Goal: Information Seeking & Learning: Learn about a topic

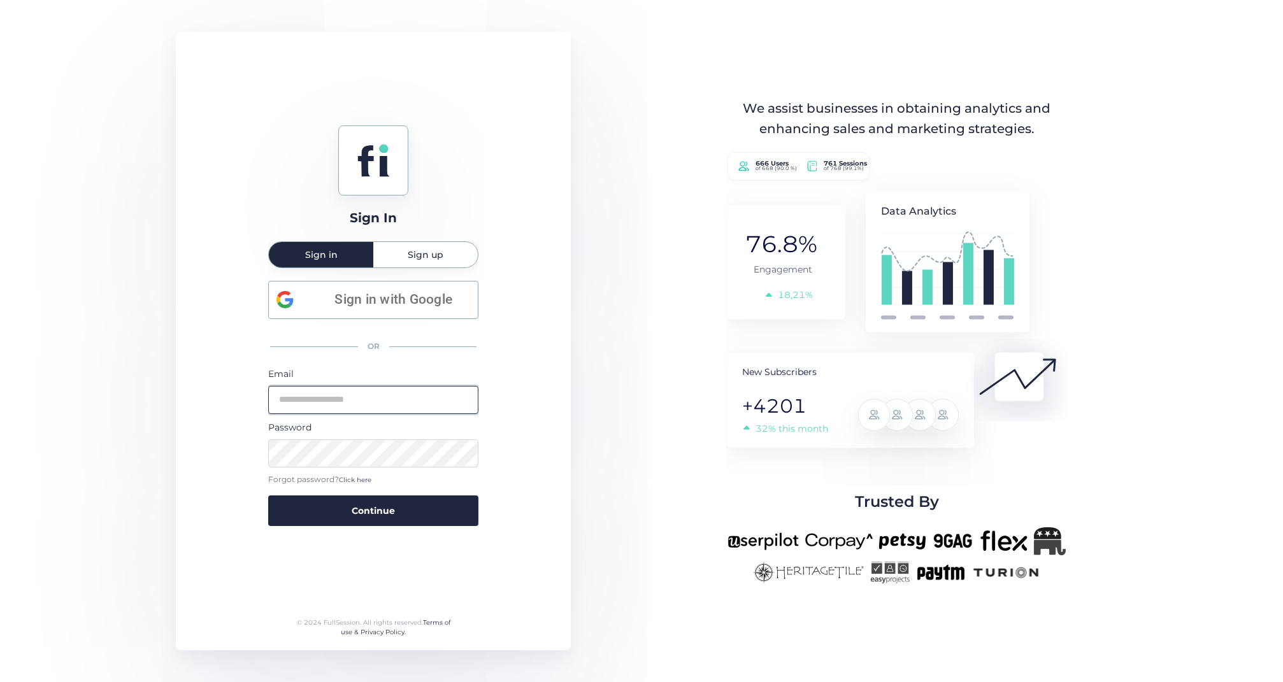
type input "**********"
click at [392, 507] on span "Continue" at bounding box center [373, 511] width 43 height 14
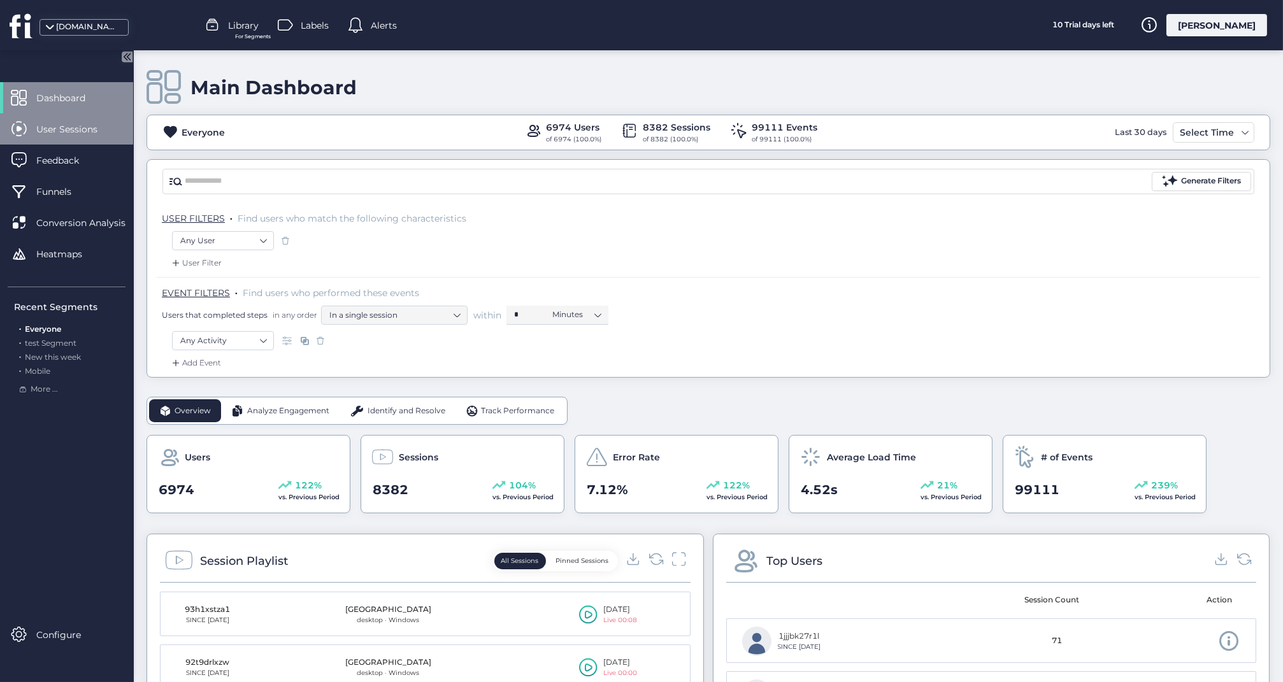
click at [69, 132] on span "User Sessions" at bounding box center [76, 129] width 80 height 14
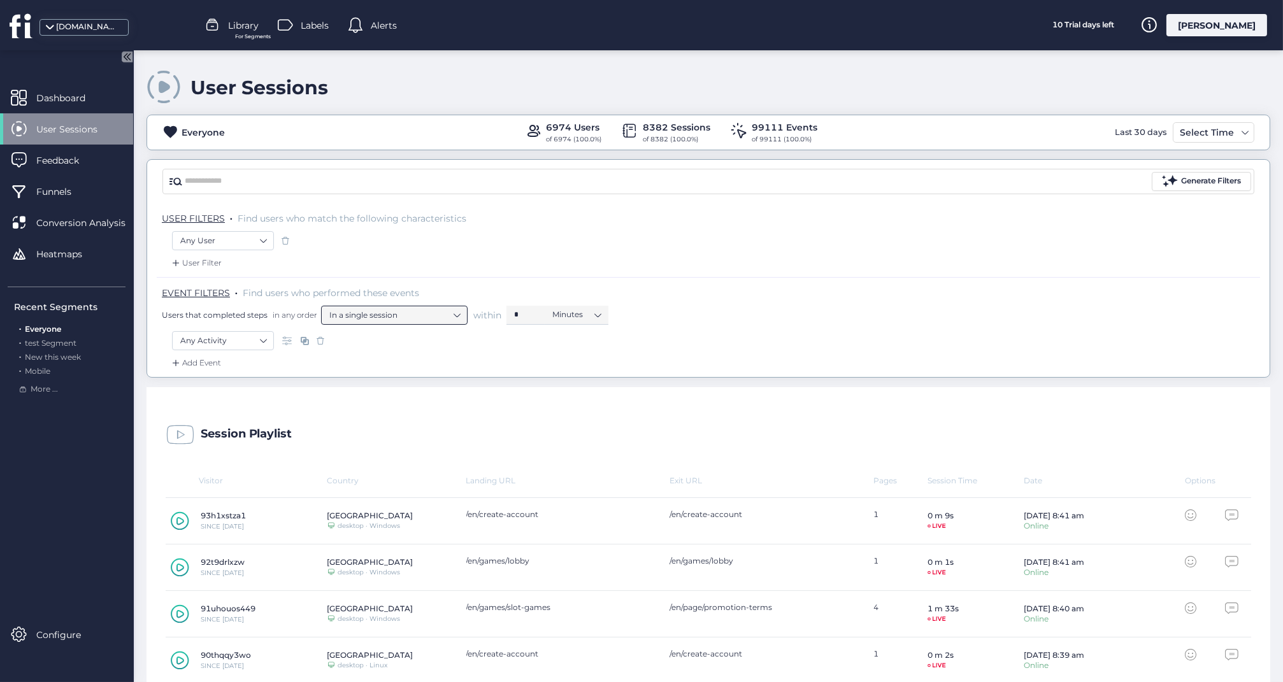
click at [454, 311] on nz-select-item "In a single session" at bounding box center [394, 315] width 130 height 19
click at [262, 338] on nz-select-item "Any Activity" at bounding box center [222, 340] width 85 height 19
click at [354, 362] on div "Add Event" at bounding box center [708, 367] width 1103 height 20
click at [461, 312] on nz-select-top-control "In a single session" at bounding box center [394, 315] width 146 height 19
click at [421, 348] on div "Any Activity" at bounding box center [708, 342] width 1073 height 22
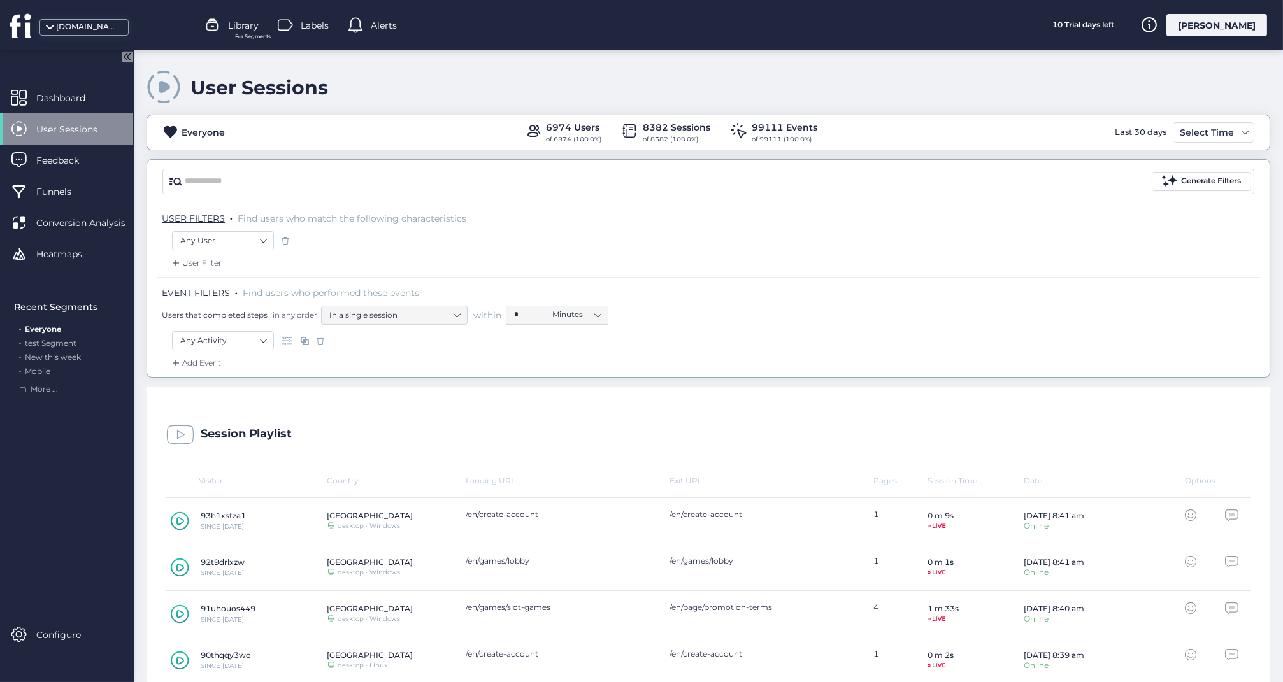
click at [286, 341] on span at bounding box center [288, 340] width 13 height 13
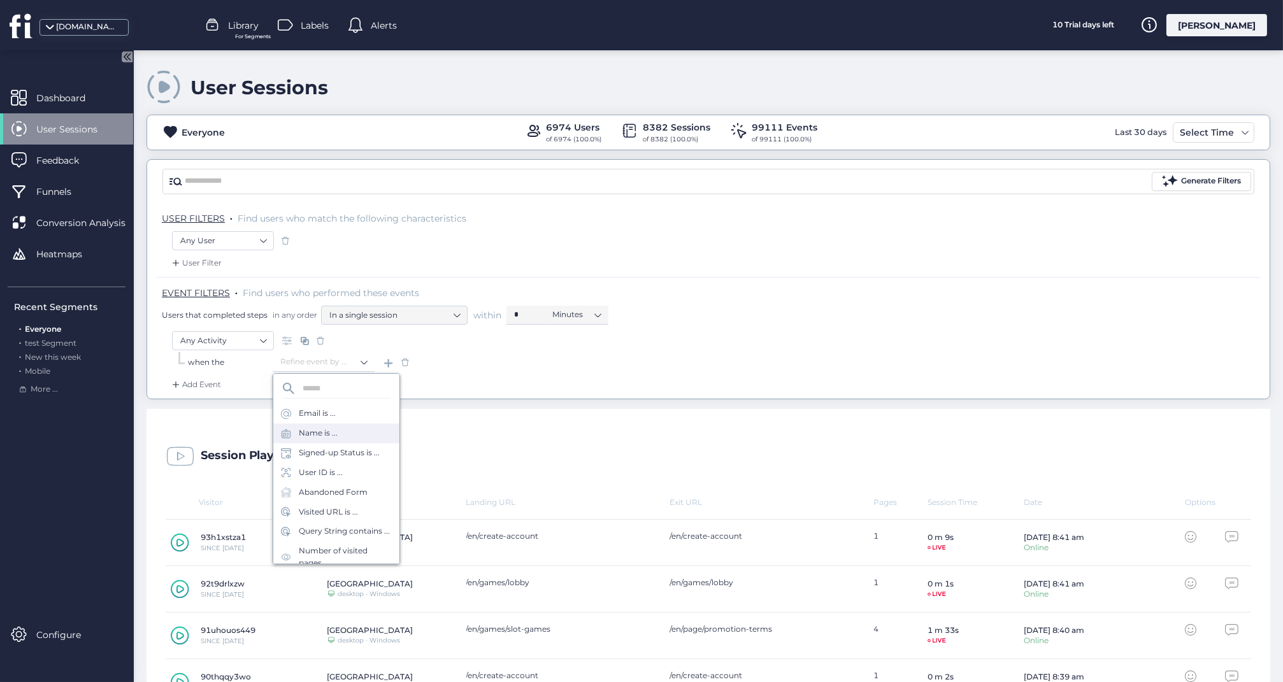
click at [333, 436] on div "Name is ..." at bounding box center [318, 433] width 39 height 12
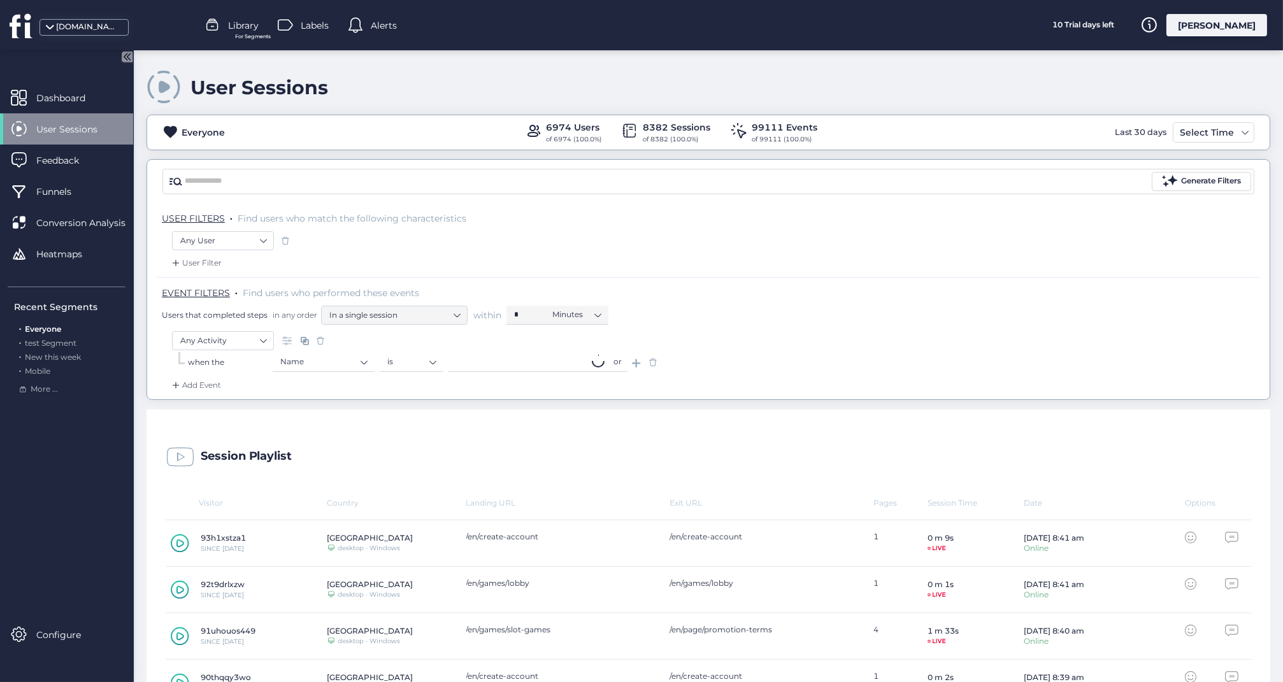
click at [571, 357] on input "text" at bounding box center [527, 362] width 159 height 19
type input "*"
click at [362, 357] on nz-select-item "Name" at bounding box center [323, 361] width 87 height 19
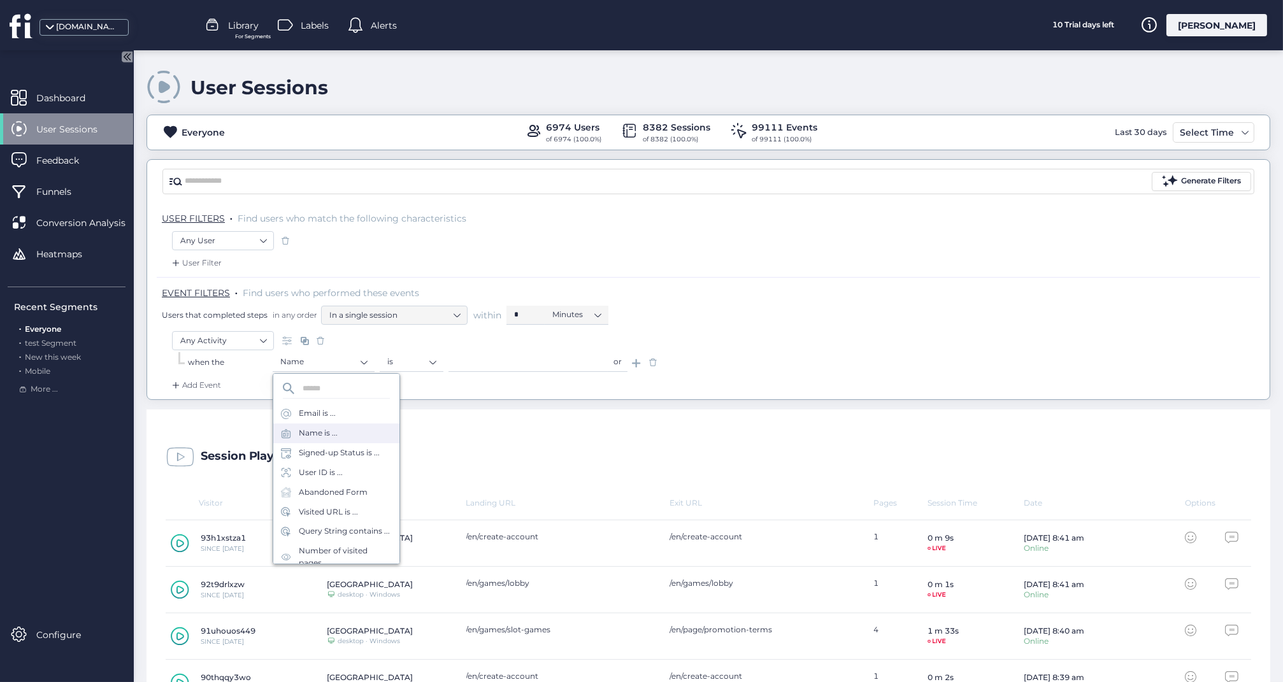
click at [360, 264] on div "User Filter" at bounding box center [708, 267] width 1103 height 20
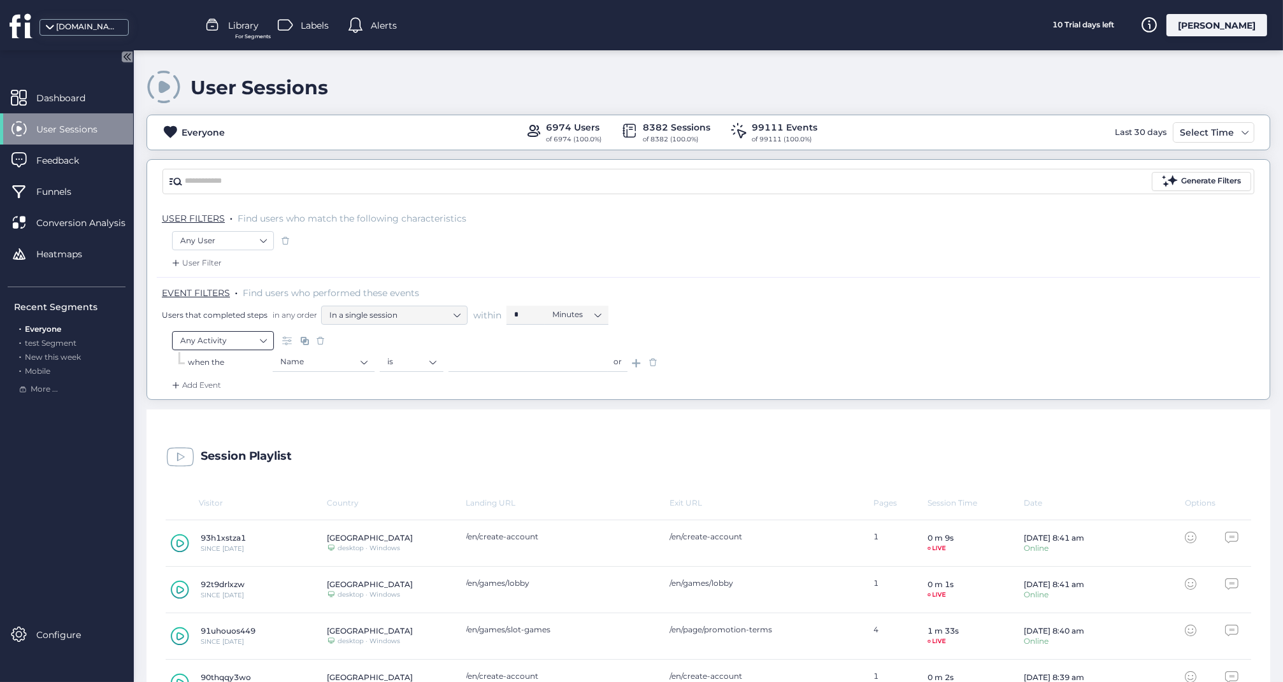
click at [266, 341] on nz-select-top-control "Any Activity" at bounding box center [223, 340] width 102 height 19
click at [351, 383] on div "Add Event" at bounding box center [708, 389] width 1103 height 20
click at [366, 361] on nz-select-top-control "Name" at bounding box center [324, 362] width 102 height 19
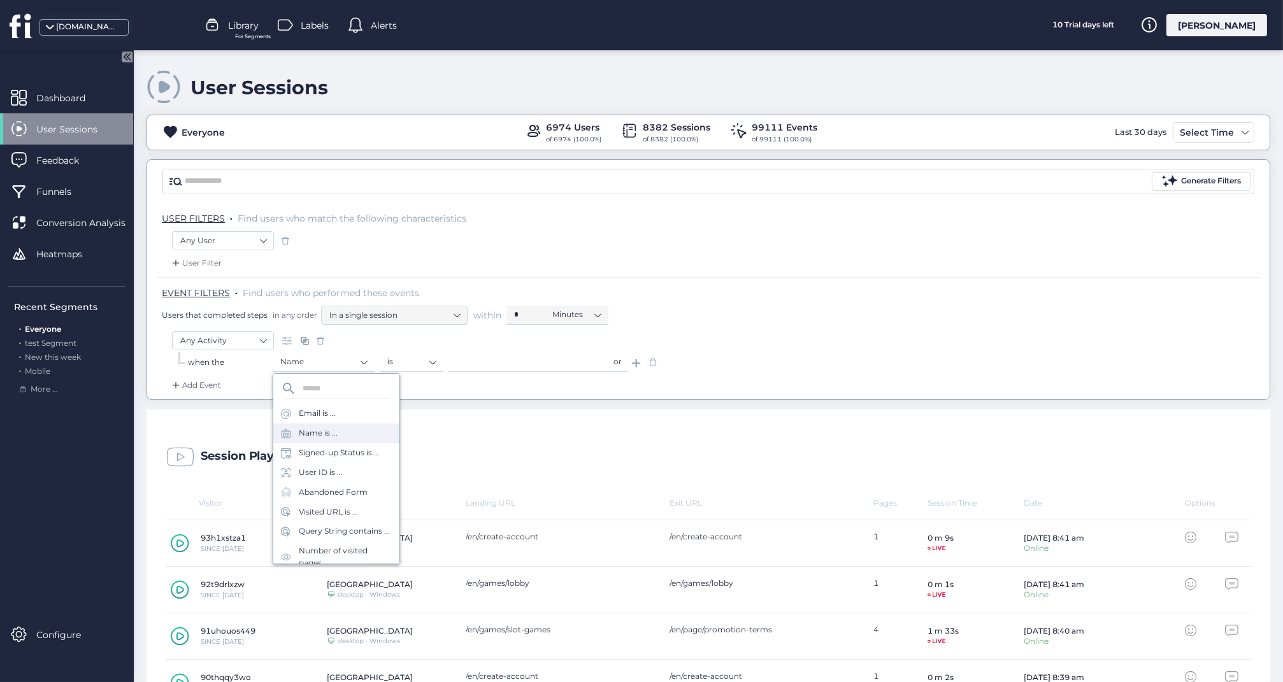
click at [476, 397] on div "Add Event" at bounding box center [708, 389] width 1103 height 20
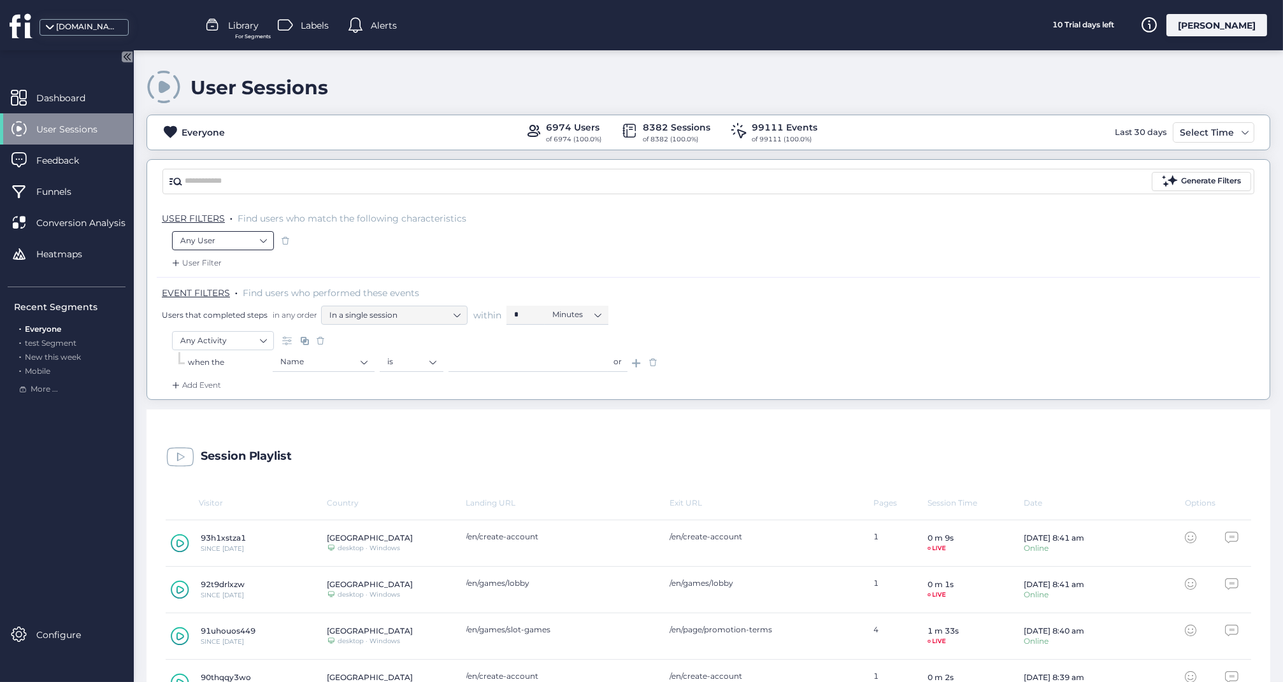
click at [267, 239] on nz-select-top-control "Any User" at bounding box center [223, 240] width 102 height 19
click at [362, 257] on div "User Filter" at bounding box center [708, 267] width 1103 height 20
click at [457, 311] on nz-select-item "In a single session" at bounding box center [394, 315] width 130 height 19
click at [511, 268] on div "User Filter" at bounding box center [708, 267] width 1103 height 20
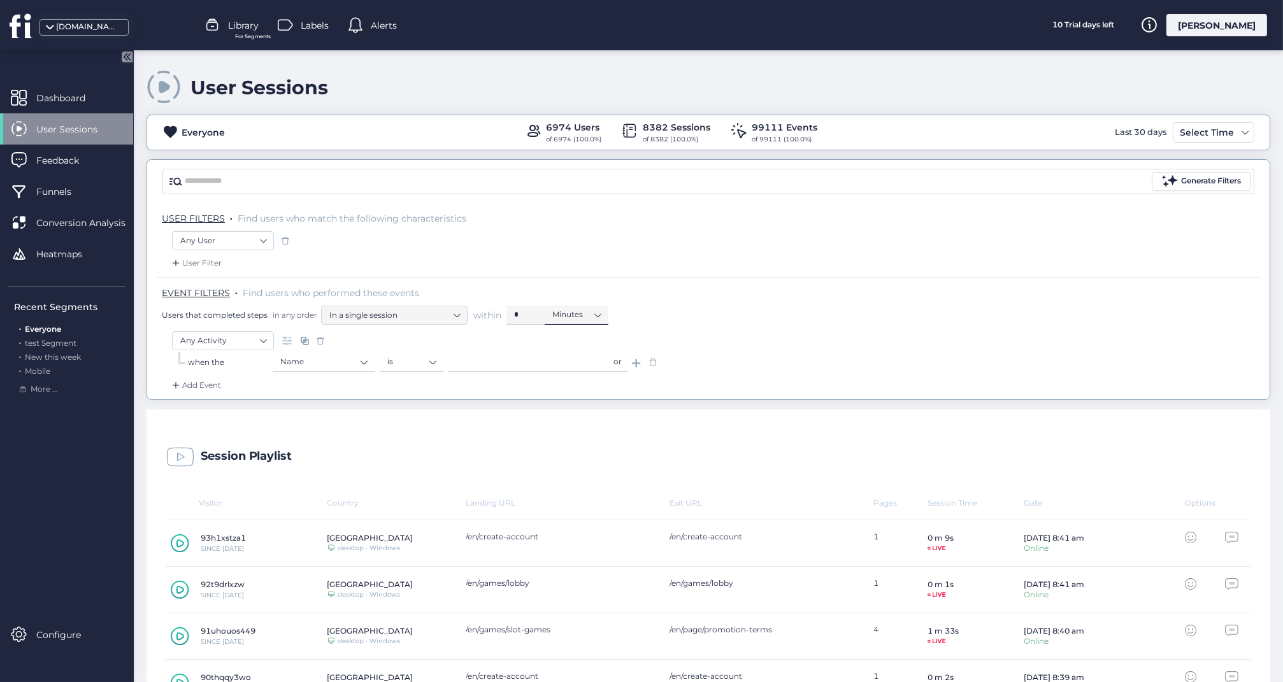
click at [599, 315] on nz-select-item "Minutes" at bounding box center [576, 314] width 48 height 19
click at [261, 339] on nz-select-item "Any Activity" at bounding box center [222, 340] width 85 height 19
click at [363, 396] on div "Add Event" at bounding box center [708, 389] width 1103 height 20
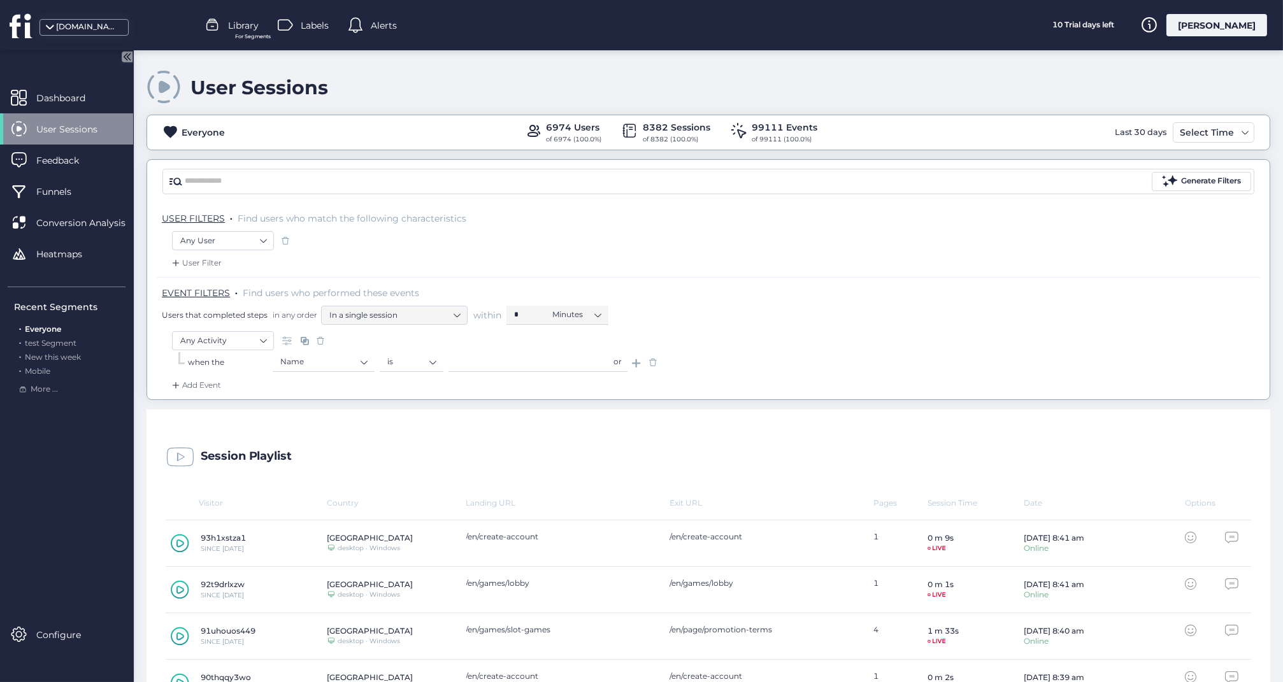
click at [210, 292] on span "EVENT FILTERS" at bounding box center [196, 292] width 68 height 11
click at [456, 313] on nz-select-item "In a single session" at bounding box center [394, 315] width 130 height 19
click at [417, 309] on nz-select-item "In a single session" at bounding box center [394, 315] width 130 height 19
click at [396, 316] on nz-select-item "In a single session" at bounding box center [394, 315] width 130 height 19
click at [397, 364] on nz-select-item "is" at bounding box center [411, 361] width 48 height 19
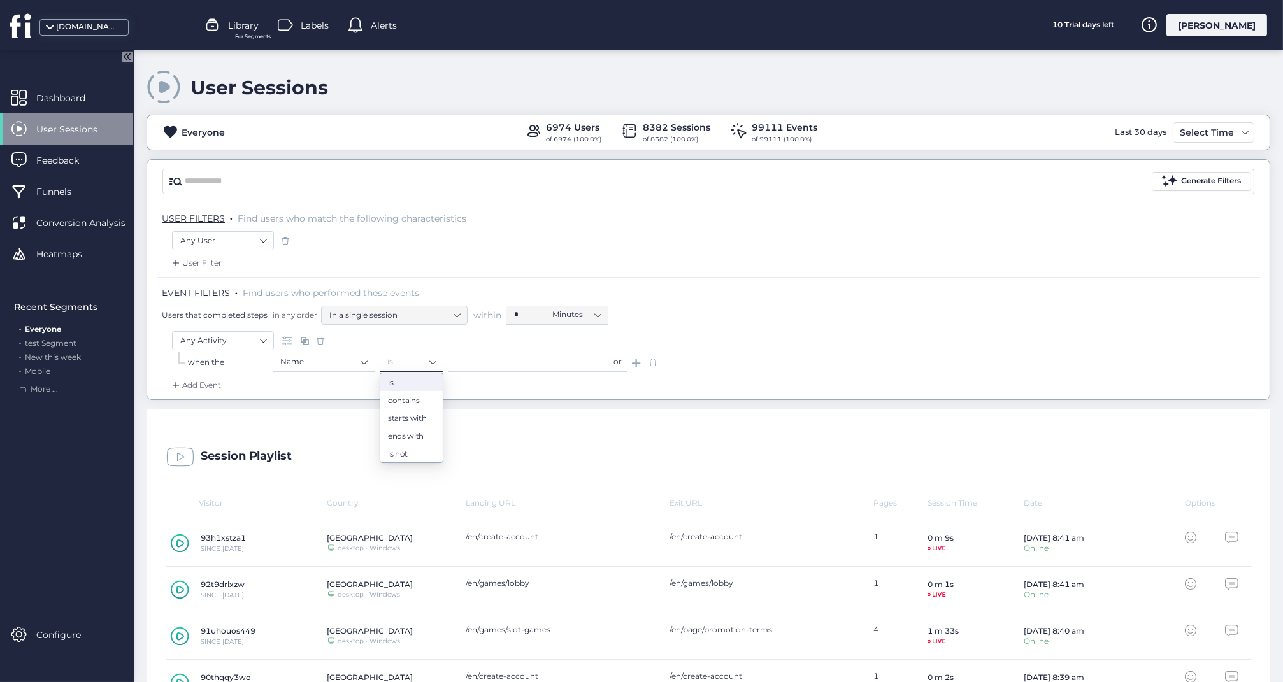
click at [397, 364] on nz-select-item "is" at bounding box center [411, 361] width 48 height 19
click at [342, 363] on nz-select-item "Name" at bounding box center [323, 361] width 87 height 19
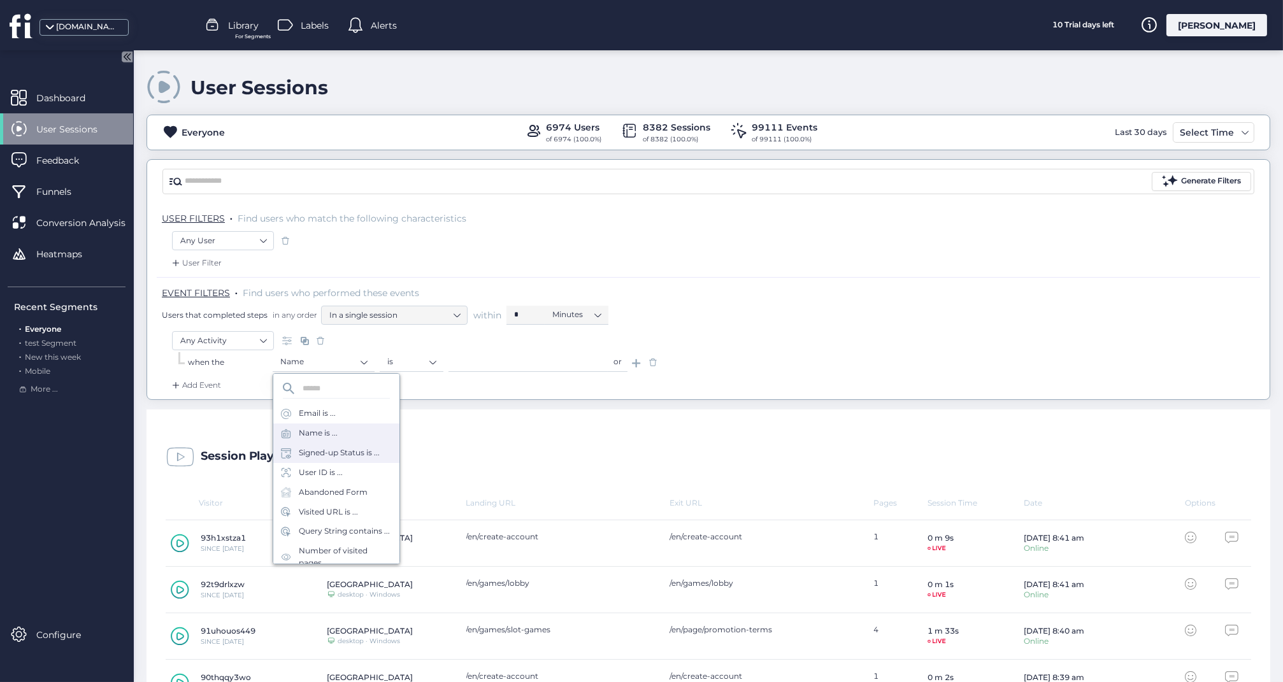
click at [325, 450] on div "Signed-up Status is ..." at bounding box center [339, 453] width 81 height 12
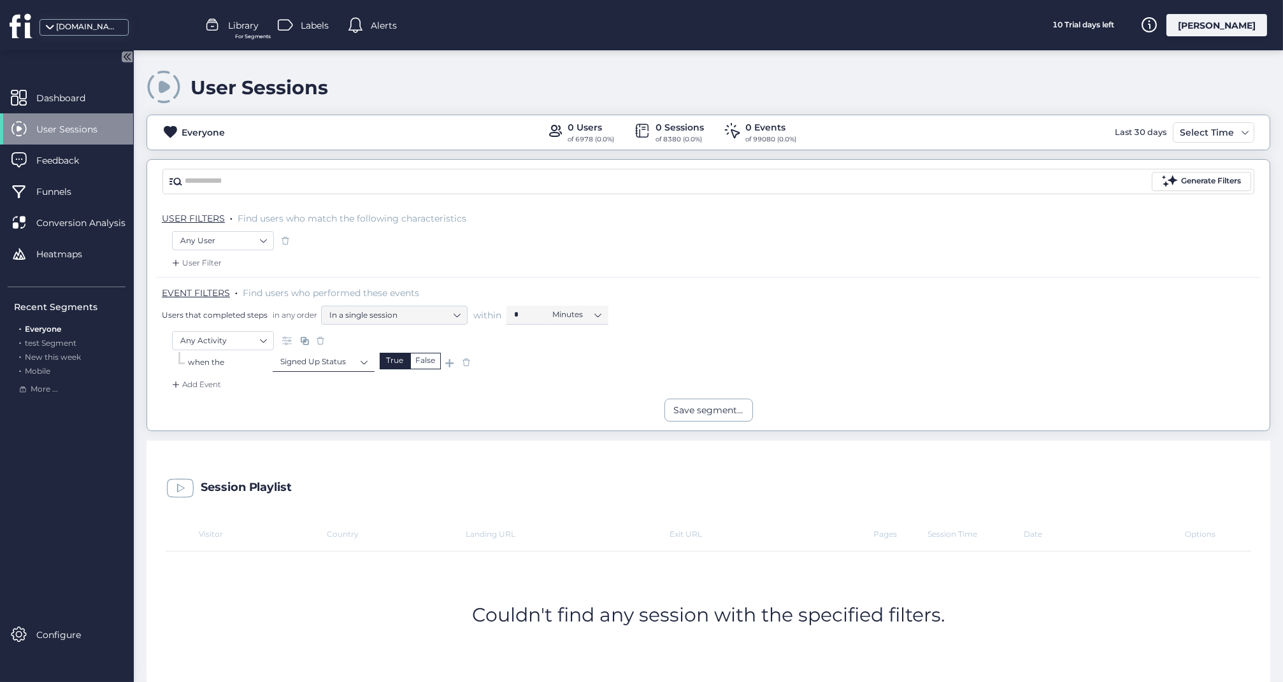
click at [362, 359] on nz-select-item "Signed Up Status" at bounding box center [323, 361] width 87 height 19
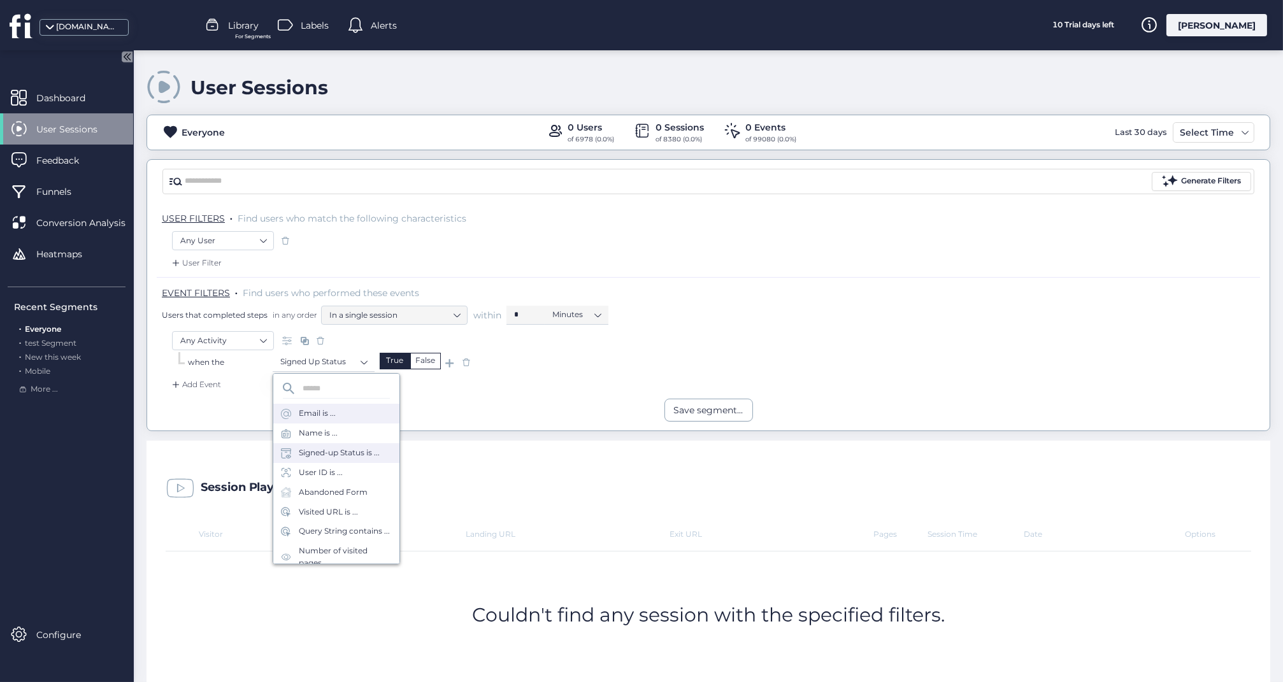
click at [331, 409] on div "Email is ..." at bounding box center [317, 414] width 37 height 12
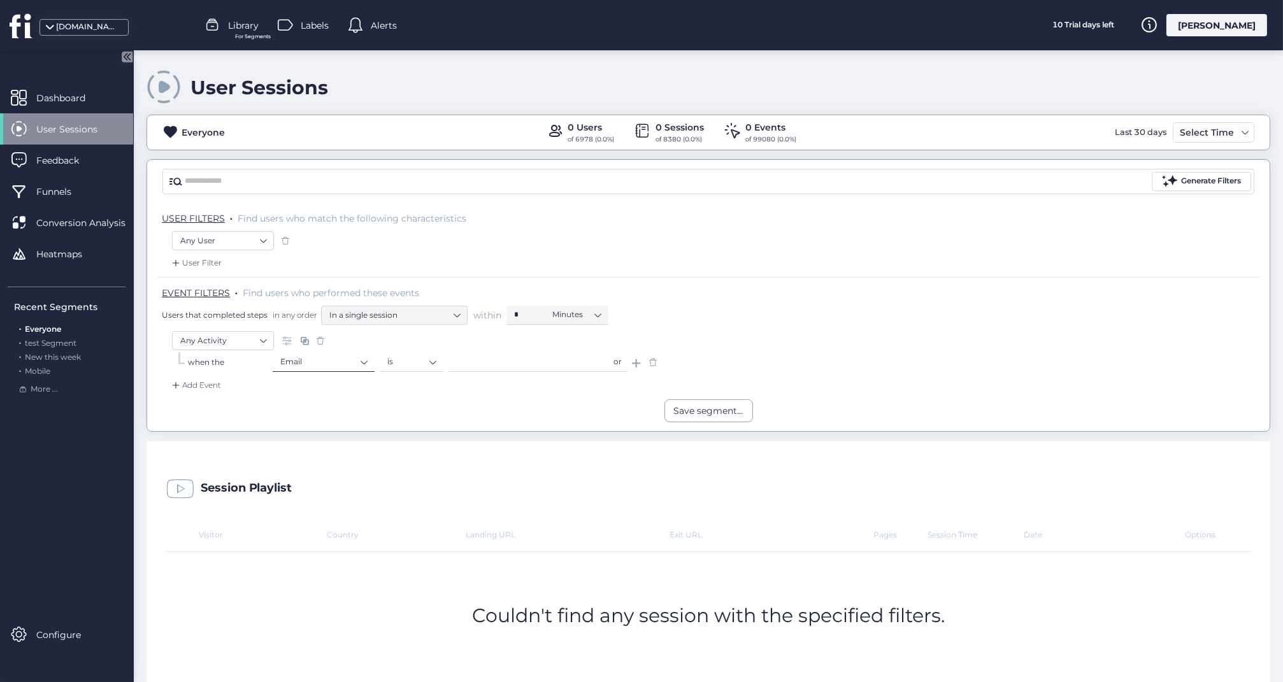
click at [368, 359] on nz-select-top-control "Email" at bounding box center [324, 362] width 102 height 19
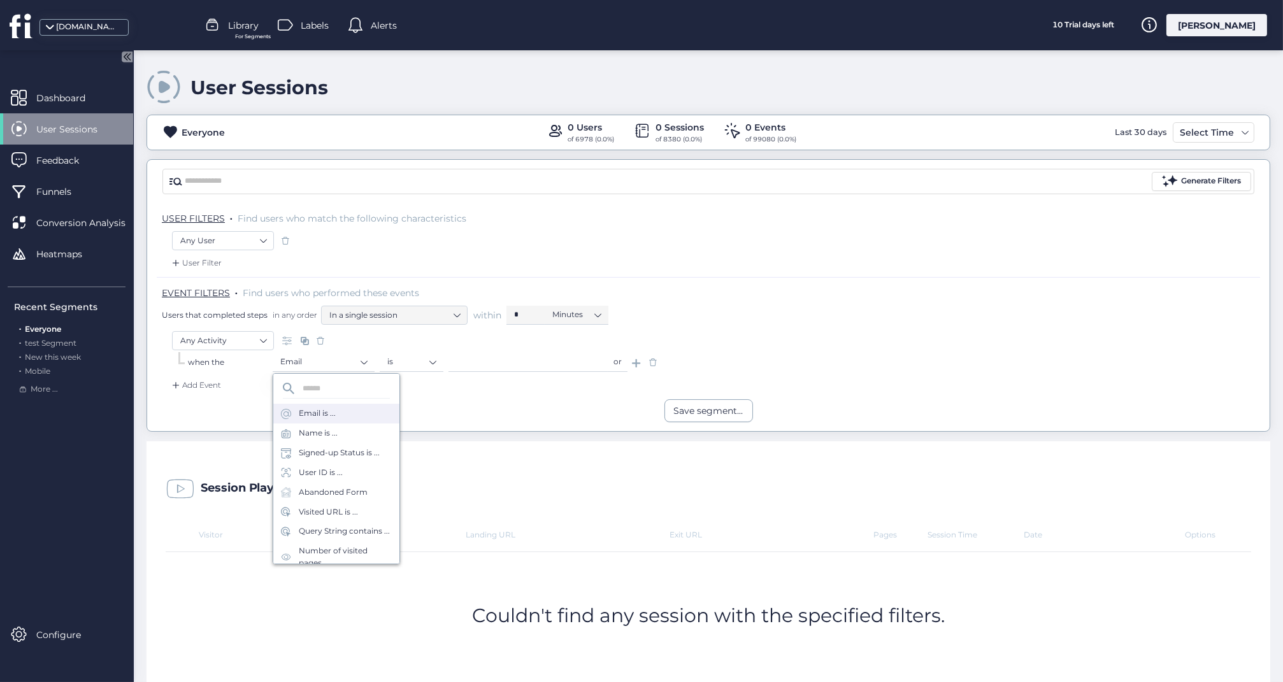
click at [449, 417] on div "Save segment..." at bounding box center [708, 410] width 1122 height 23
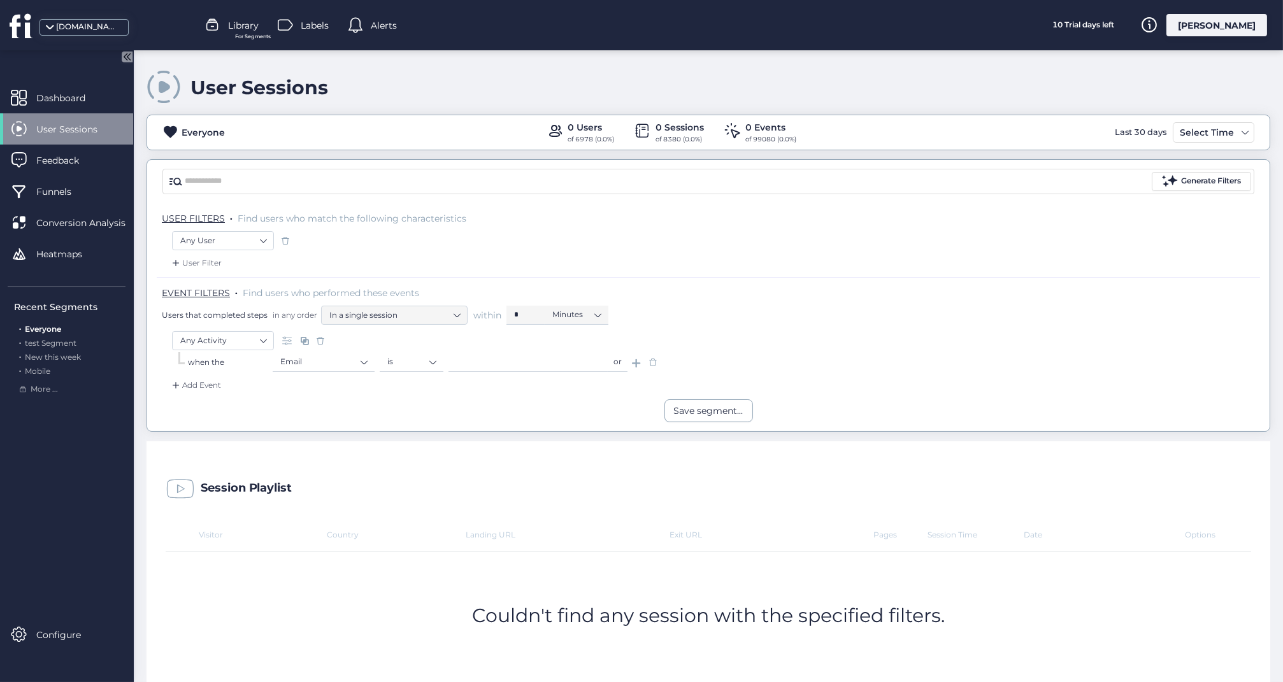
click at [580, 362] on input "text" at bounding box center [527, 362] width 159 height 19
click at [729, 353] on div "when the Email is or" at bounding box center [708, 364] width 1073 height 22
click at [695, 411] on div "Save segment..." at bounding box center [708, 411] width 69 height 14
click at [527, 383] on div "Add Event" at bounding box center [708, 389] width 1103 height 20
click at [199, 380] on div "Add Event" at bounding box center [195, 385] width 52 height 13
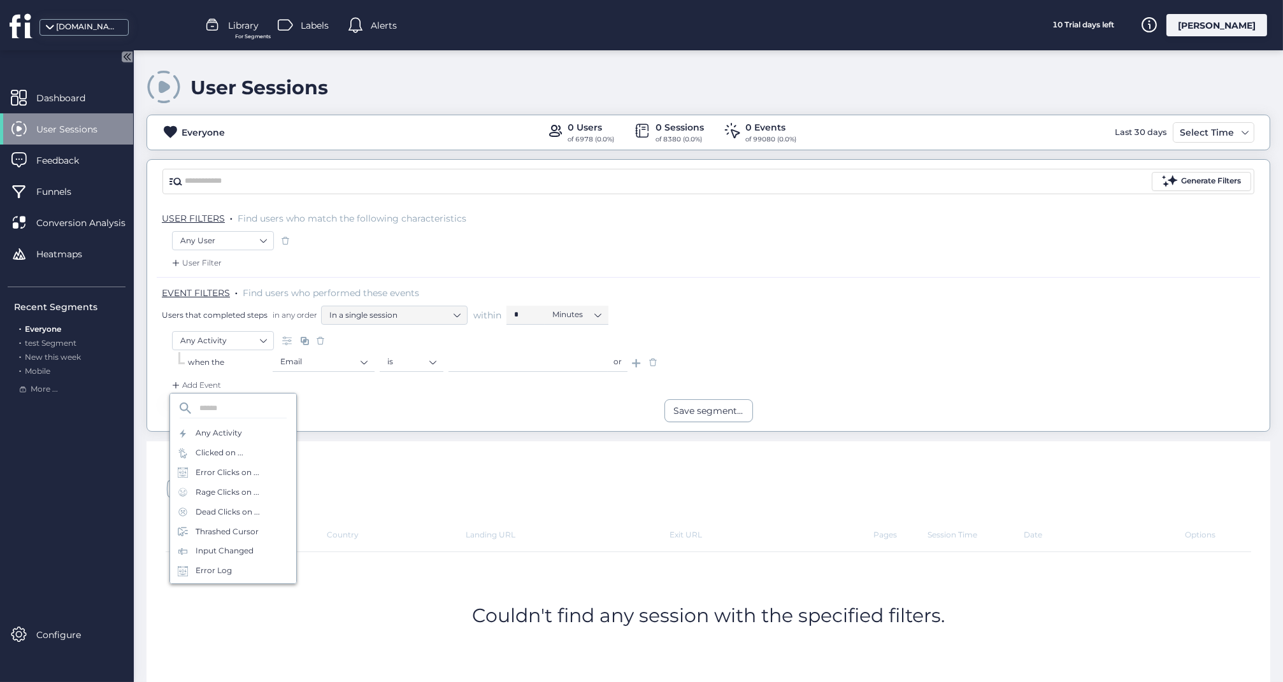
click at [345, 406] on div "Save segment..." at bounding box center [708, 410] width 1122 height 23
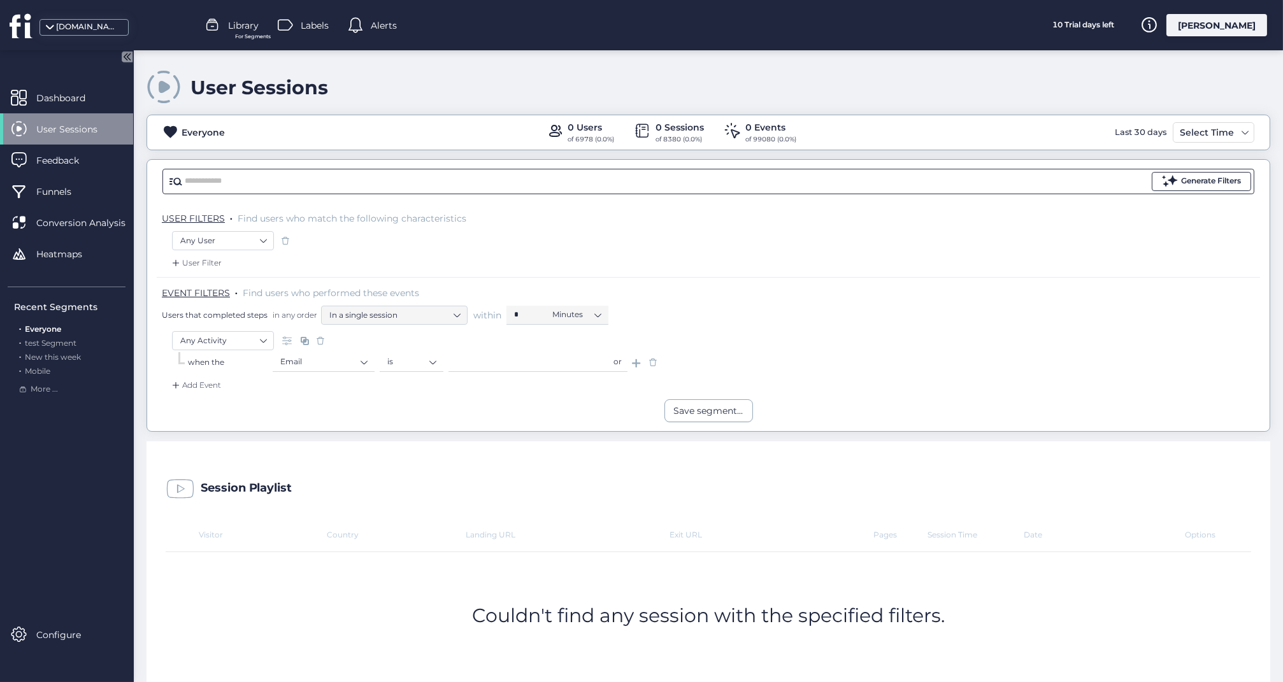
click at [1190, 183] on div "Generate Filters" at bounding box center [1211, 181] width 60 height 12
click at [215, 215] on span "USER FILTERS" at bounding box center [193, 218] width 63 height 11
click at [264, 236] on nz-select-item "Any User" at bounding box center [222, 240] width 85 height 19
click at [370, 246] on div "Any User" at bounding box center [708, 242] width 1073 height 22
click at [78, 94] on span "Dashboard" at bounding box center [70, 98] width 68 height 14
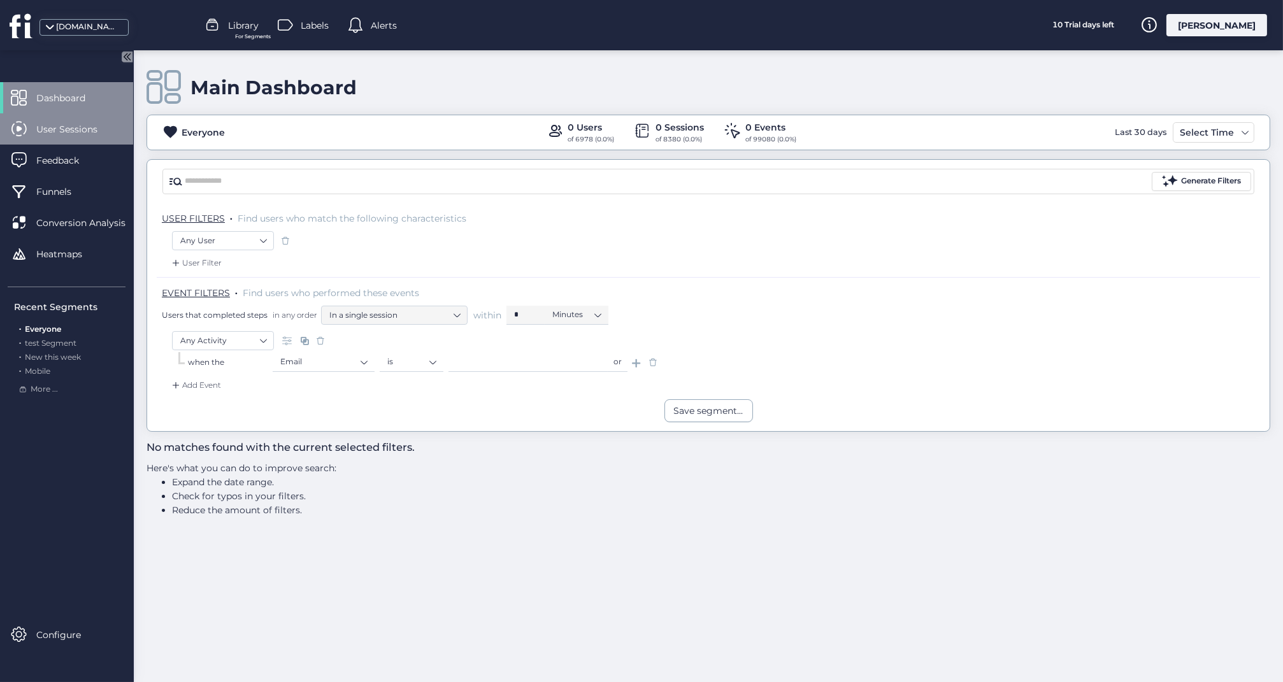
click at [71, 124] on span "User Sessions" at bounding box center [76, 129] width 80 height 14
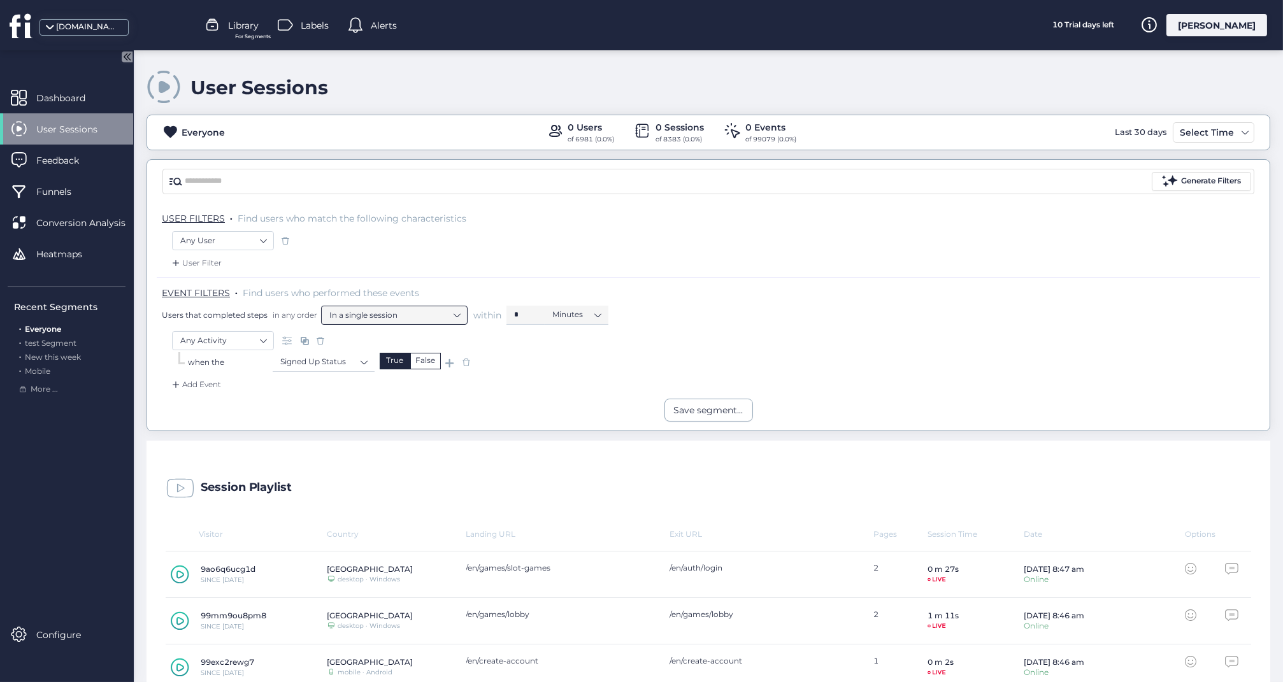
click at [460, 316] on nz-select-top-control "In a single session" at bounding box center [394, 315] width 146 height 19
click at [264, 337] on nz-select-item "Any Activity" at bounding box center [222, 340] width 85 height 19
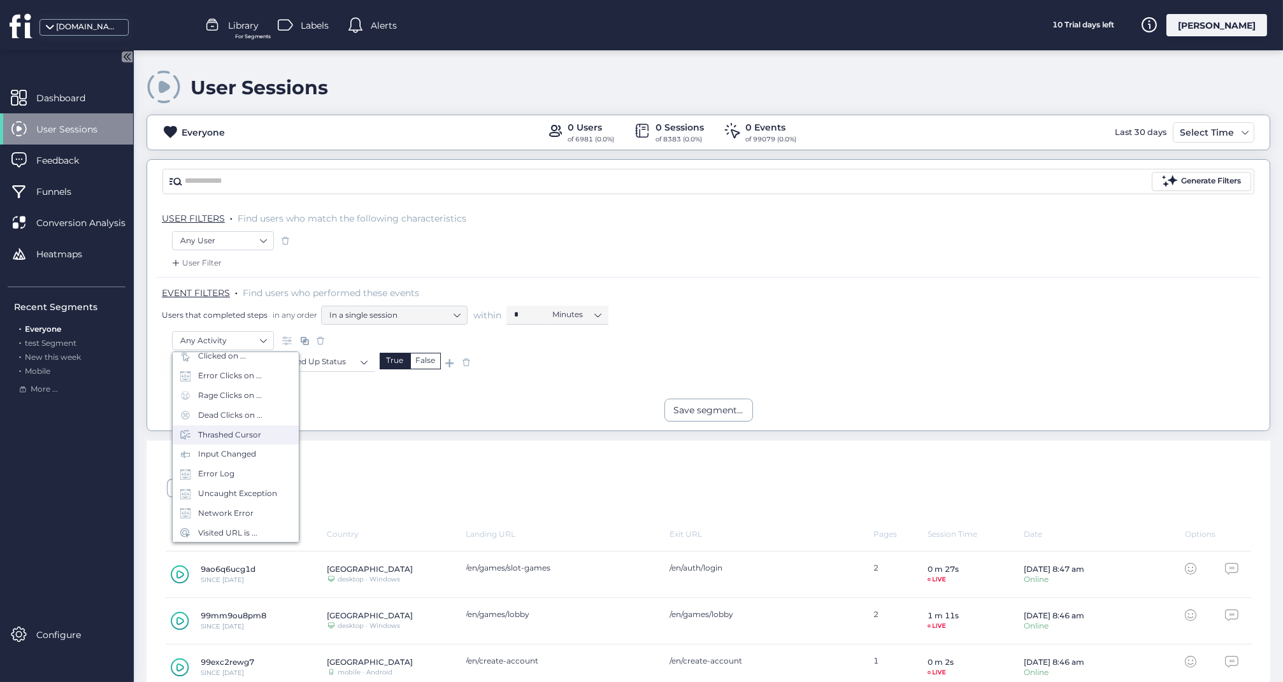
scroll to position [54, 0]
click at [457, 313] on nz-select-item "In a single session" at bounding box center [394, 315] width 130 height 19
click at [598, 315] on nz-select-item "Minutes" at bounding box center [576, 314] width 48 height 19
click at [363, 363] on nz-select-item "Signed Up Status" at bounding box center [323, 361] width 87 height 19
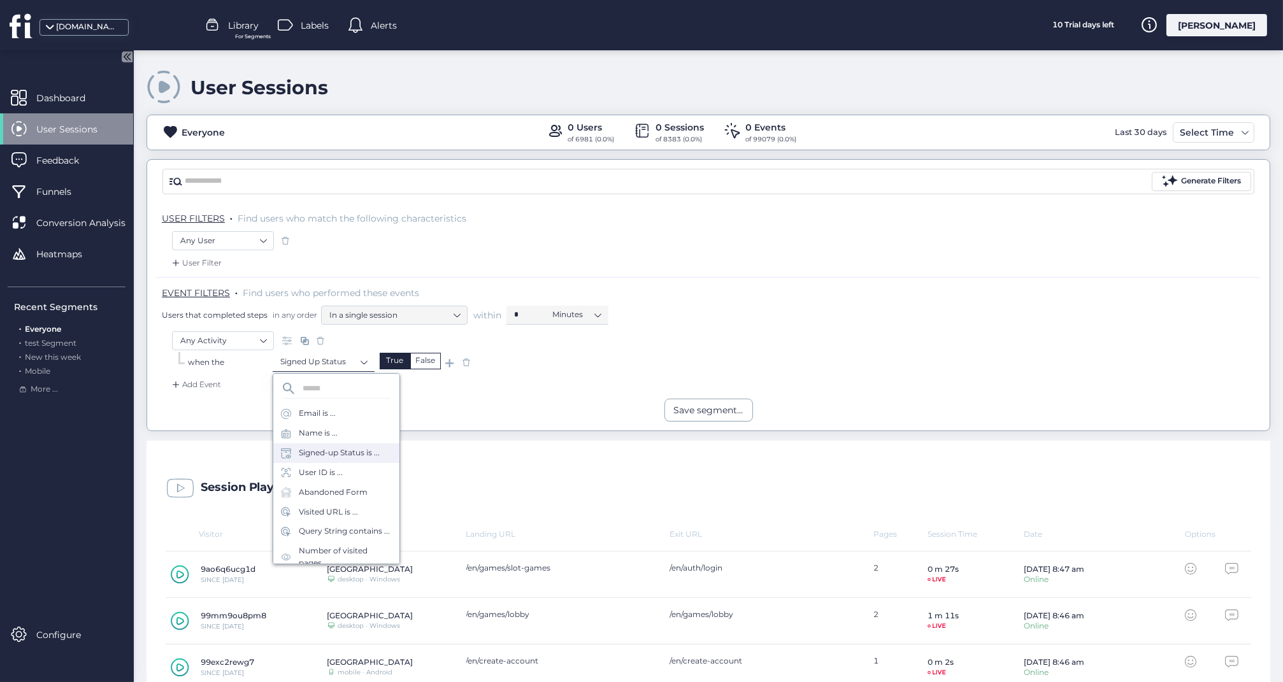
click at [363, 363] on nz-select-item "Signed Up Status" at bounding box center [323, 361] width 87 height 19
click at [462, 363] on span at bounding box center [466, 362] width 13 height 13
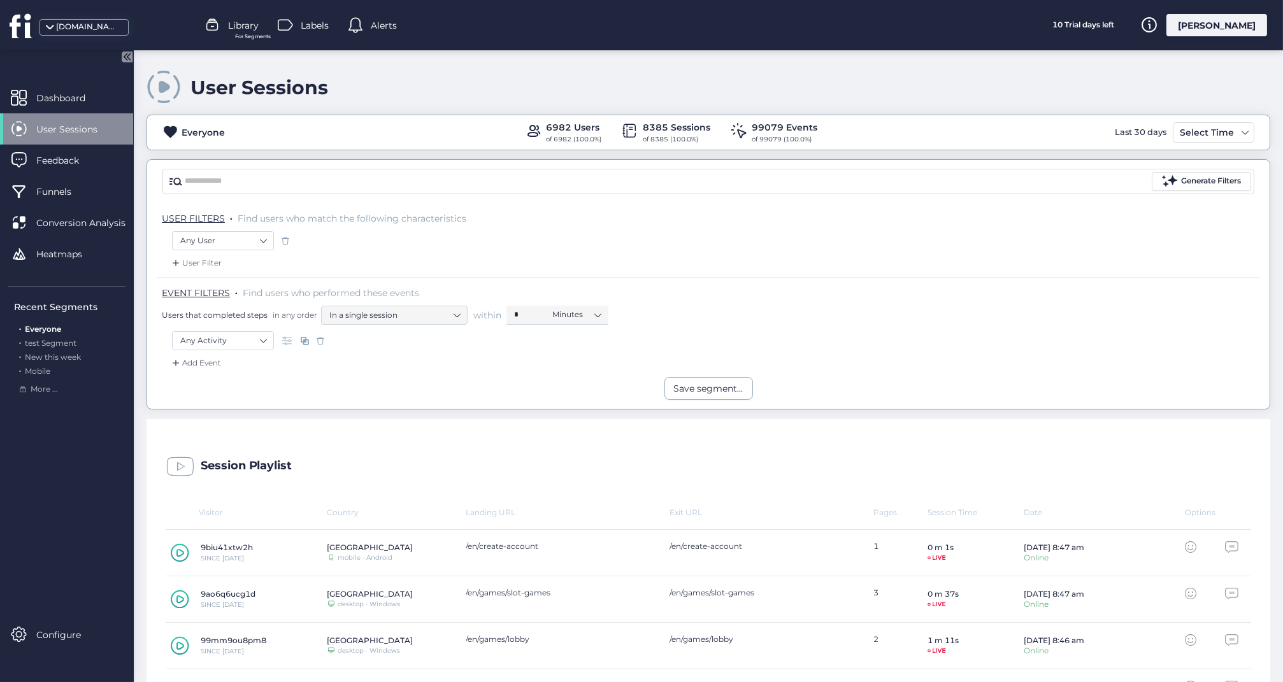
click at [320, 340] on span at bounding box center [320, 340] width 13 height 13
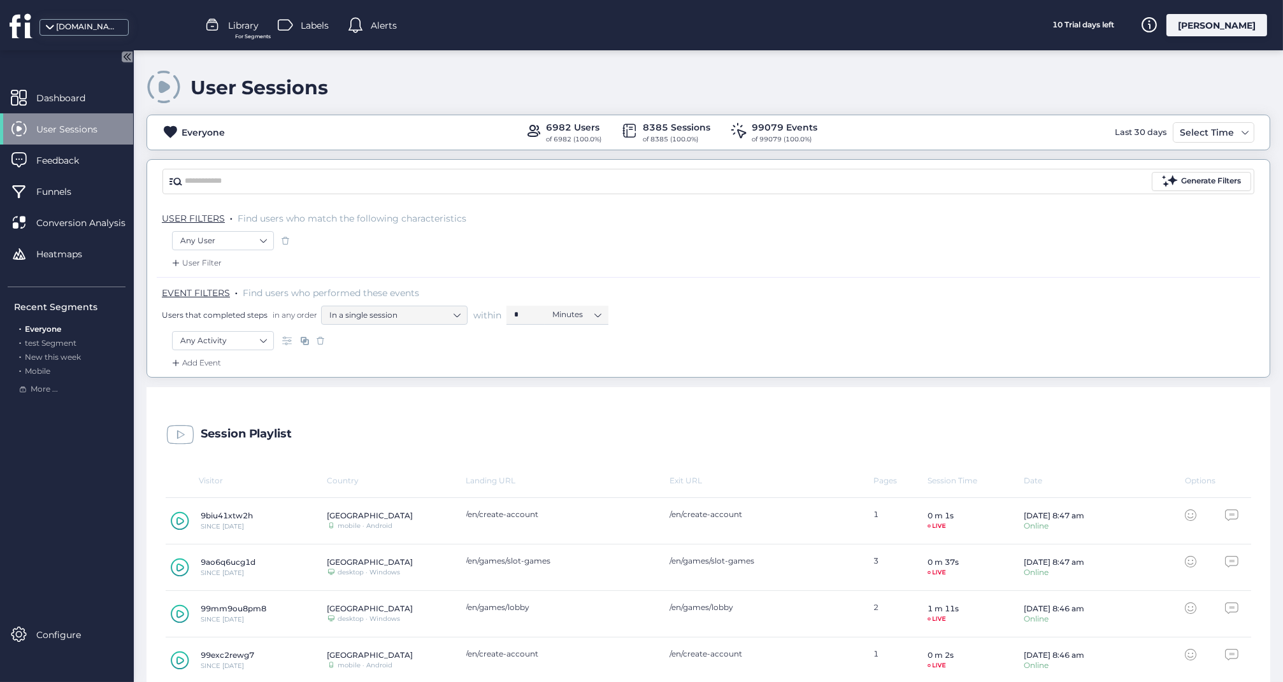
click at [320, 340] on span at bounding box center [320, 340] width 13 height 13
click at [264, 339] on nz-select-item "Any Activity" at bounding box center [222, 340] width 85 height 19
click at [341, 380] on div "Session Playlist Visitor Country Landing URL Exit URL Pages Session Time Date O…" at bounding box center [708, 688] width 1124 height 621
click at [457, 318] on nz-select-item "In a single session" at bounding box center [394, 315] width 130 height 19
click at [464, 313] on nz-select-top-control "In a single session" at bounding box center [394, 315] width 146 height 19
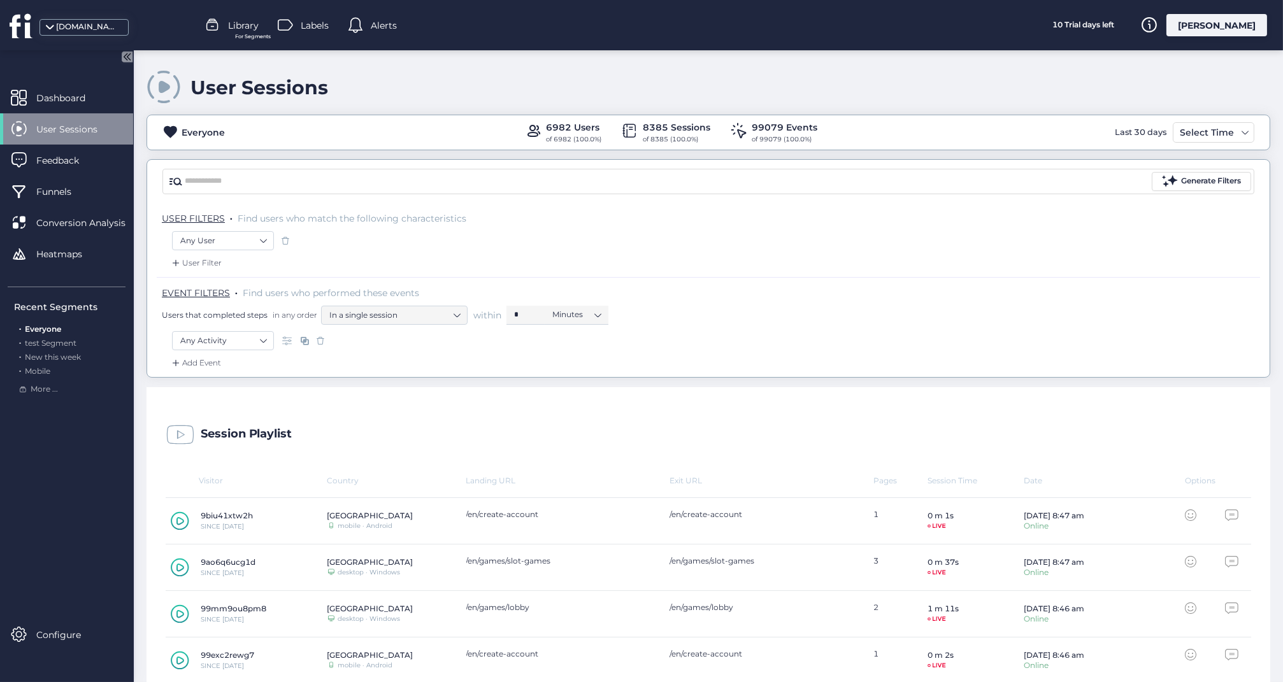
click at [633, 241] on div "Any User" at bounding box center [708, 242] width 1073 height 22
click at [266, 341] on nz-select-top-control "Any Activity" at bounding box center [223, 340] width 102 height 19
click at [462, 310] on nz-select-top-control "In a single session" at bounding box center [394, 315] width 146 height 19
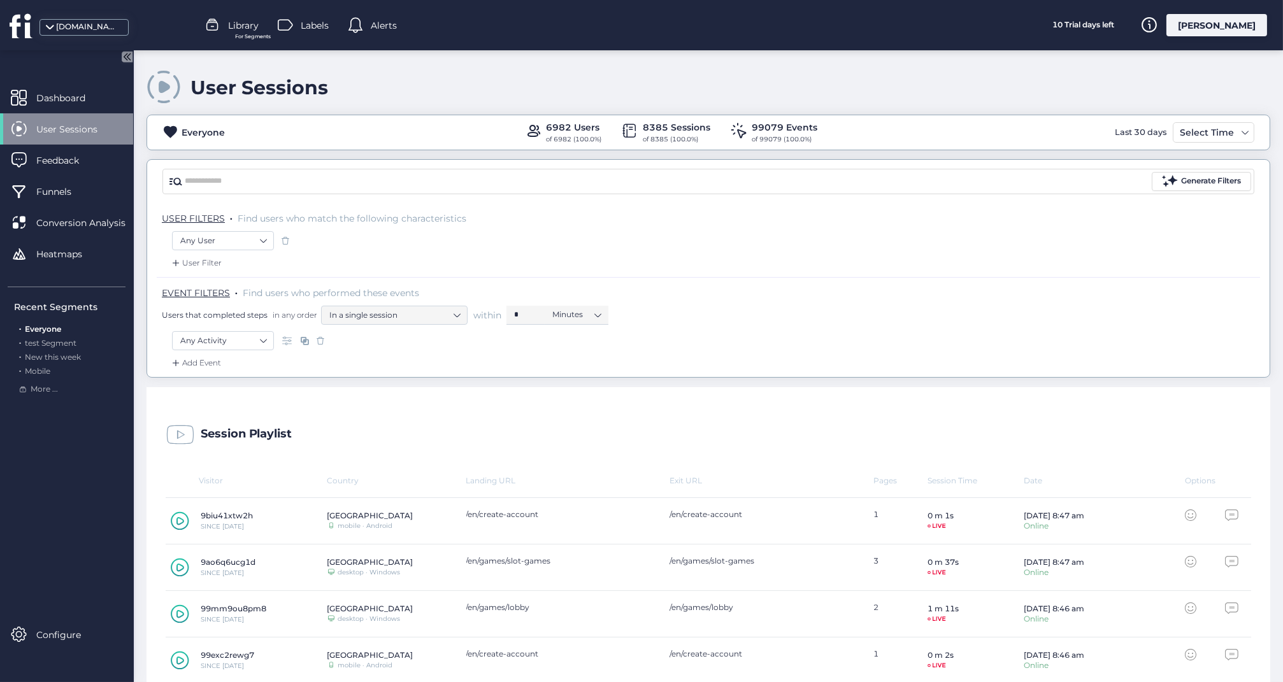
click at [538, 236] on div "Any User" at bounding box center [708, 242] width 1073 height 22
click at [596, 309] on nz-select-item "Minutes" at bounding box center [576, 314] width 48 height 19
click at [566, 249] on div "Any User" at bounding box center [708, 242] width 1073 height 22
click at [261, 341] on nz-select-item "Any Activity" at bounding box center [222, 340] width 85 height 19
click at [364, 363] on div "Add Event" at bounding box center [708, 367] width 1103 height 20
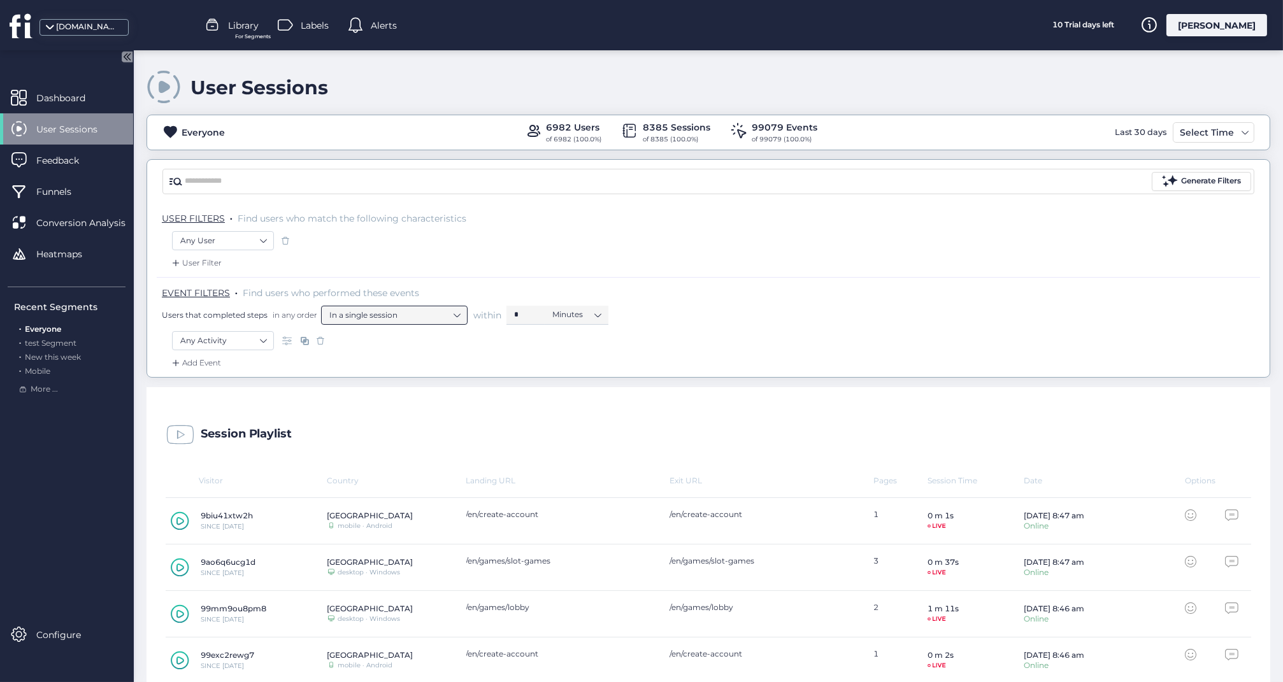
click at [455, 313] on nz-select-item "In a single session" at bounding box center [394, 315] width 130 height 19
click at [401, 308] on nz-select-item "In a single session" at bounding box center [394, 315] width 130 height 19
click at [252, 342] on nz-select-item "Any Activity" at bounding box center [222, 340] width 85 height 19
type input "*"
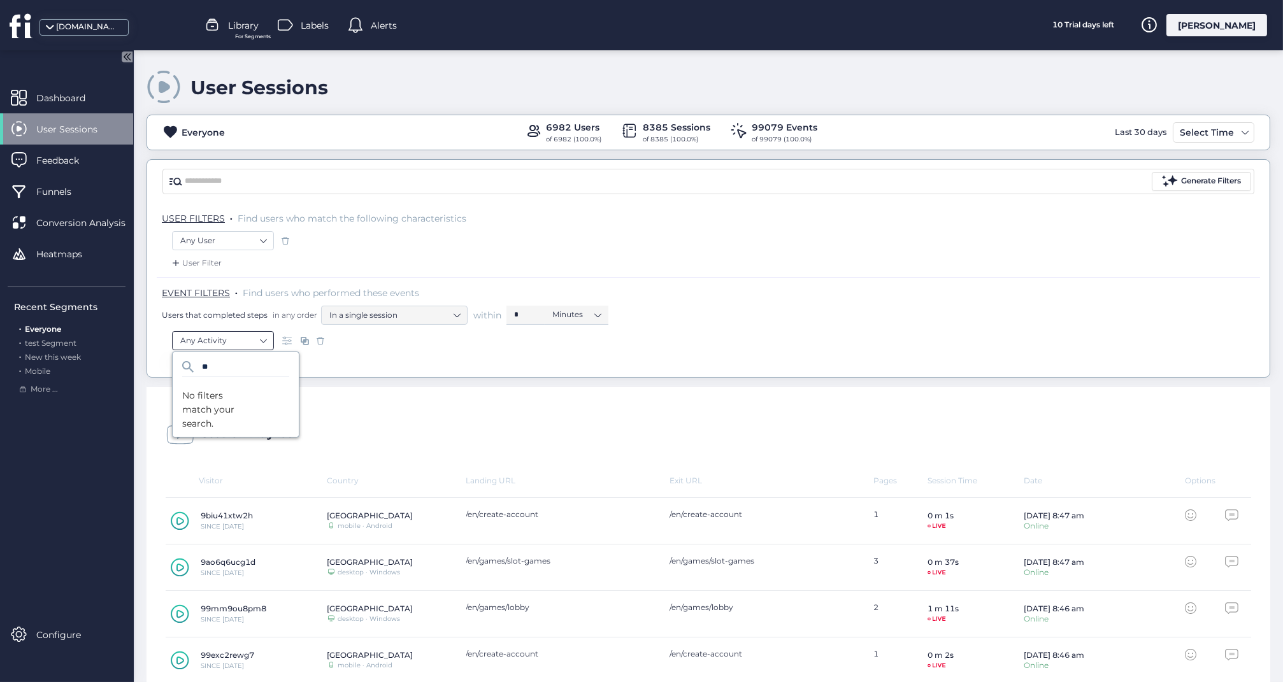
type input "*"
click at [385, 331] on div "Any Activity" at bounding box center [708, 342] width 1073 height 22
click at [600, 315] on nz-select-item "Minutes" at bounding box center [576, 314] width 48 height 19
click at [285, 342] on span at bounding box center [288, 340] width 13 height 13
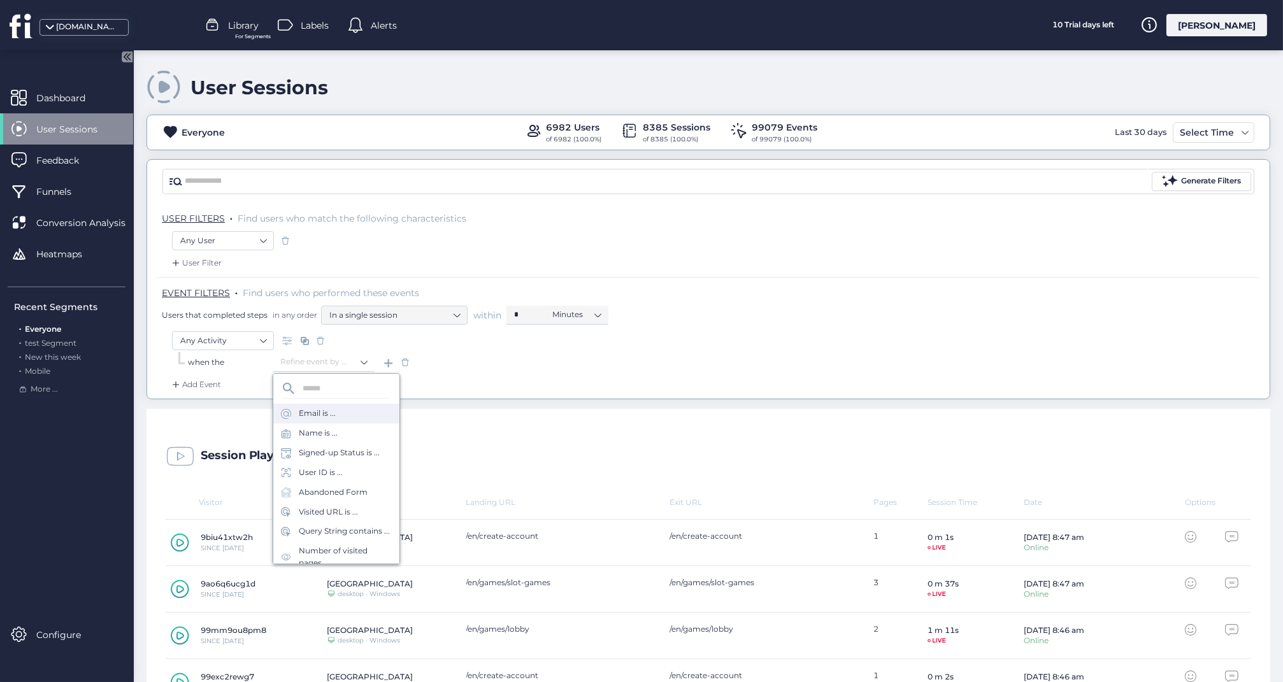
click at [315, 409] on div "Email is ..." at bounding box center [317, 414] width 37 height 12
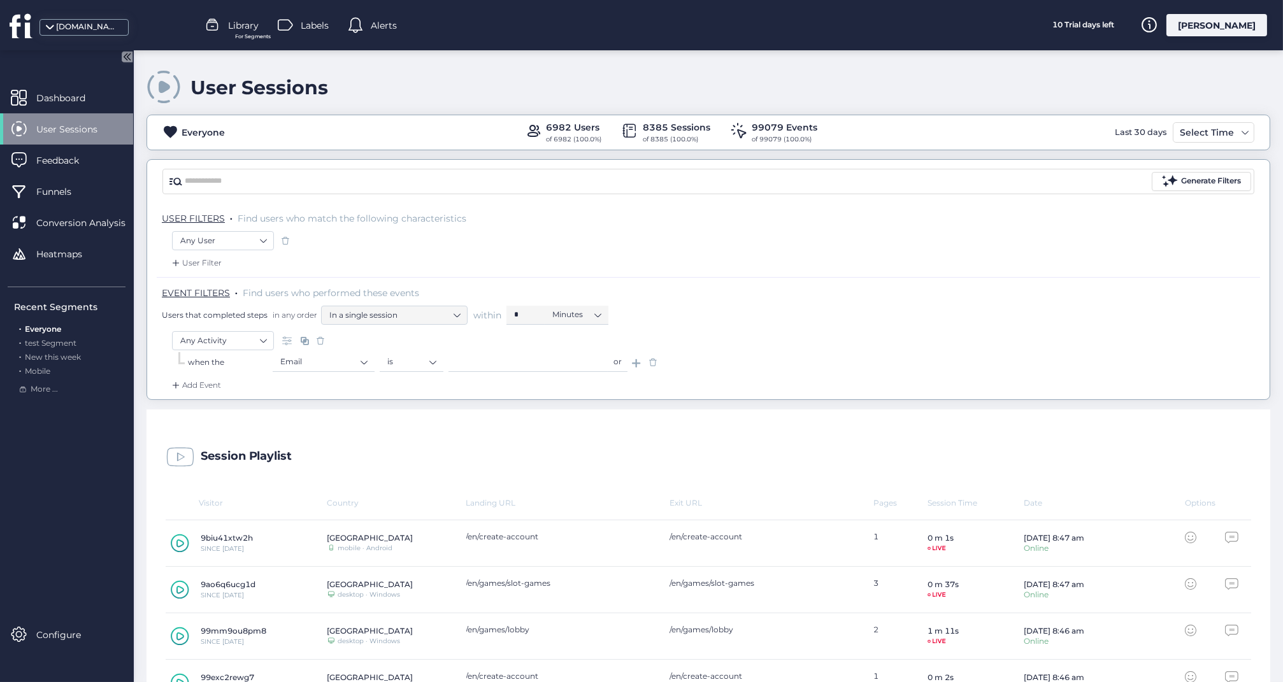
click at [504, 367] on input "text" at bounding box center [527, 362] width 159 height 19
type input "*"
click at [686, 307] on div "Users that completed steps in any order In a single session within * Minutes" at bounding box center [711, 315] width 1098 height 19
click at [597, 309] on nz-select-item "Minutes" at bounding box center [576, 314] width 48 height 19
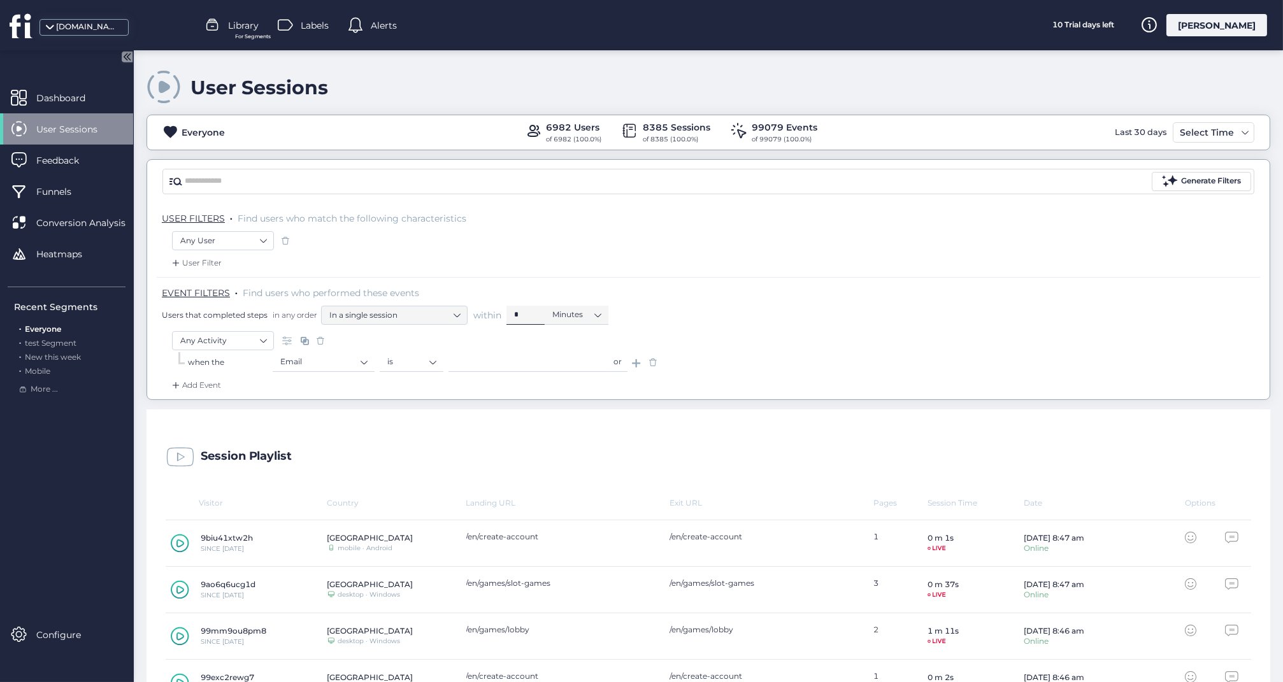
click at [529, 306] on nz-input-number "*" at bounding box center [525, 315] width 38 height 19
click at [204, 381] on div "Add Event" at bounding box center [195, 385] width 52 height 13
click at [380, 388] on div "Add Event" at bounding box center [708, 389] width 1103 height 20
click at [305, 339] on span at bounding box center [304, 340] width 13 height 13
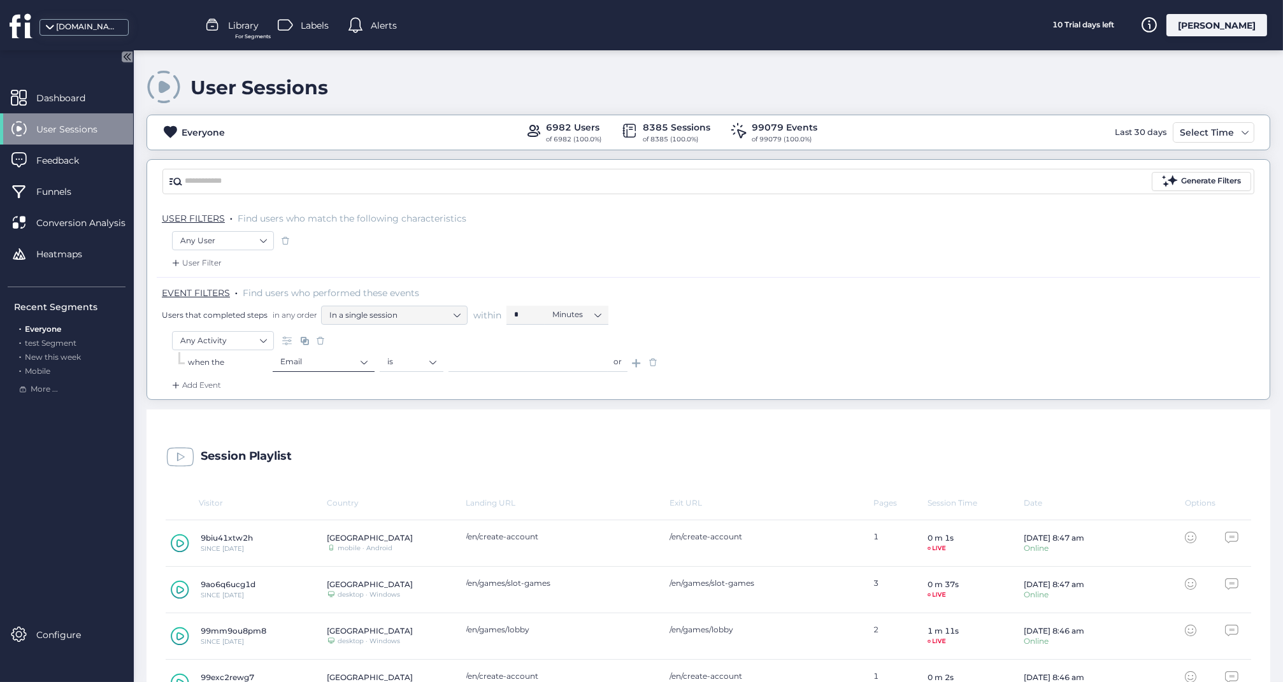
click at [362, 361] on nz-select-item "Email" at bounding box center [323, 361] width 87 height 19
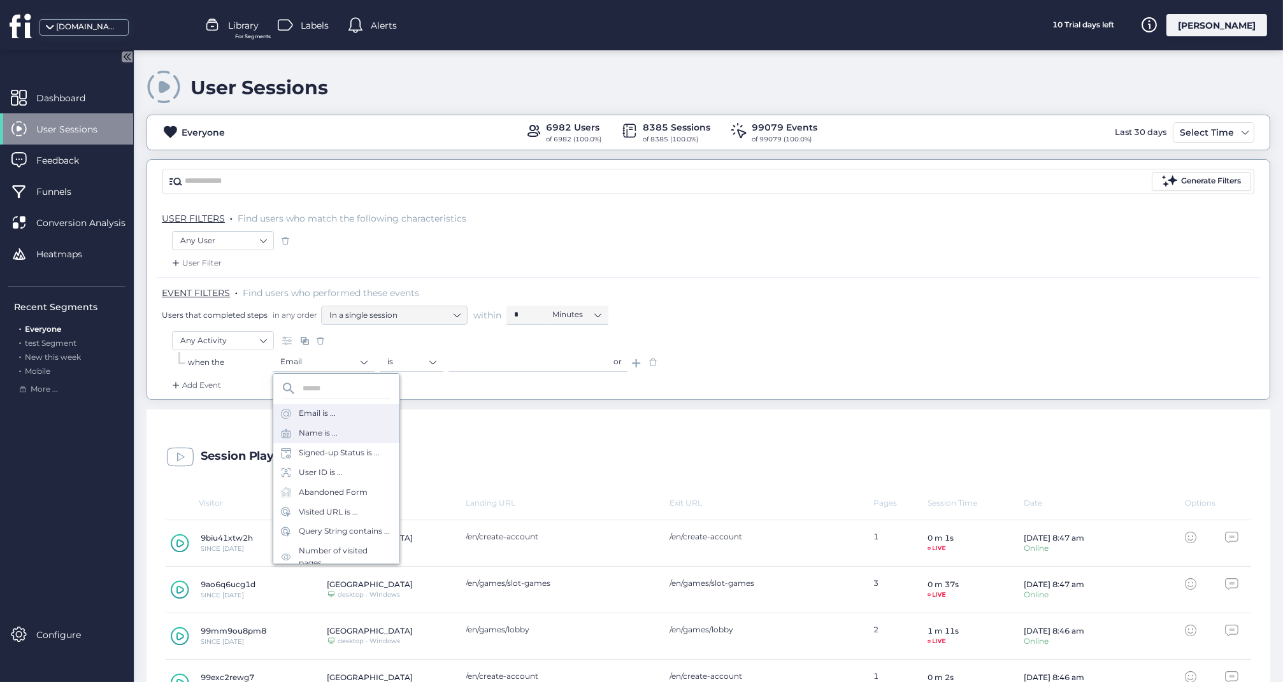
click at [324, 436] on div "Name is ..." at bounding box center [318, 433] width 39 height 12
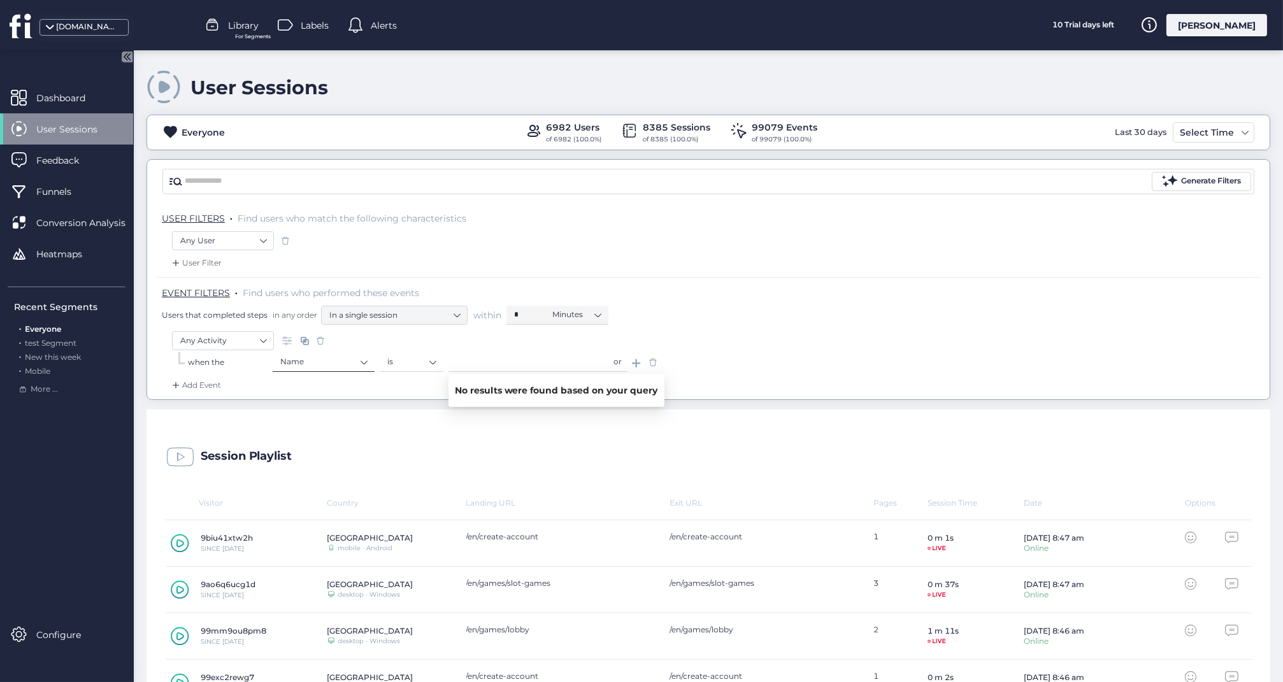
click at [364, 362] on nz-select-item "Name" at bounding box center [323, 361] width 87 height 19
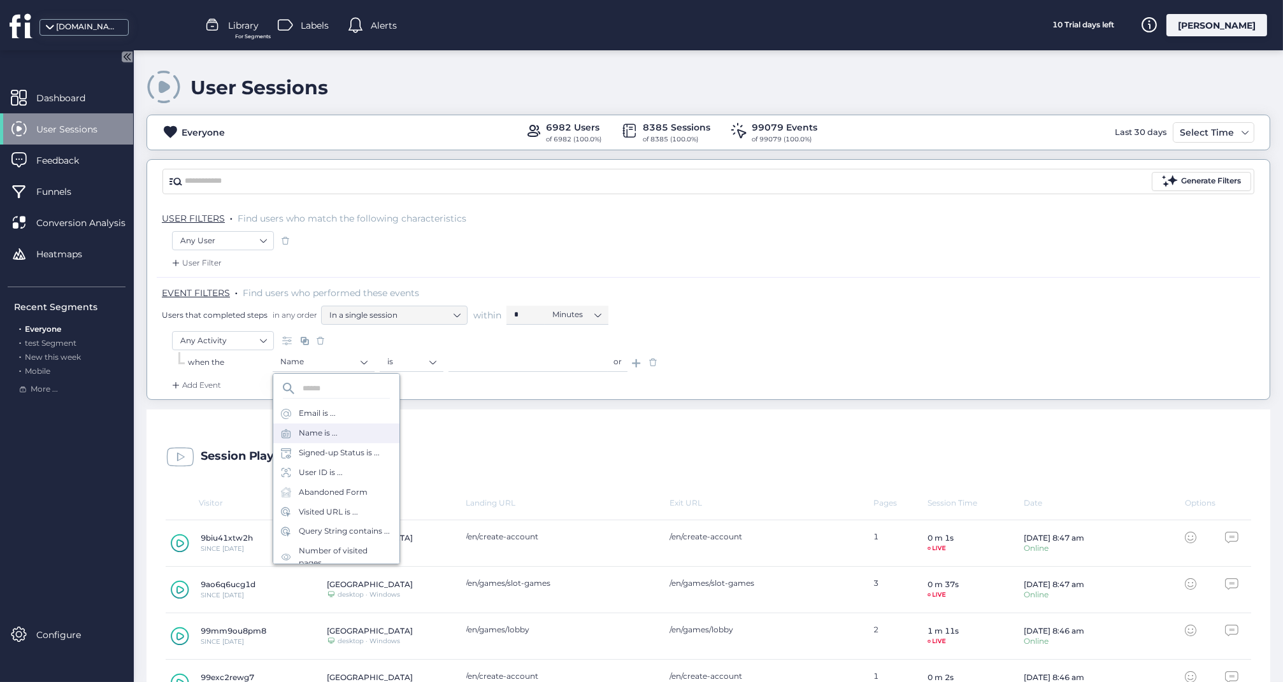
click at [306, 431] on div "Name is ..." at bounding box center [318, 433] width 39 height 12
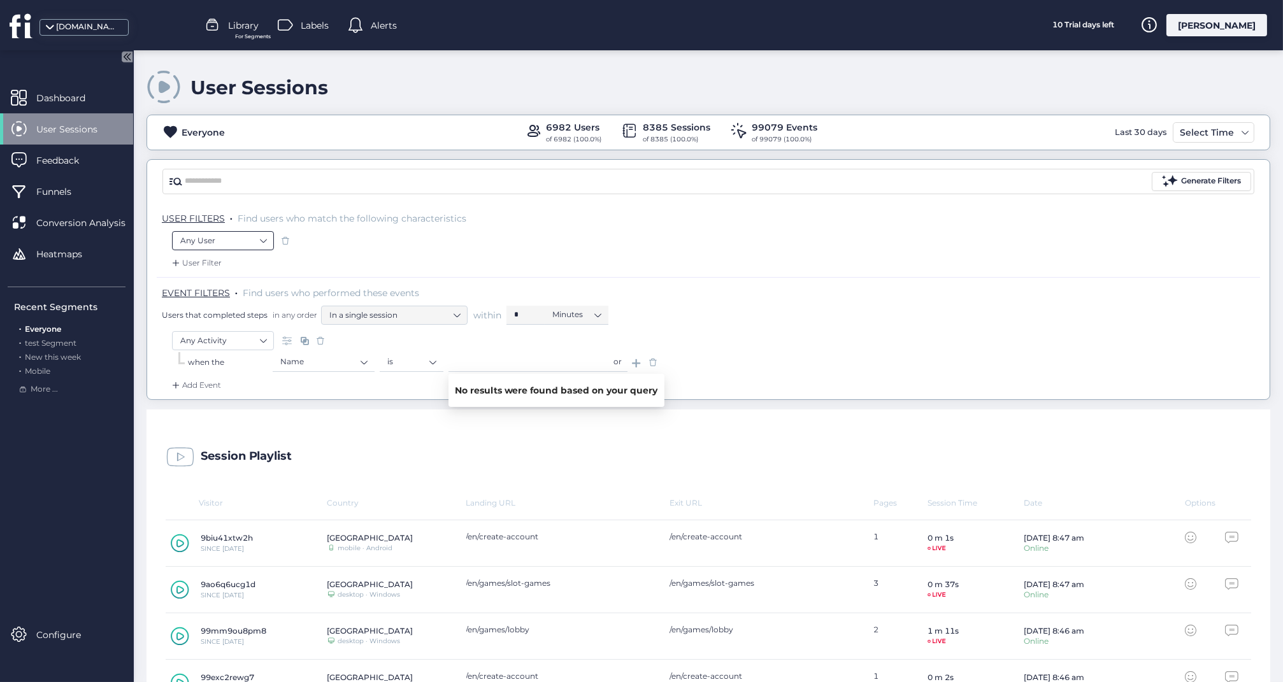
click at [265, 239] on nz-select-item "Any User" at bounding box center [222, 240] width 85 height 19
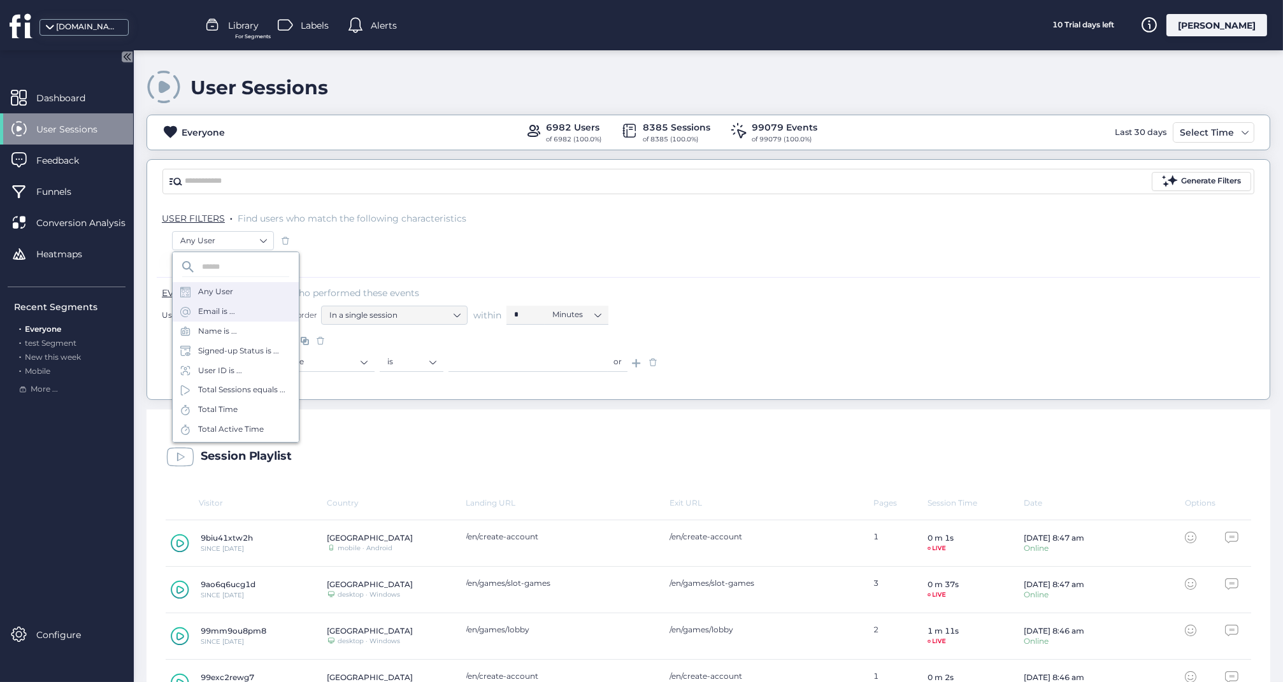
click at [231, 311] on div "Email is ..." at bounding box center [216, 312] width 37 height 12
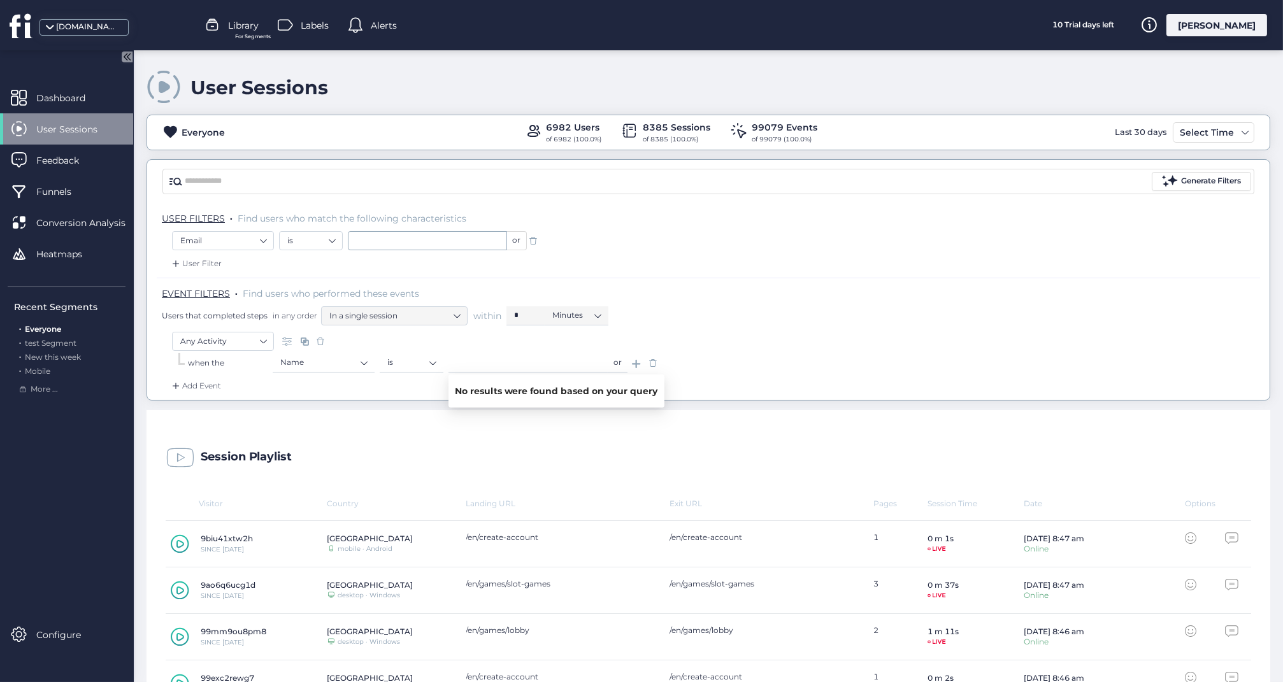
click at [647, 269] on div "User Filter" at bounding box center [708, 267] width 1103 height 20
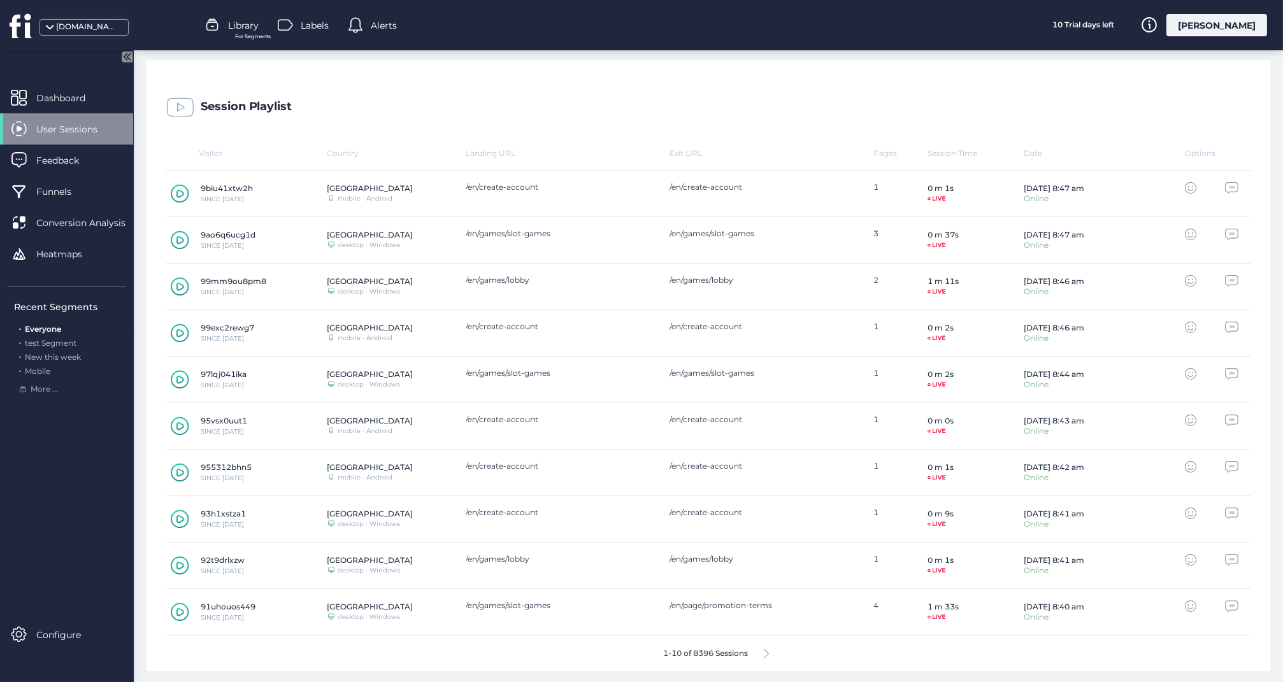
scroll to position [350, 0]
click at [769, 650] on icon at bounding box center [766, 655] width 5 height 10
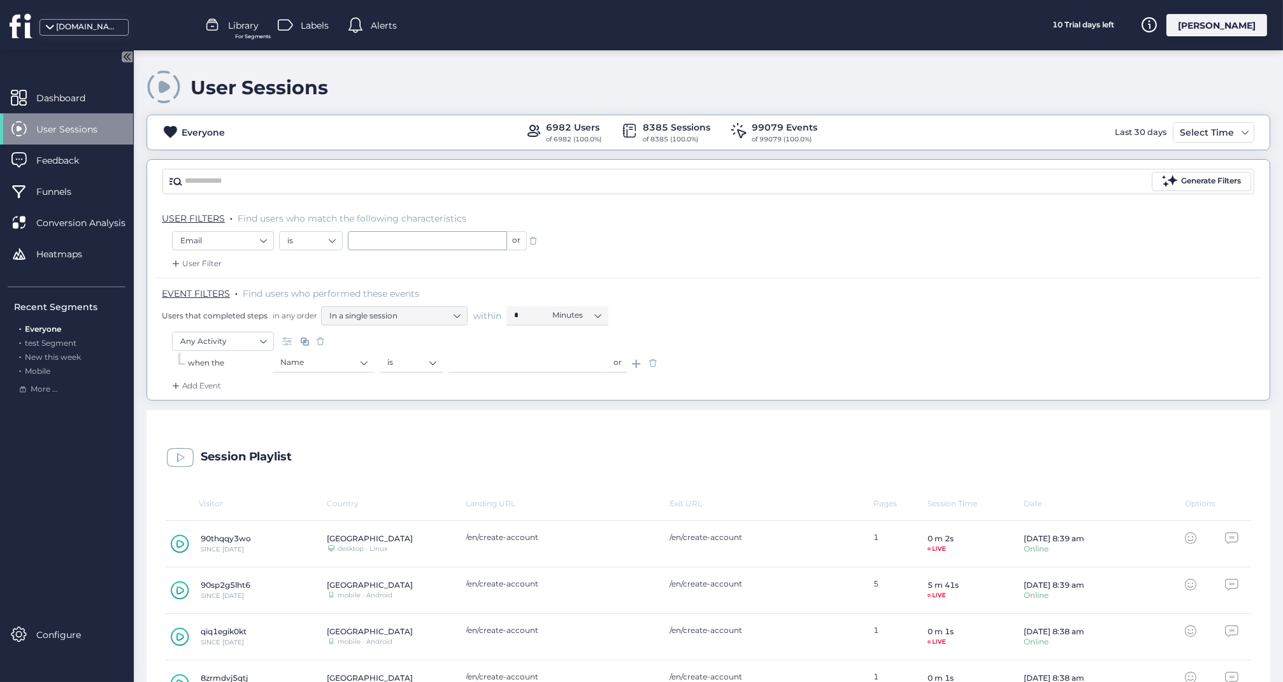
scroll to position [0, 0]
click at [541, 315] on nz-input-number "*" at bounding box center [525, 315] width 38 height 19
click at [96, 29] on div "[DOMAIN_NAME]" at bounding box center [88, 27] width 64 height 12
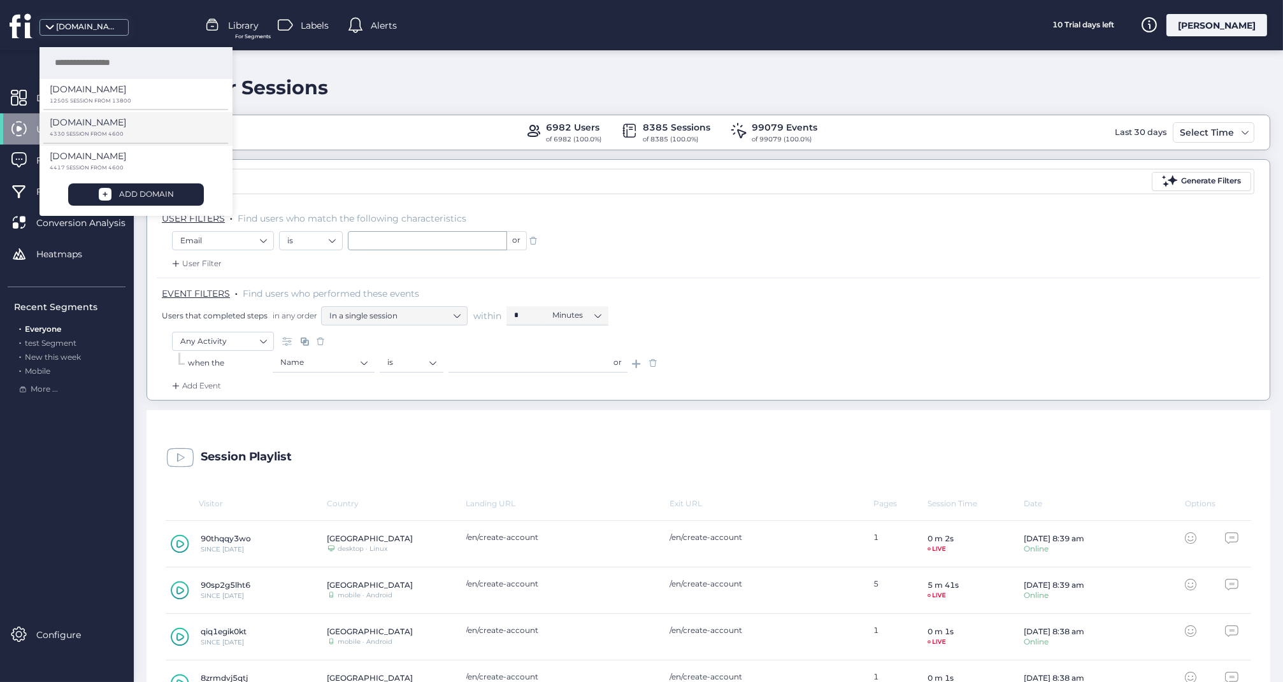
click at [82, 129] on div "[DOMAIN_NAME]" at bounding box center [131, 126] width 162 height 23
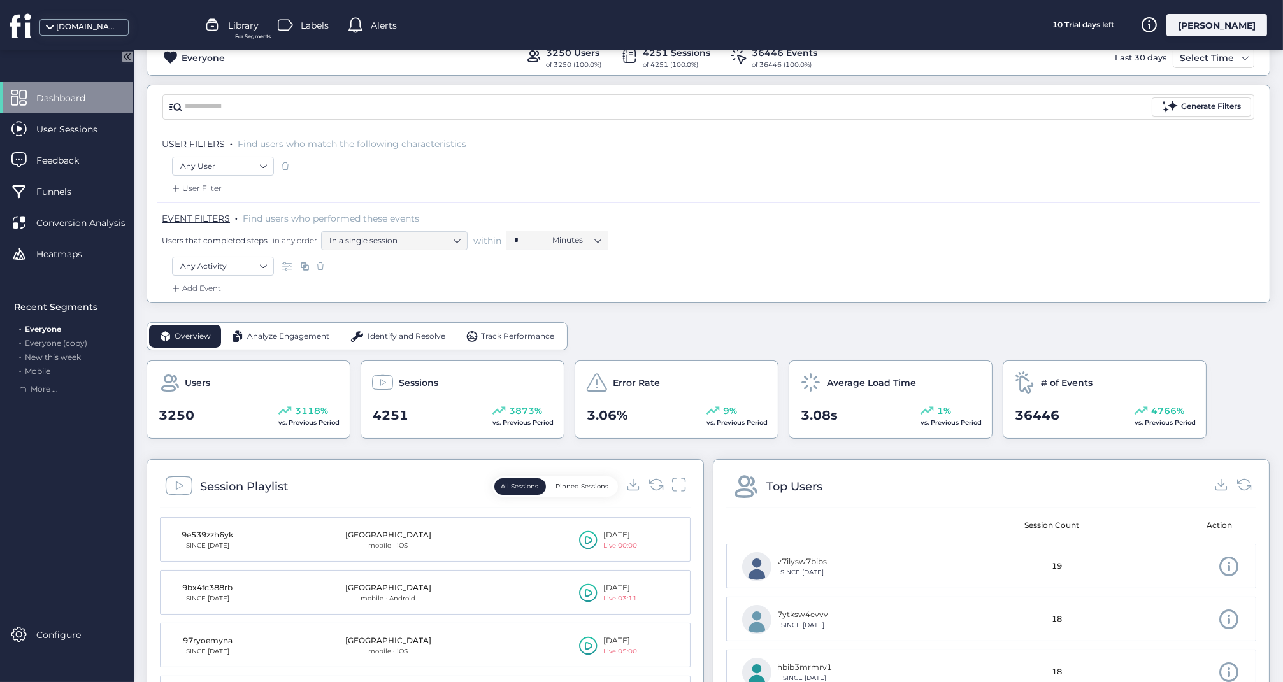
scroll to position [75, 0]
click at [595, 239] on nz-select-item "Minutes" at bounding box center [576, 239] width 48 height 19
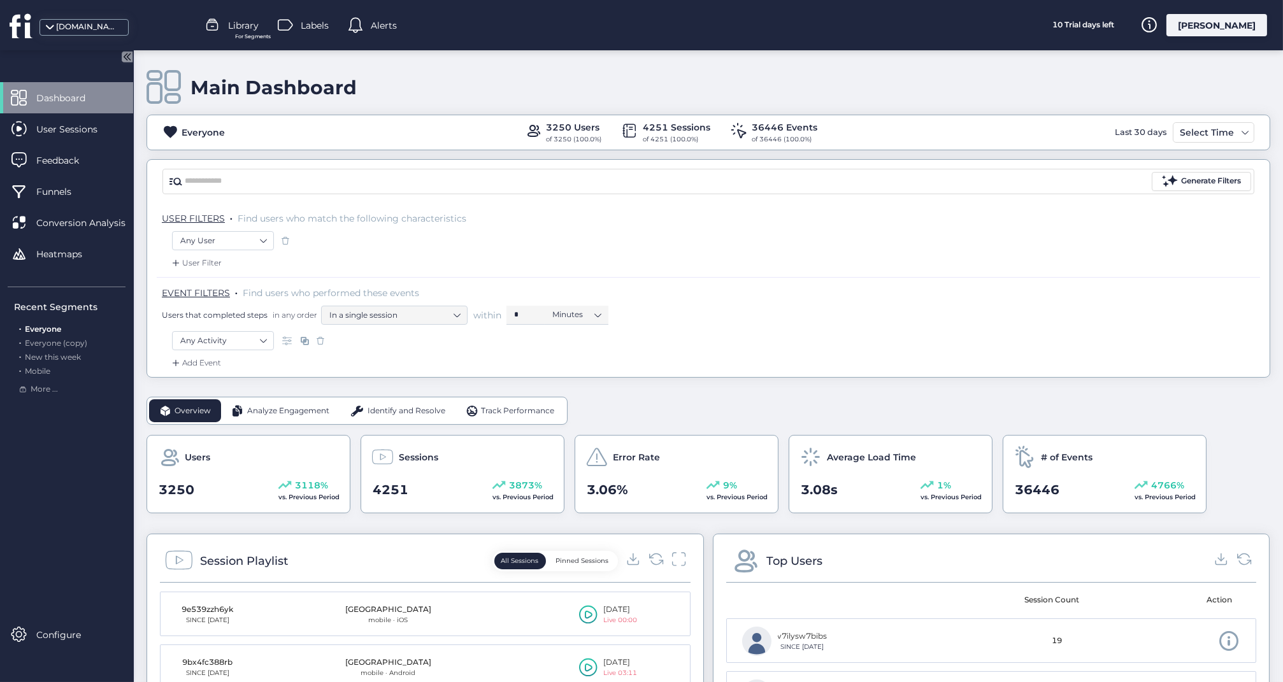
scroll to position [0, 0]
click at [459, 313] on nz-select-top-control "In a single session" at bounding box center [394, 315] width 146 height 19
click at [438, 253] on div "Any User" at bounding box center [708, 243] width 1073 height 25
click at [266, 239] on nz-select-top-control "Any User" at bounding box center [223, 240] width 102 height 19
click at [204, 369] on div "User ID is ..." at bounding box center [220, 371] width 44 height 12
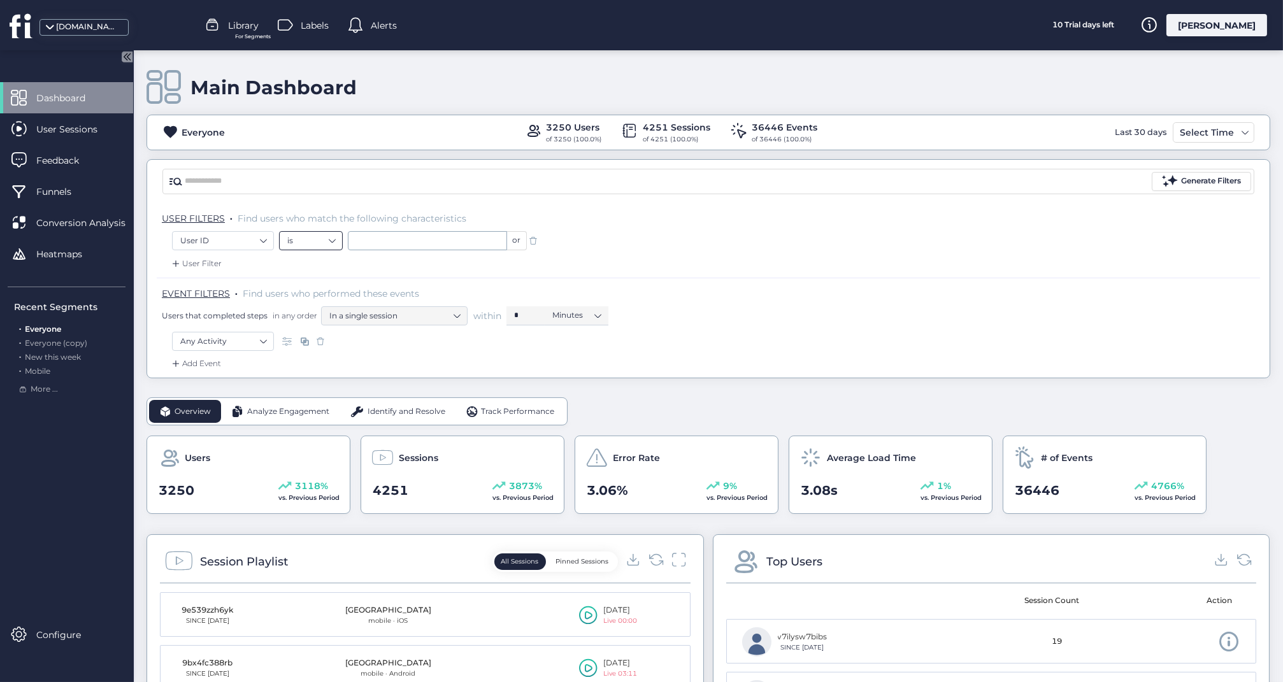
click at [334, 238] on nz-select-top-control "is" at bounding box center [311, 240] width 64 height 19
click at [377, 261] on div "User Filter" at bounding box center [708, 267] width 1103 height 20
click at [264, 241] on nz-select-item "User ID" at bounding box center [222, 240] width 85 height 19
click at [231, 309] on div "Email is ..." at bounding box center [216, 312] width 37 height 12
click at [92, 130] on span "User Sessions" at bounding box center [76, 129] width 80 height 14
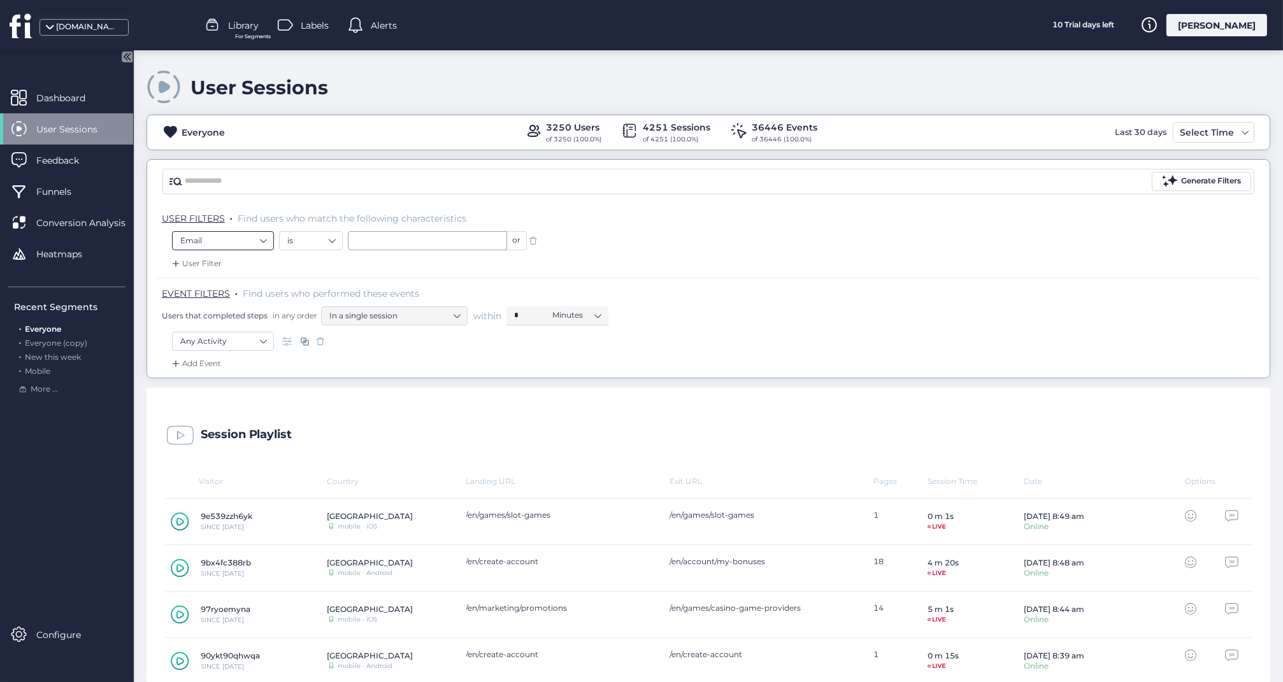
click at [269, 243] on nz-select-top-control "Email" at bounding box center [223, 240] width 102 height 19
click at [215, 332] on div "Name is ..." at bounding box center [217, 331] width 39 height 12
click at [265, 237] on nz-select-item "Name" at bounding box center [222, 240] width 85 height 19
click at [219, 296] on div "Any User" at bounding box center [215, 292] width 35 height 12
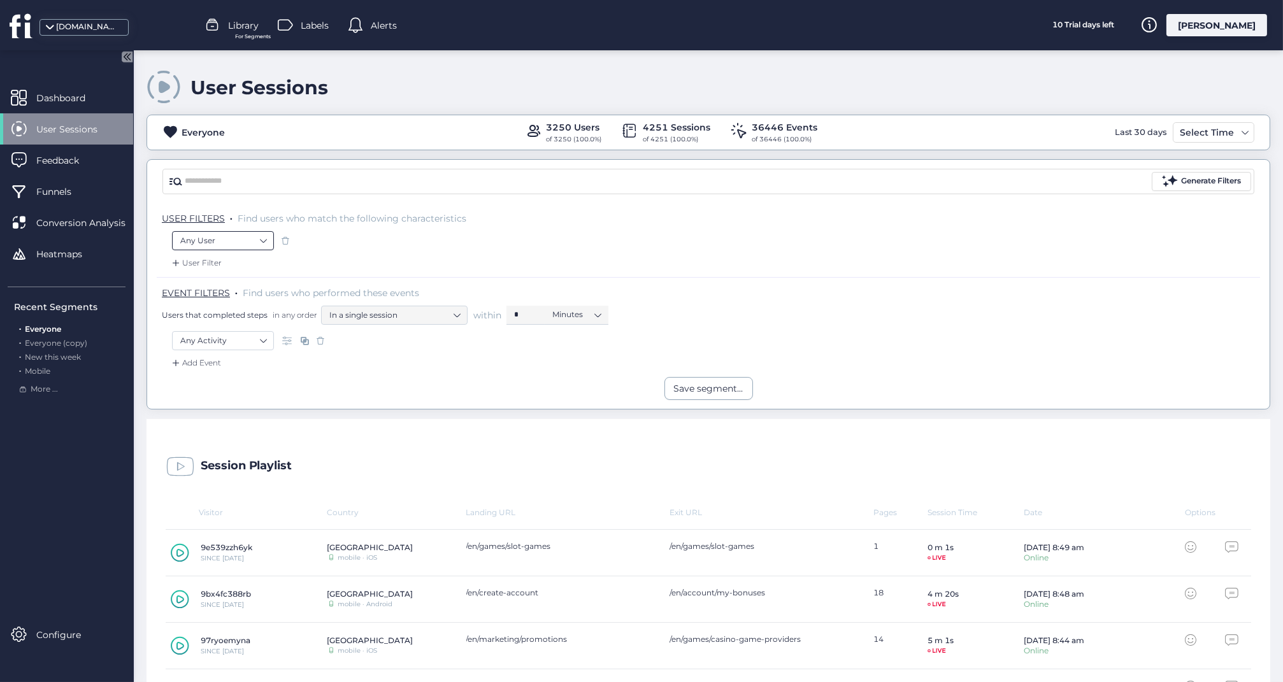
click at [266, 241] on nz-select-top-control "Any User" at bounding box center [223, 240] width 102 height 19
click at [222, 350] on div "Total Time" at bounding box center [217, 356] width 39 height 12
click at [380, 239] on input at bounding box center [379, 240] width 62 height 19
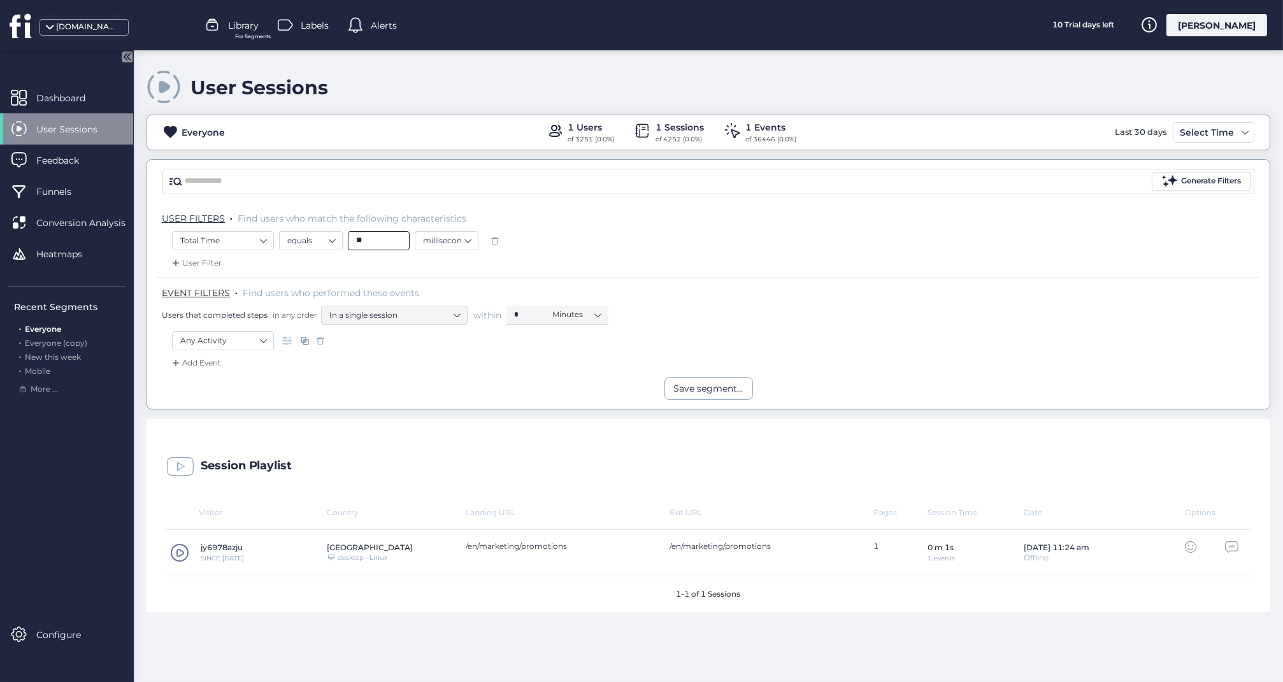
type input "*"
click at [259, 238] on nz-select-item "Total Time" at bounding box center [222, 240] width 85 height 19
click at [226, 296] on div "Any User" at bounding box center [215, 292] width 35 height 12
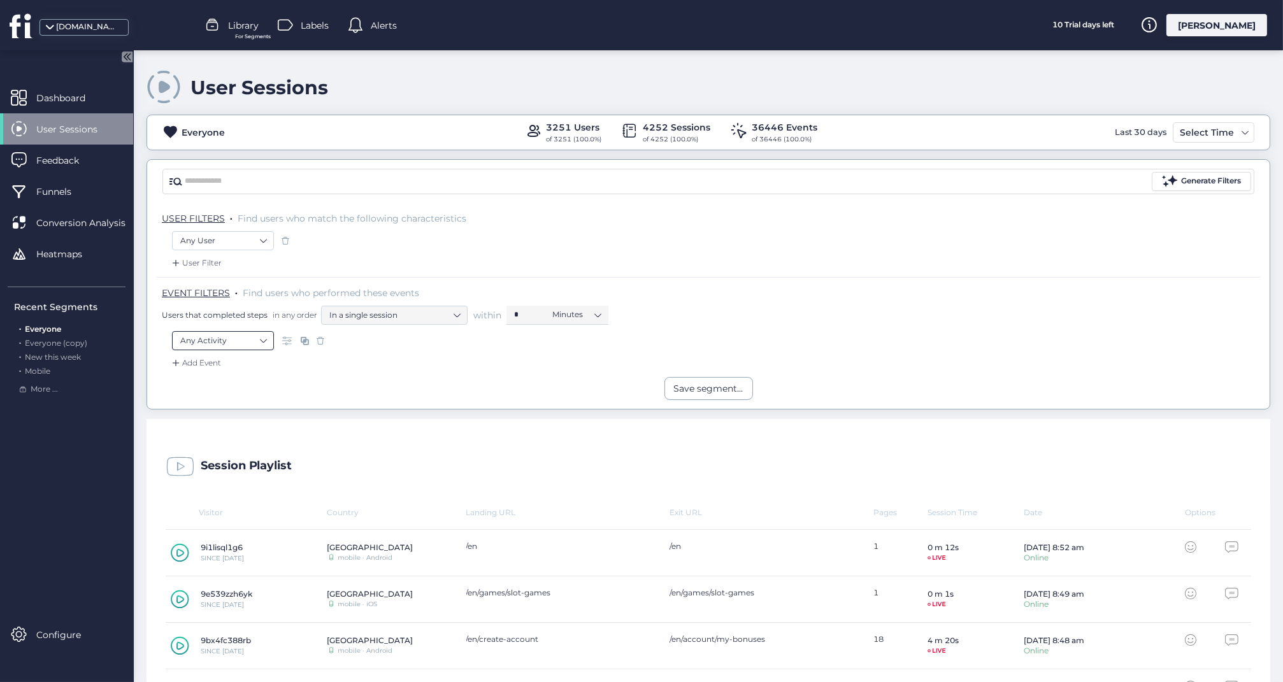
click at [261, 343] on nz-select-item "Any Activity" at bounding box center [222, 340] width 85 height 19
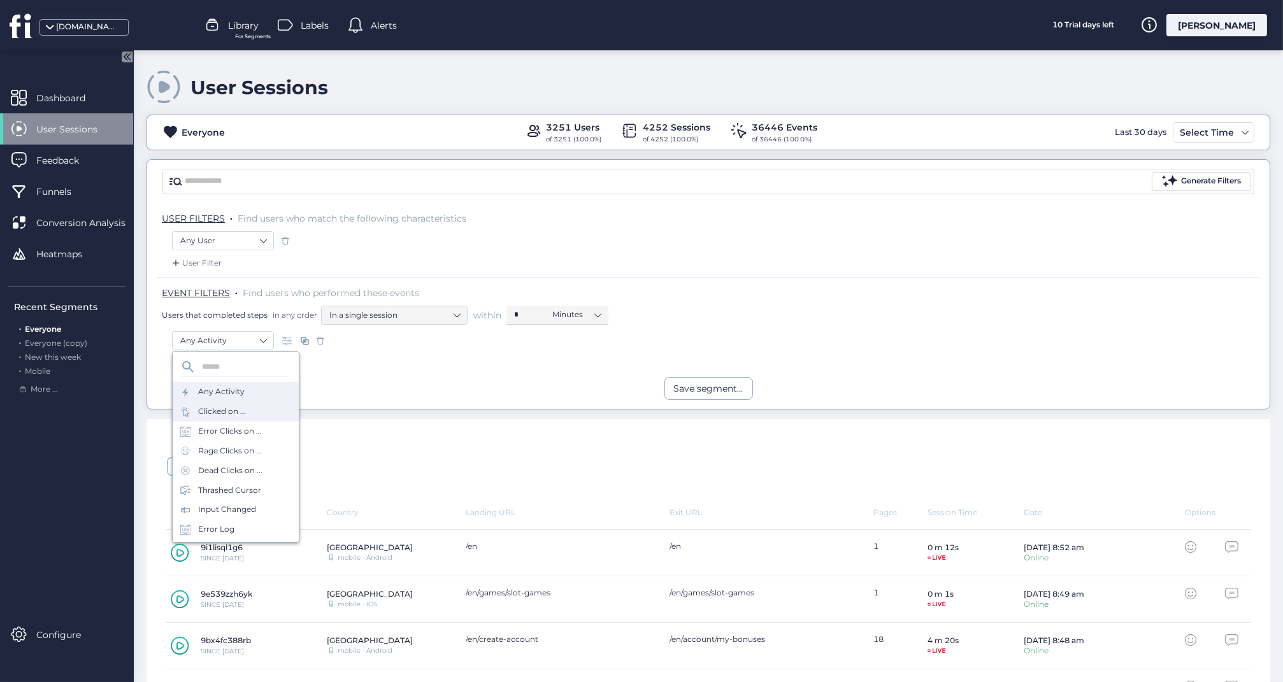
click at [227, 406] on div "Clicked on ..." at bounding box center [222, 412] width 48 height 12
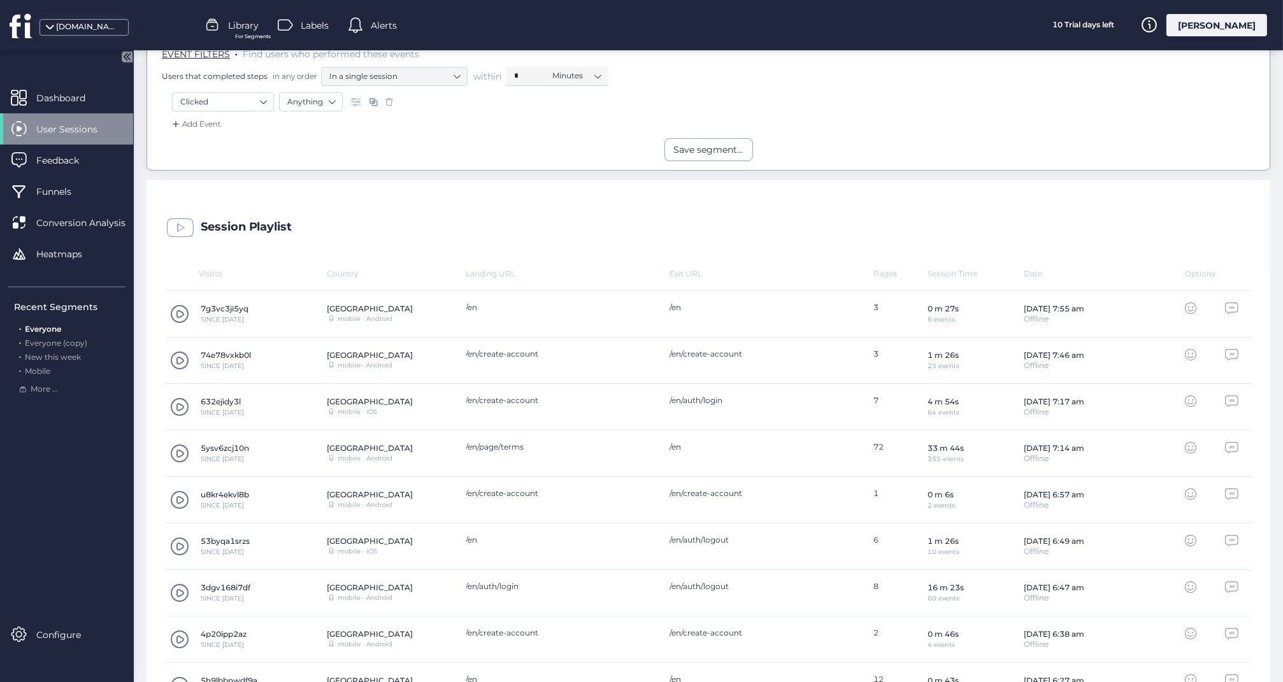
scroll to position [240, 0]
click at [176, 402] on span at bounding box center [179, 405] width 19 height 19
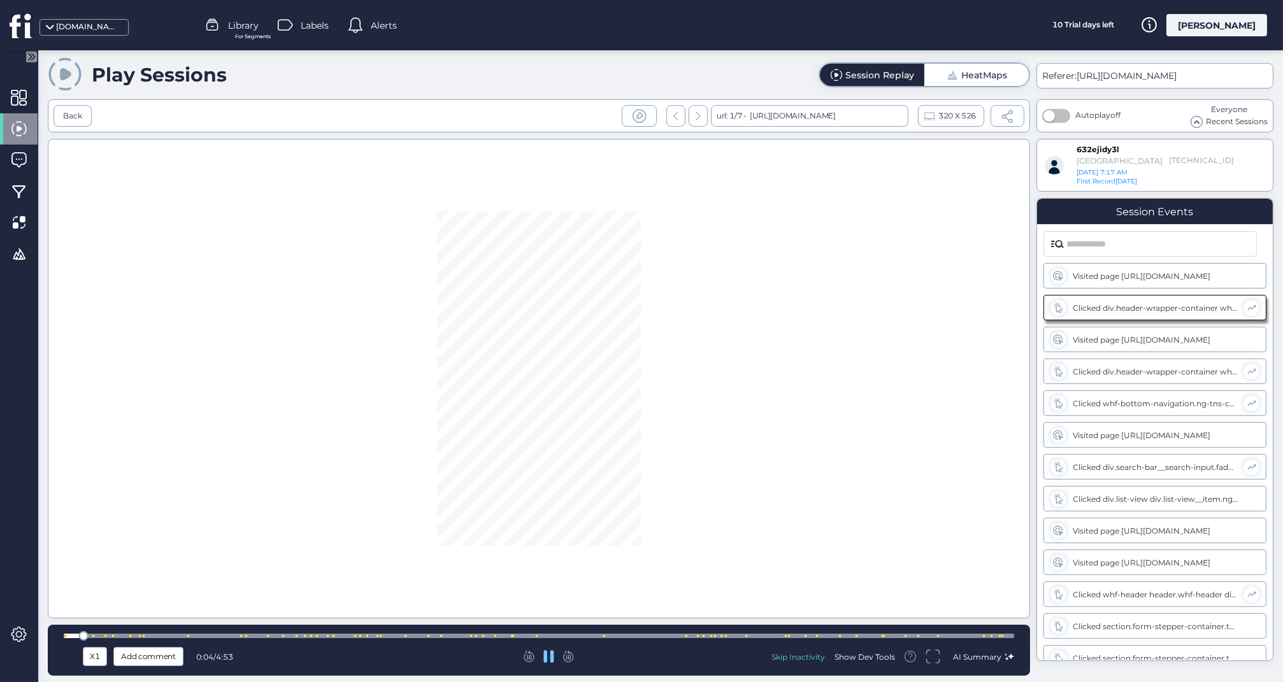
click at [259, 636] on div at bounding box center [539, 636] width 950 height 4
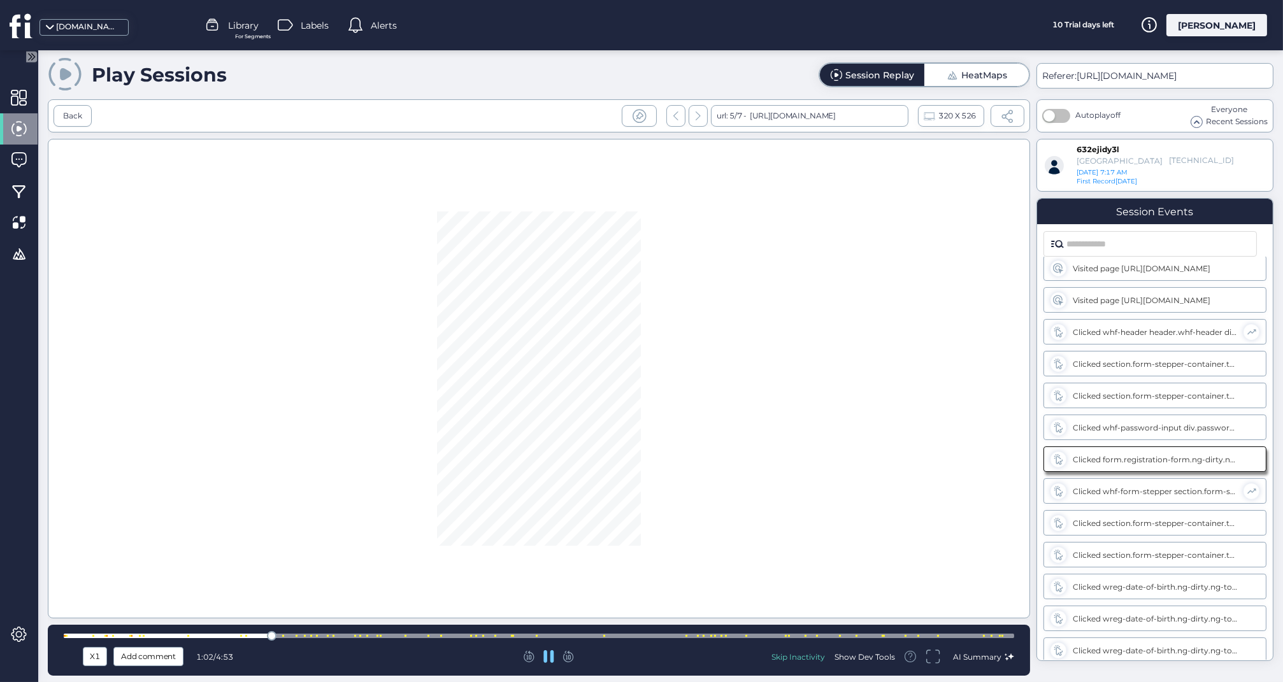
scroll to position [294, 0]
click at [250, 634] on div at bounding box center [539, 636] width 950 height 4
click at [346, 636] on div at bounding box center [539, 636] width 950 height 4
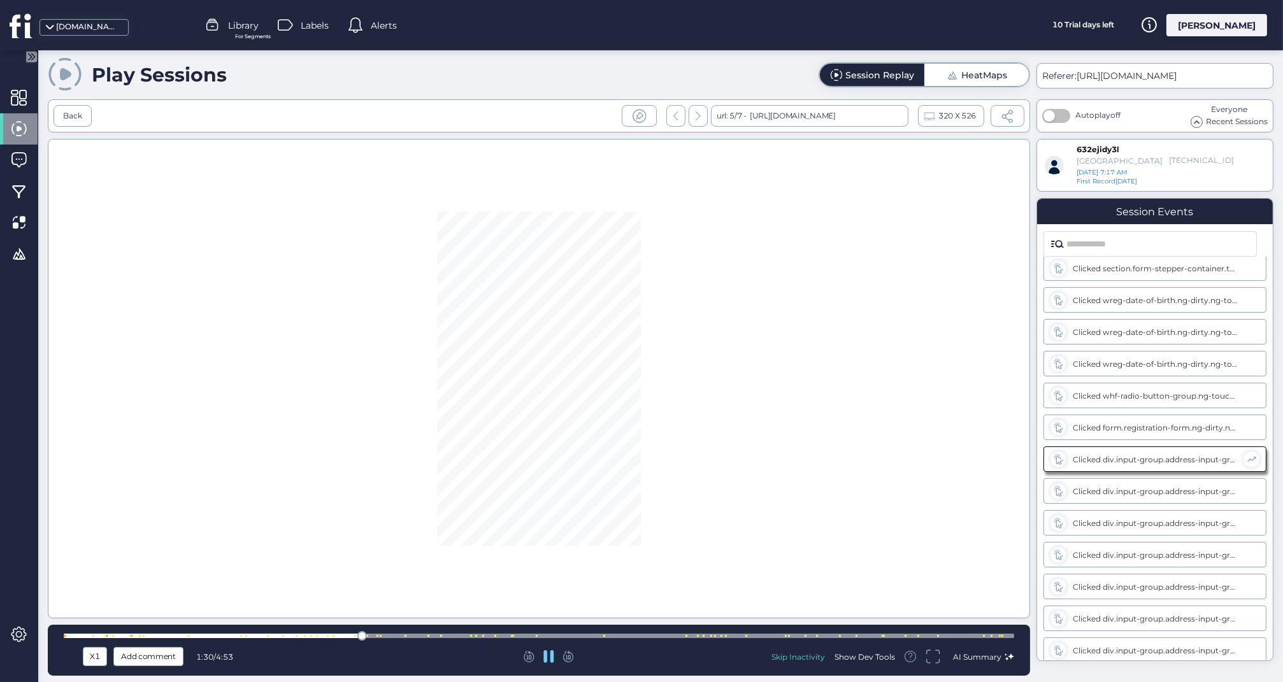
click at [394, 634] on div at bounding box center [539, 636] width 950 height 10
click at [439, 627] on div "X1 Add comment 1:42 / 4:53 Skip Inactivity Show Dev Tools AI Summary" at bounding box center [539, 650] width 982 height 51
click at [563, 638] on div at bounding box center [539, 636] width 950 height 4
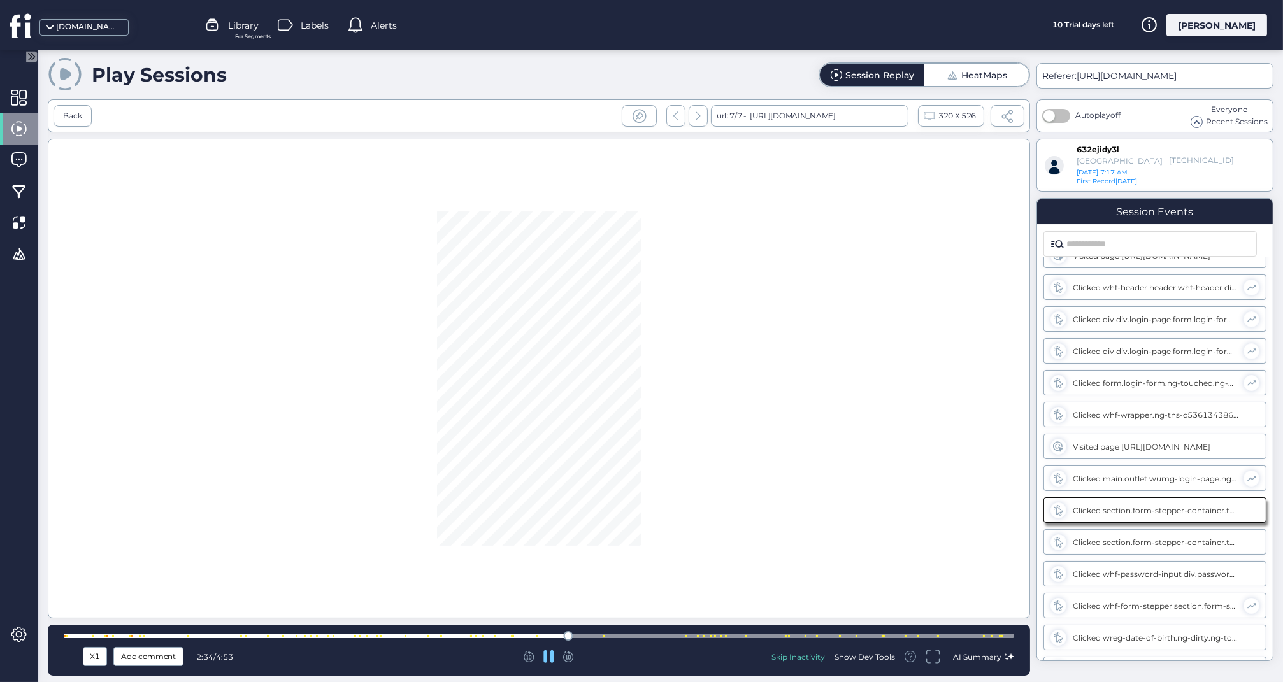
scroll to position [1059, 0]
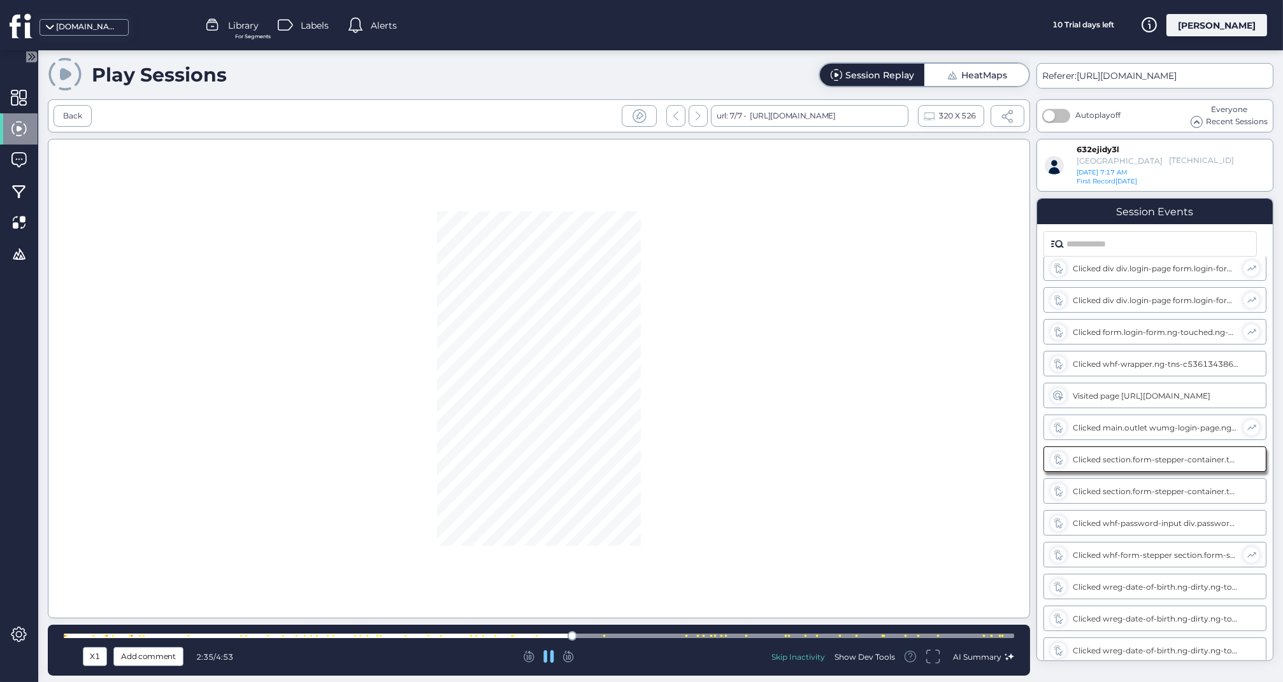
click at [659, 634] on div at bounding box center [539, 636] width 950 height 10
click at [778, 636] on div at bounding box center [539, 636] width 950 height 4
click at [825, 631] on div "X1 Add comment 3:44 / 4:53 Skip Inactivity Show Dev Tools AI Summary" at bounding box center [539, 650] width 982 height 51
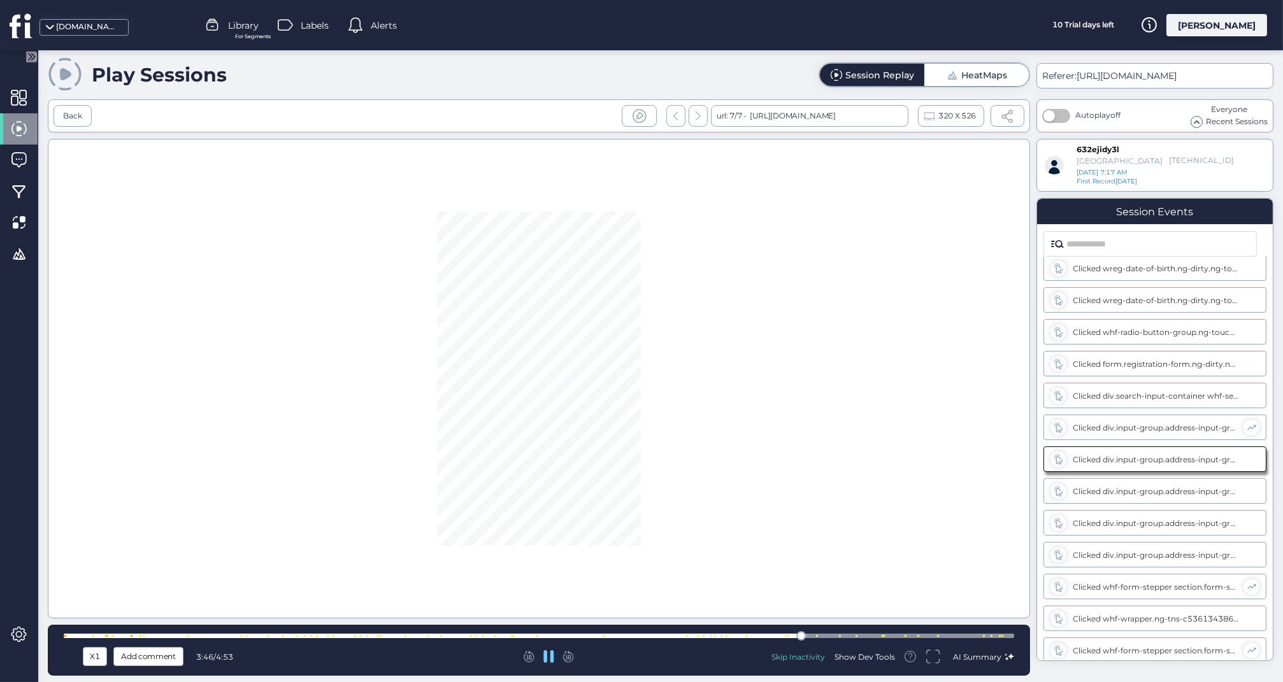
click at [852, 636] on div at bounding box center [539, 636] width 950 height 4
click at [878, 635] on div at bounding box center [539, 636] width 950 height 4
click at [902, 632] on div at bounding box center [539, 636] width 950 height 10
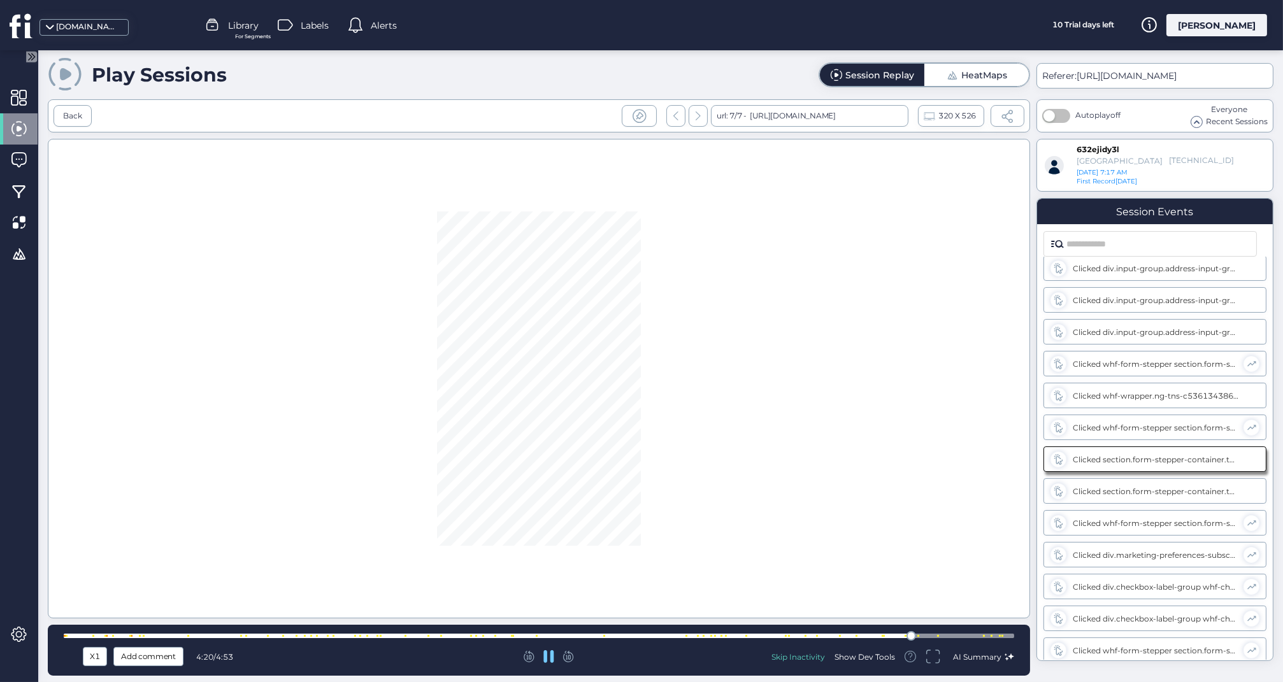
click at [919, 634] on div at bounding box center [539, 636] width 950 height 10
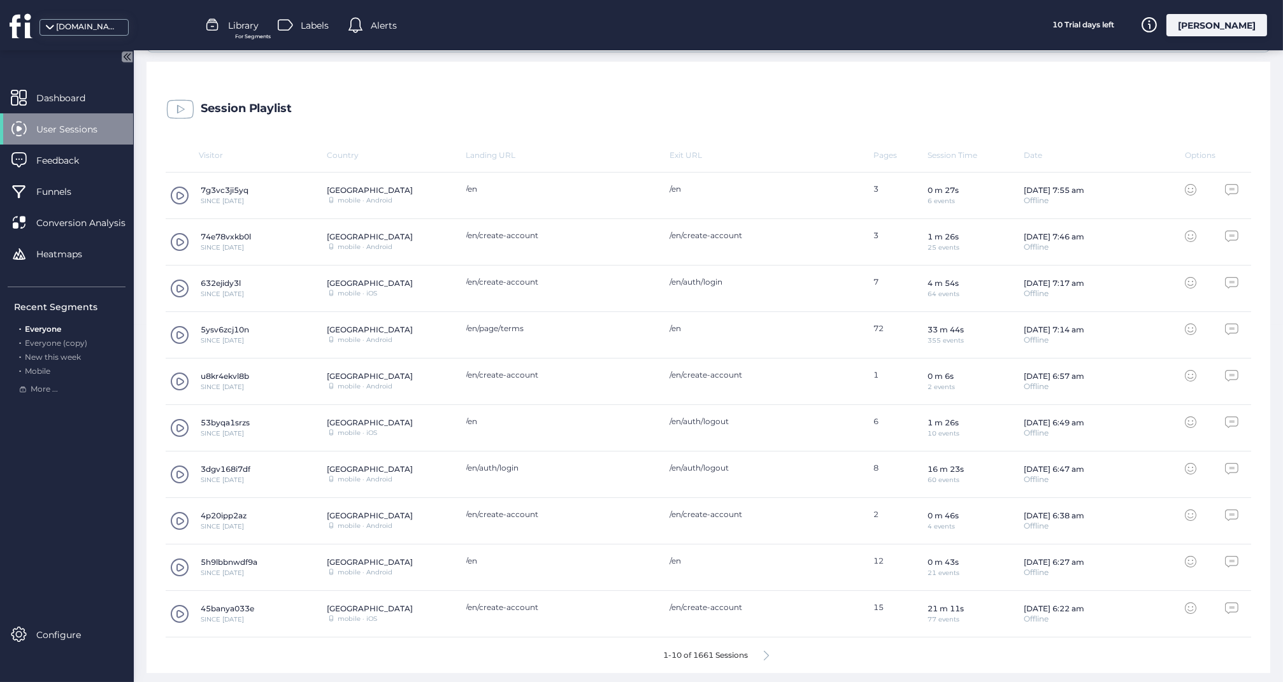
click at [766, 653] on icon at bounding box center [766, 656] width 5 height 10
click at [183, 565] on span at bounding box center [179, 567] width 19 height 19
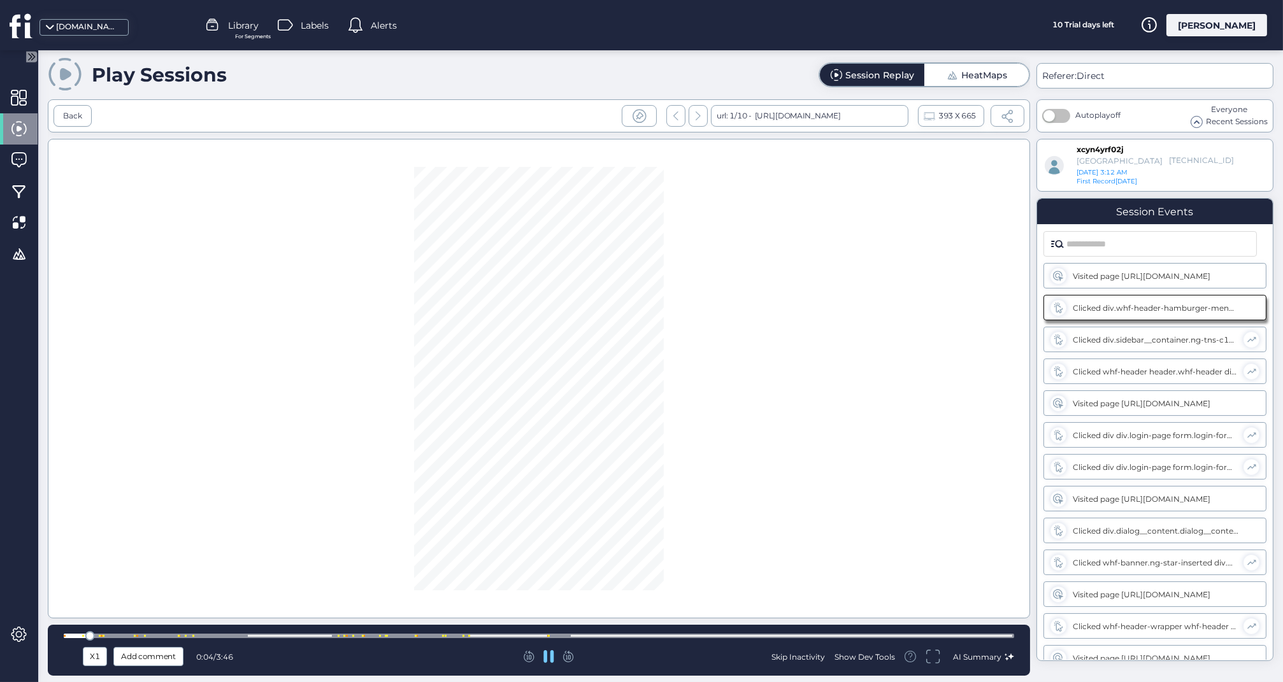
click at [171, 634] on div at bounding box center [539, 636] width 950 height 4
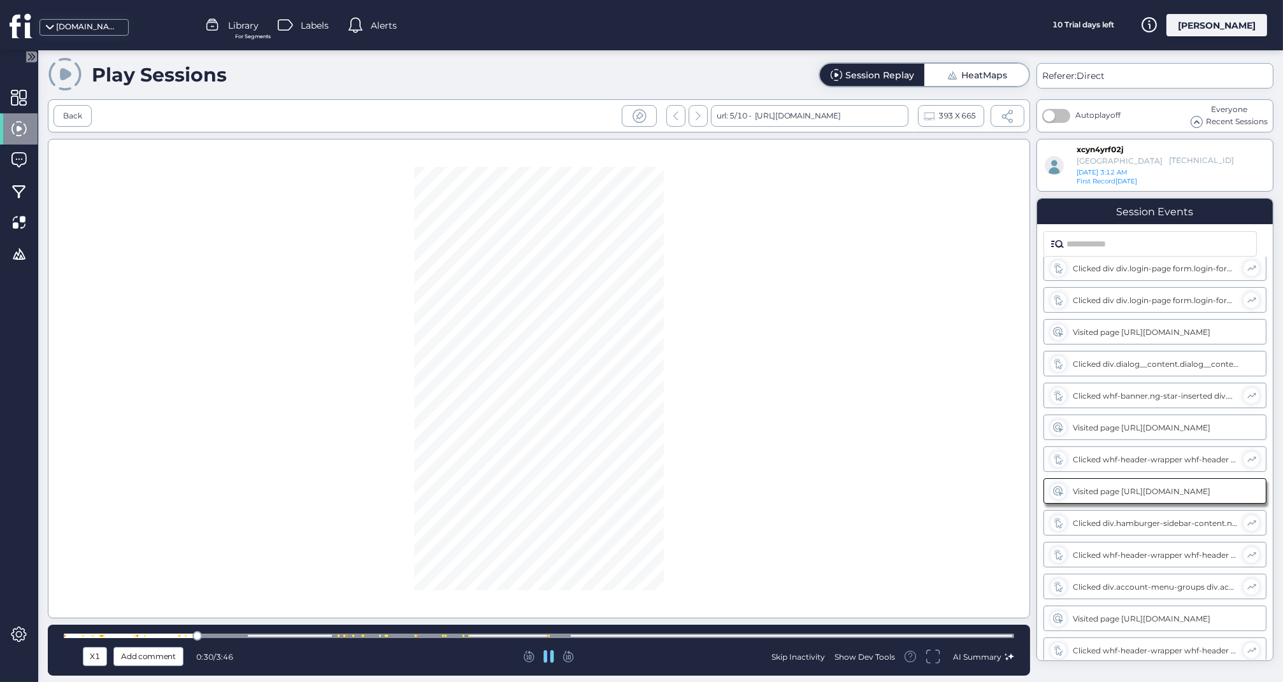
scroll to position [231, 0]
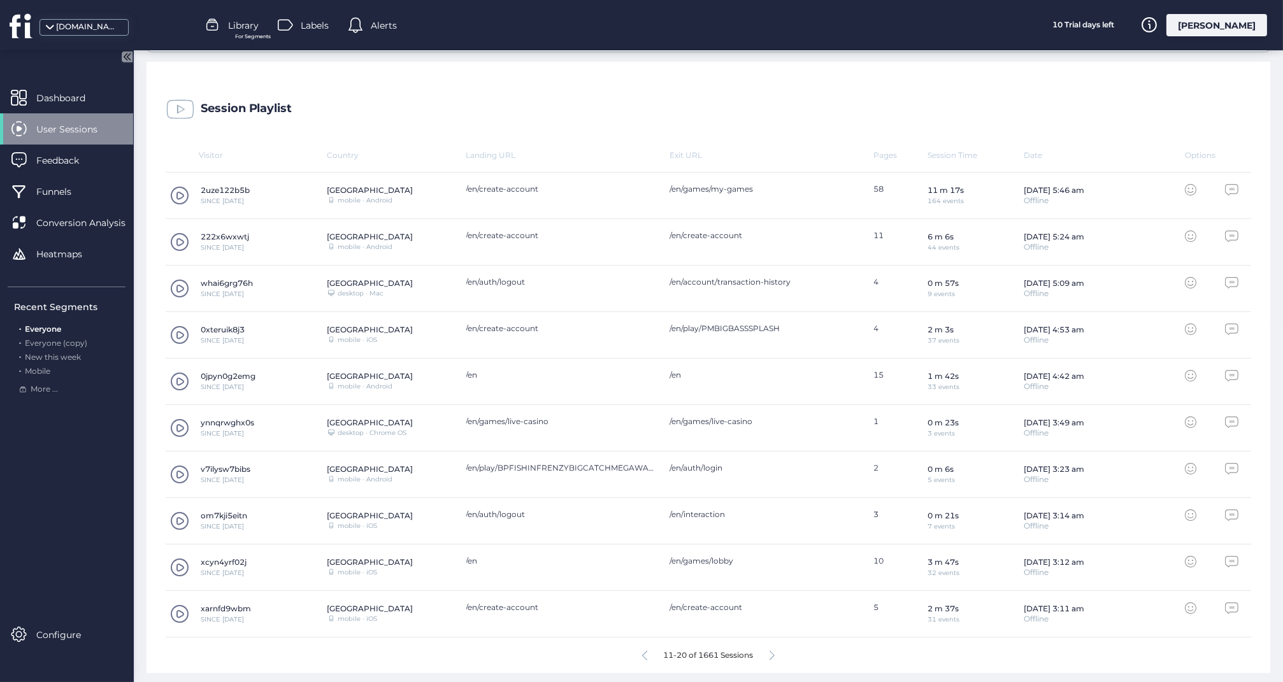
click at [183, 236] on span at bounding box center [179, 241] width 19 height 19
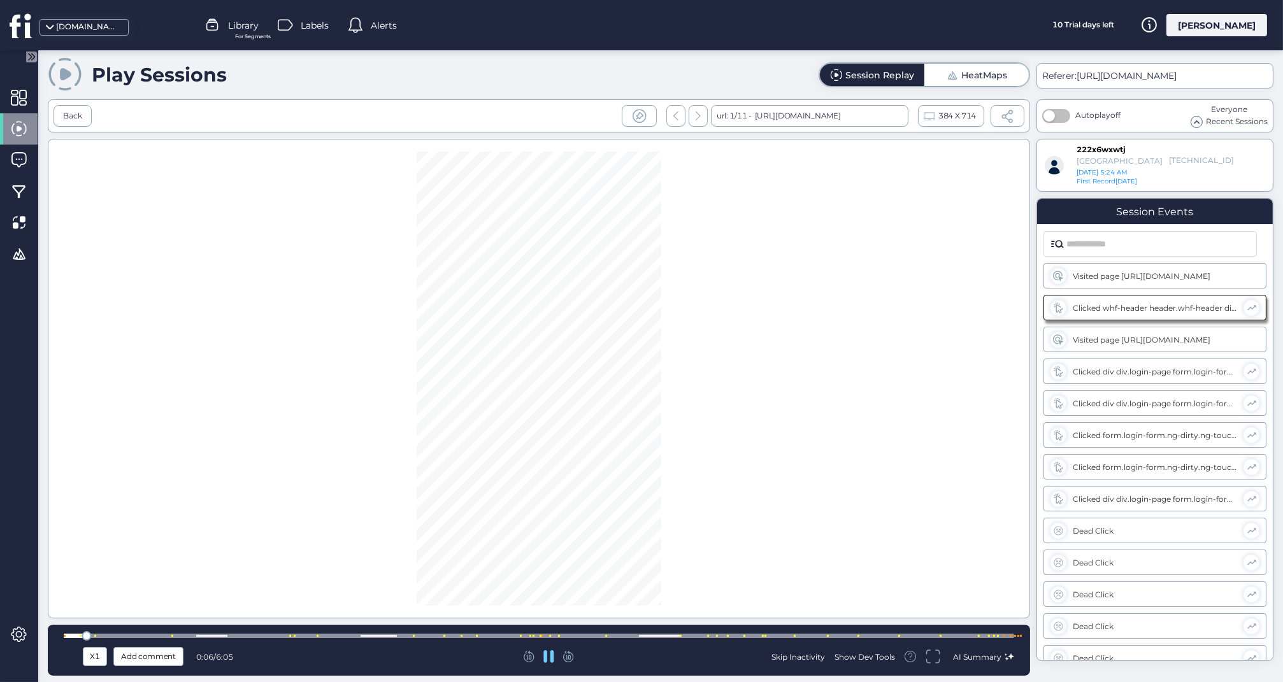
click at [278, 635] on div at bounding box center [539, 636] width 950 height 4
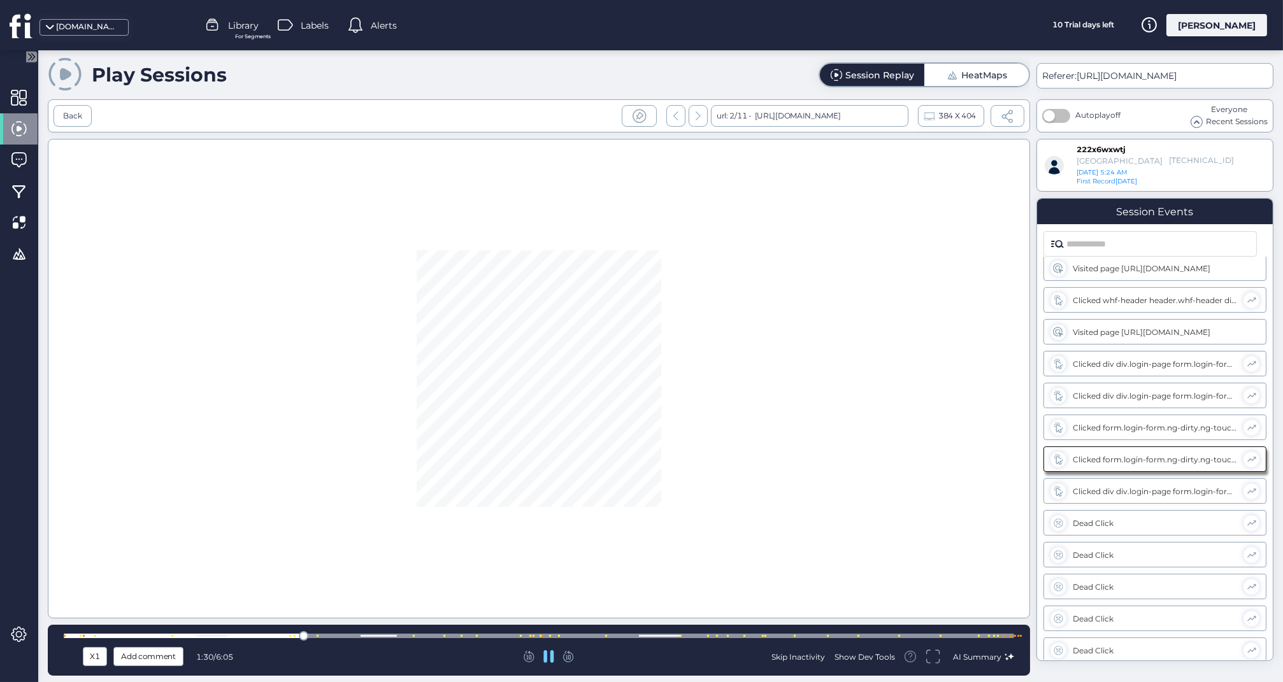
click at [354, 632] on div at bounding box center [539, 636] width 950 height 10
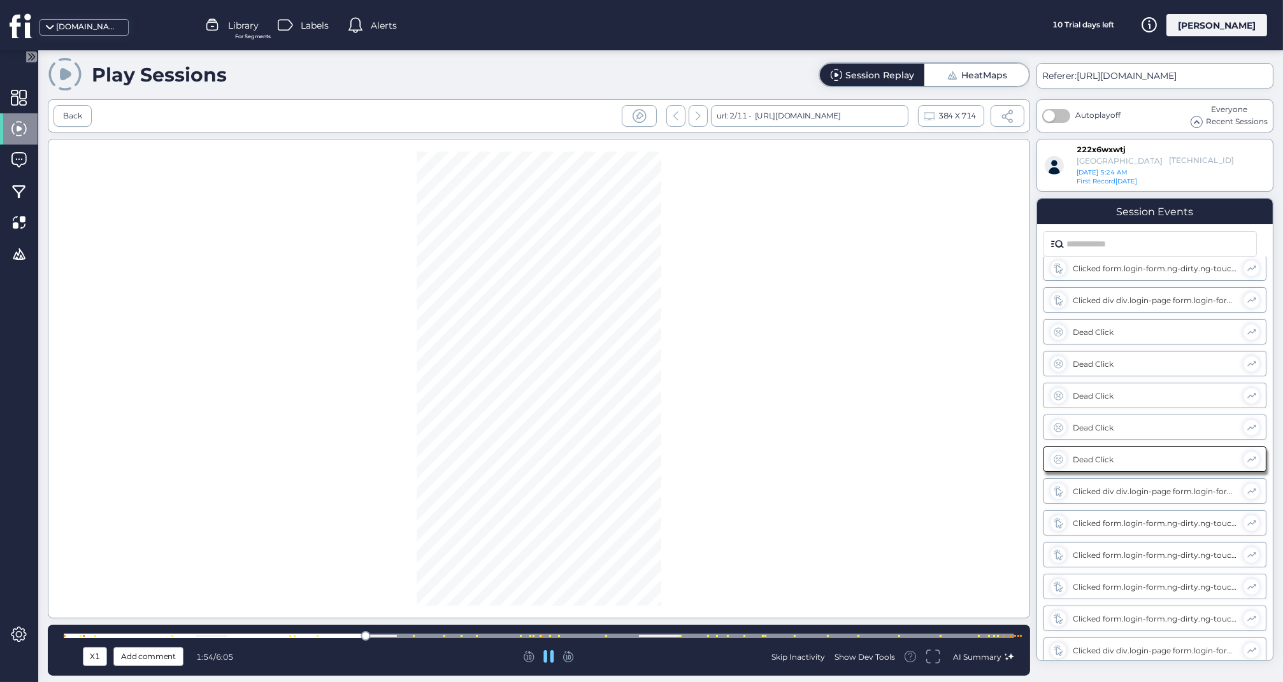
click at [392, 634] on div at bounding box center [539, 636] width 950 height 4
click at [429, 635] on div at bounding box center [539, 636] width 950 height 4
click at [462, 634] on div at bounding box center [539, 636] width 950 height 10
click at [503, 632] on div at bounding box center [539, 636] width 950 height 10
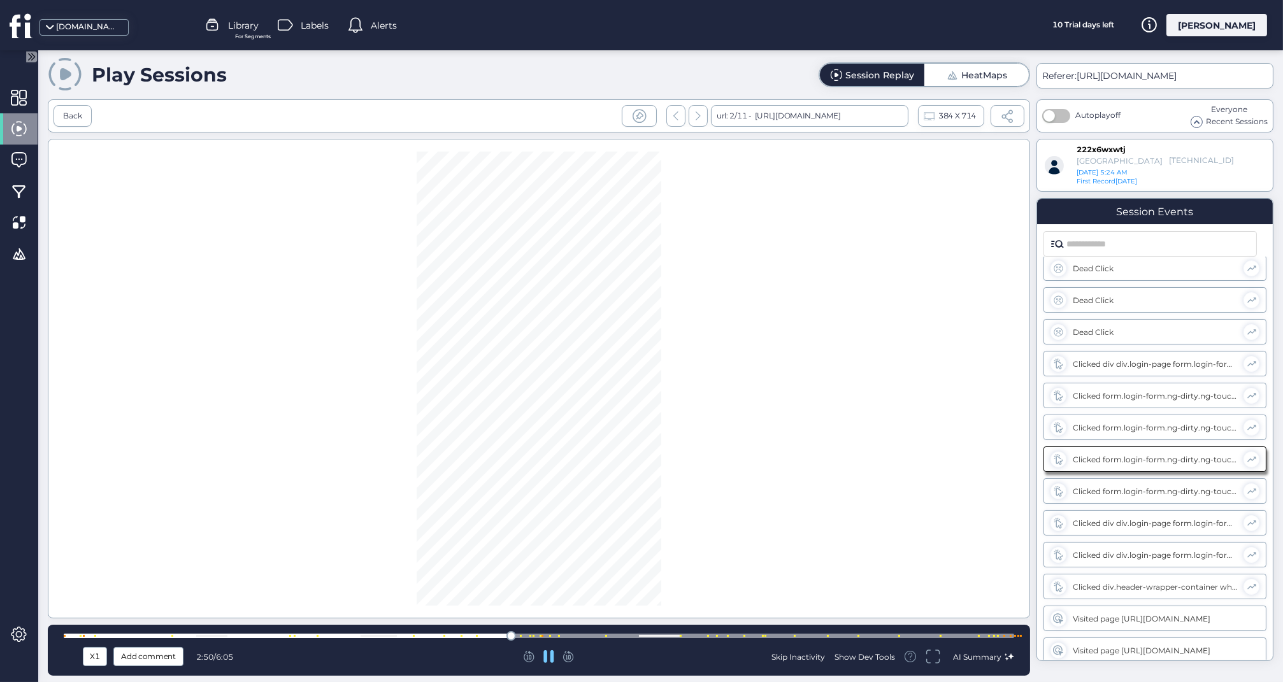
click at [576, 636] on div at bounding box center [539, 636] width 950 height 4
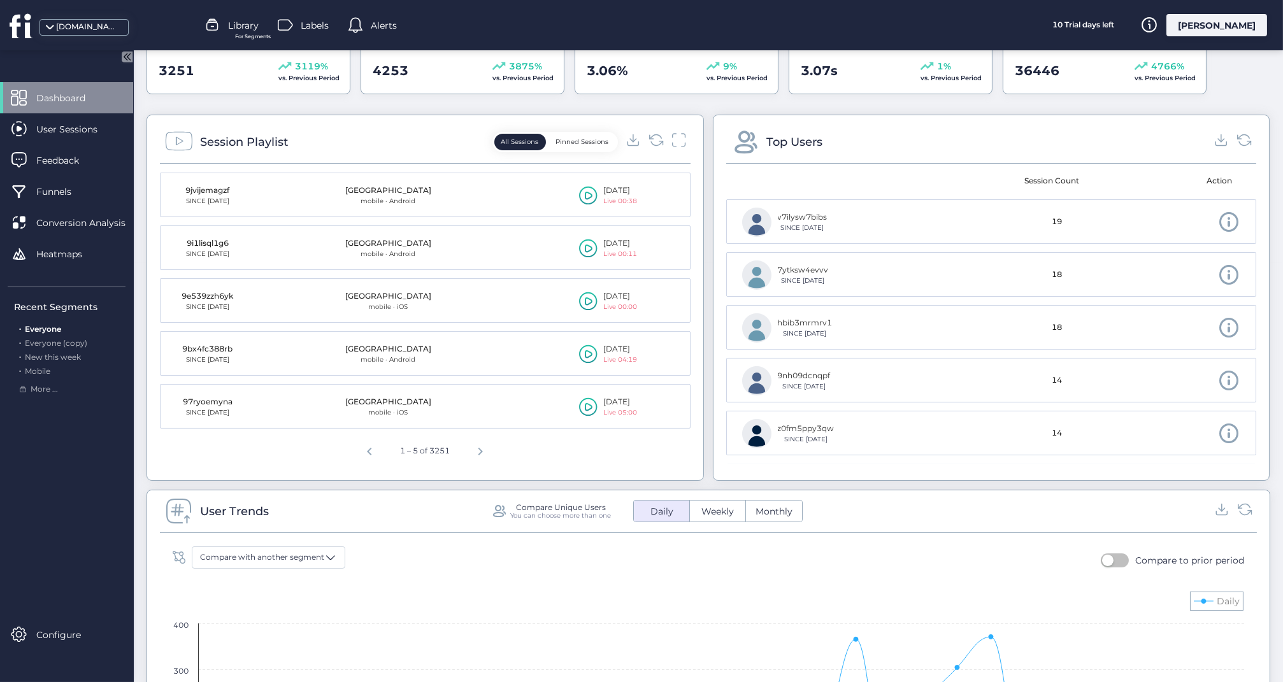
scroll to position [422, 0]
click at [107, 28] on div "[DOMAIN_NAME]" at bounding box center [88, 27] width 64 height 12
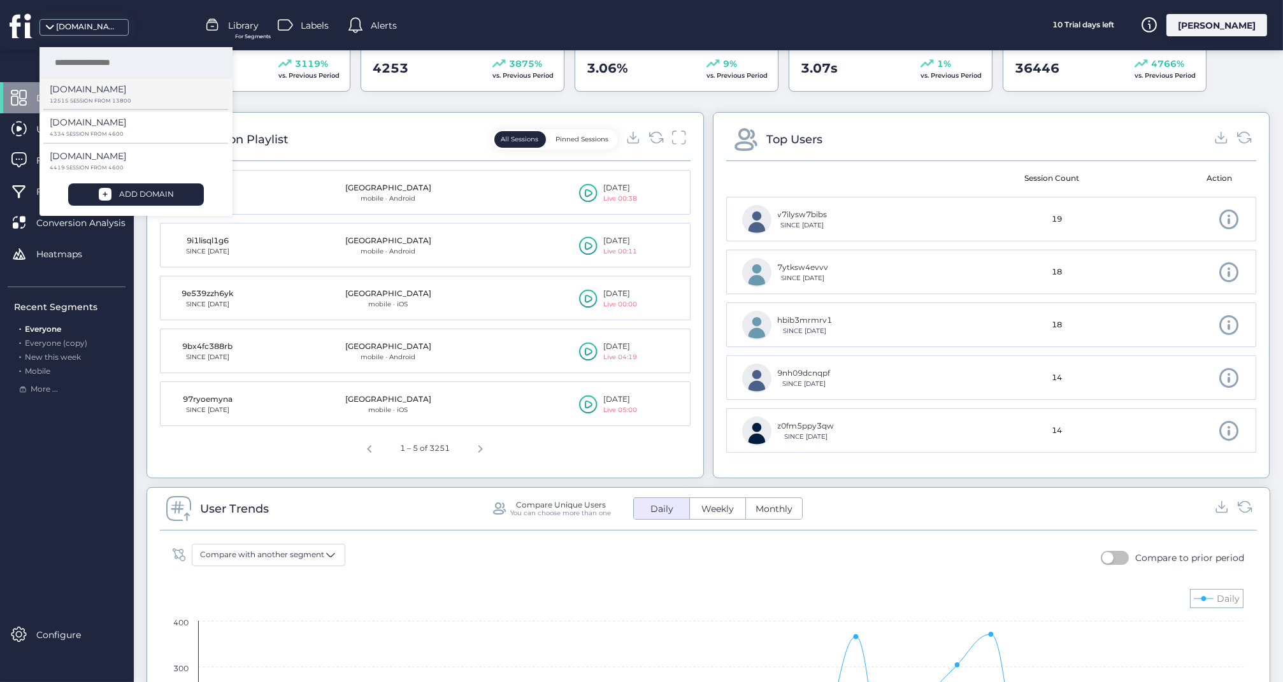
click at [89, 98] on p "12515 SESSION FROM 13800" at bounding box center [131, 101] width 162 height 6
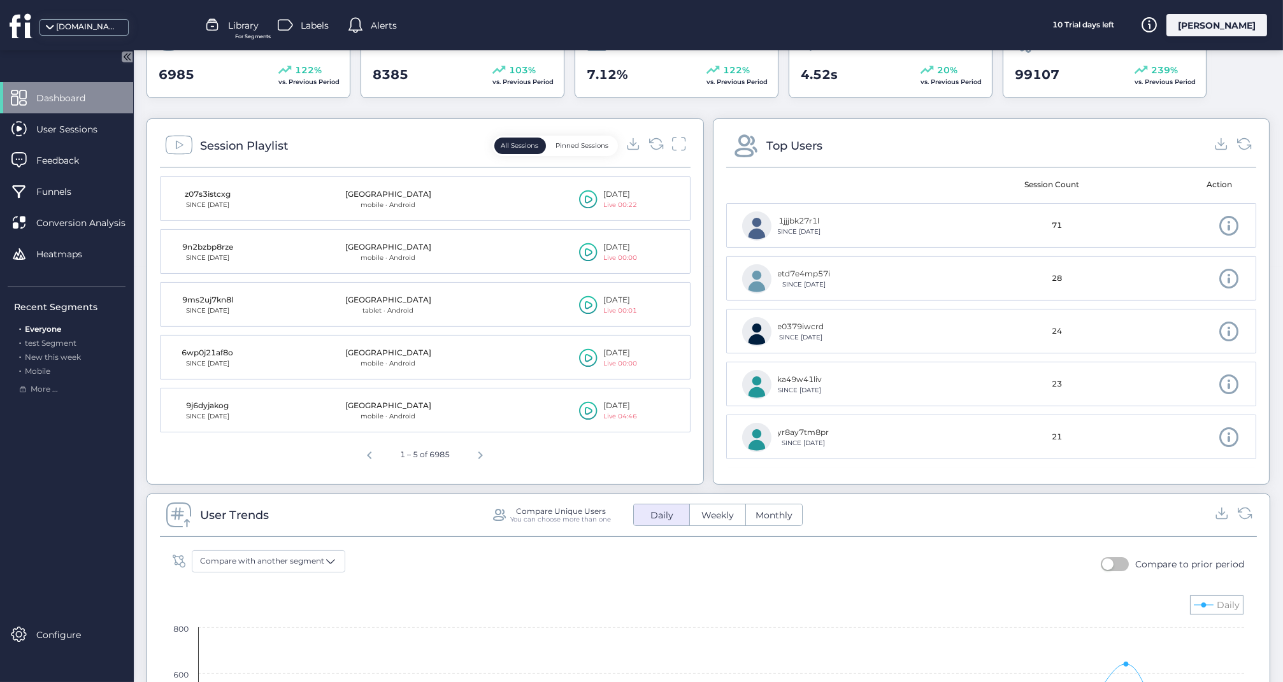
scroll to position [413, 0]
click at [82, 129] on span "User Sessions" at bounding box center [76, 129] width 80 height 14
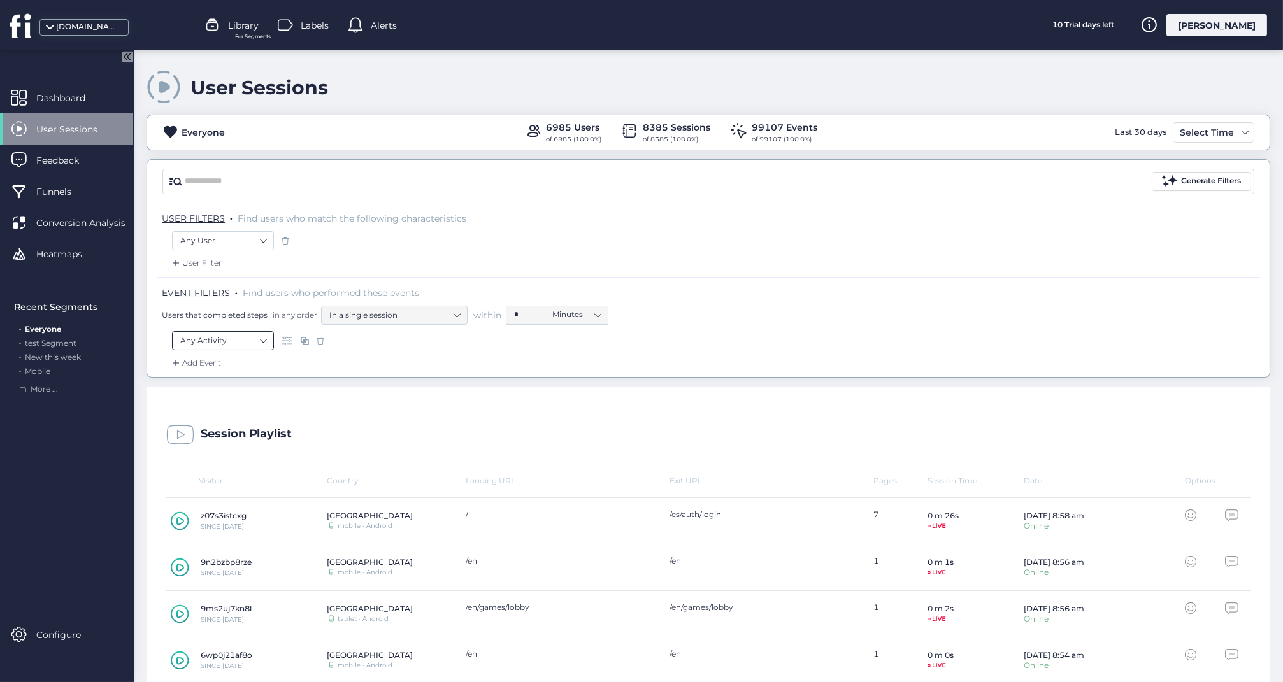
click at [241, 336] on nz-select-item "Any Activity" at bounding box center [222, 340] width 85 height 19
click at [224, 408] on div "Clicked on ..." at bounding box center [222, 412] width 48 height 12
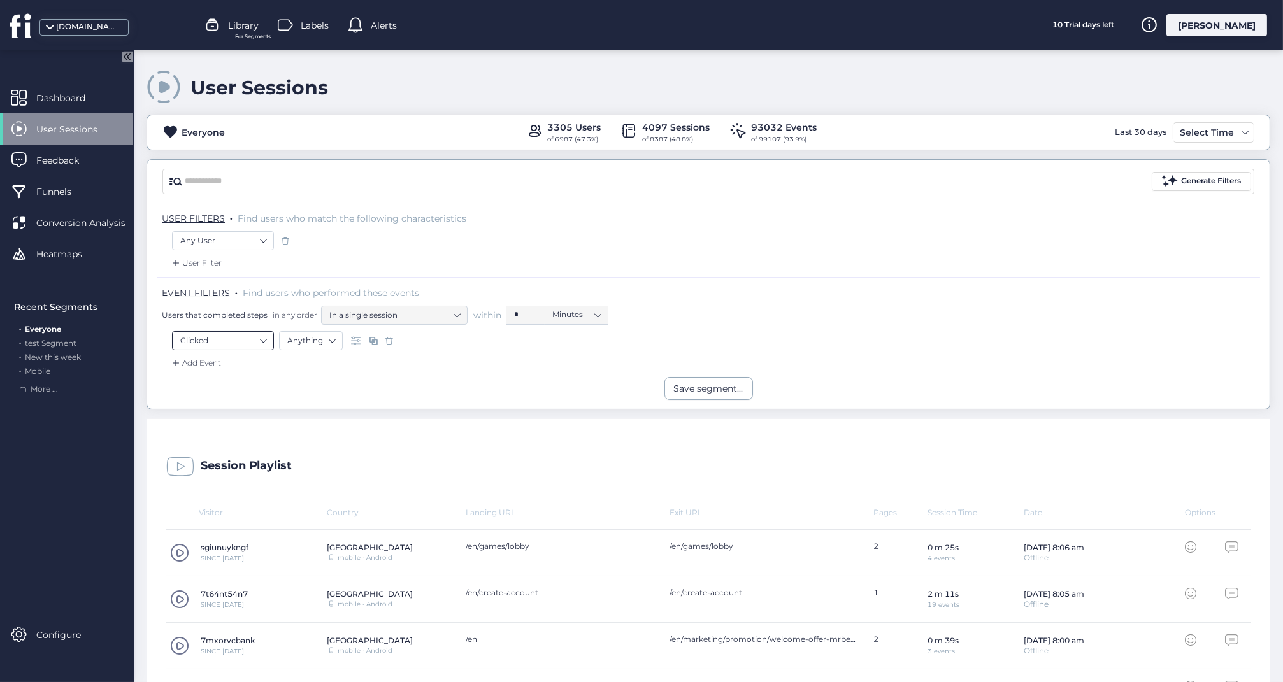
click at [258, 337] on nz-select-item "Clicked" at bounding box center [222, 340] width 85 height 19
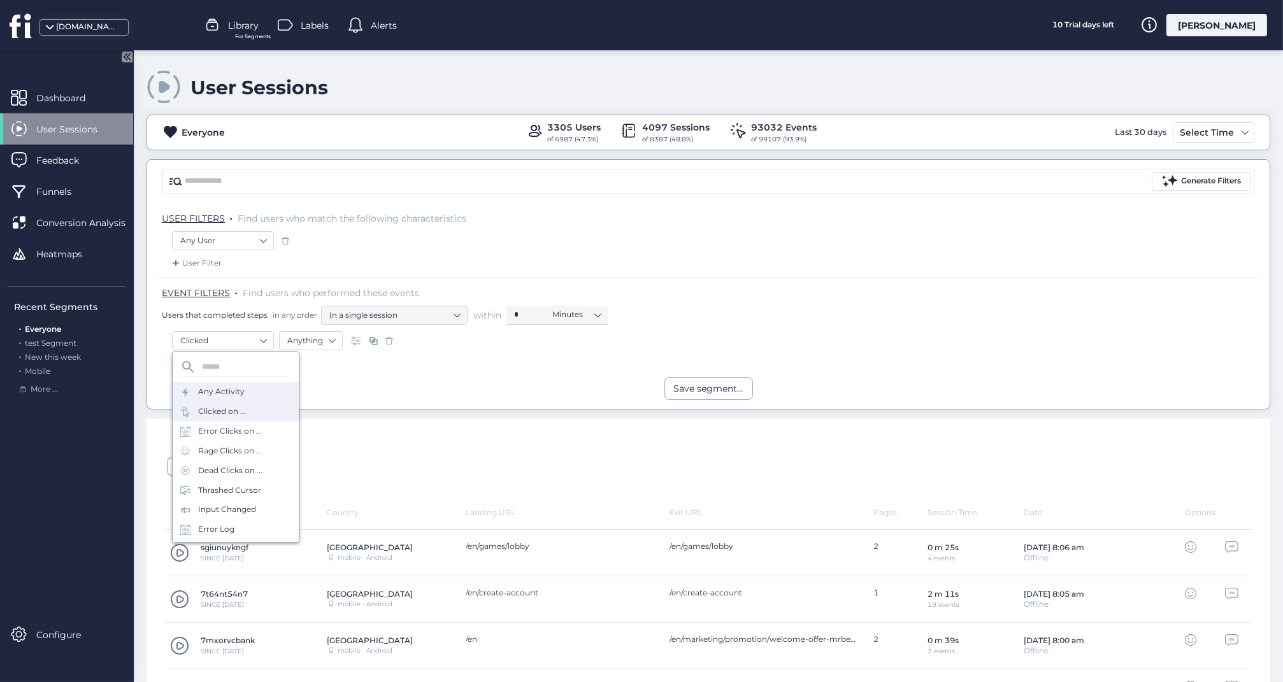
click at [225, 391] on div "Any Activity" at bounding box center [221, 392] width 46 height 12
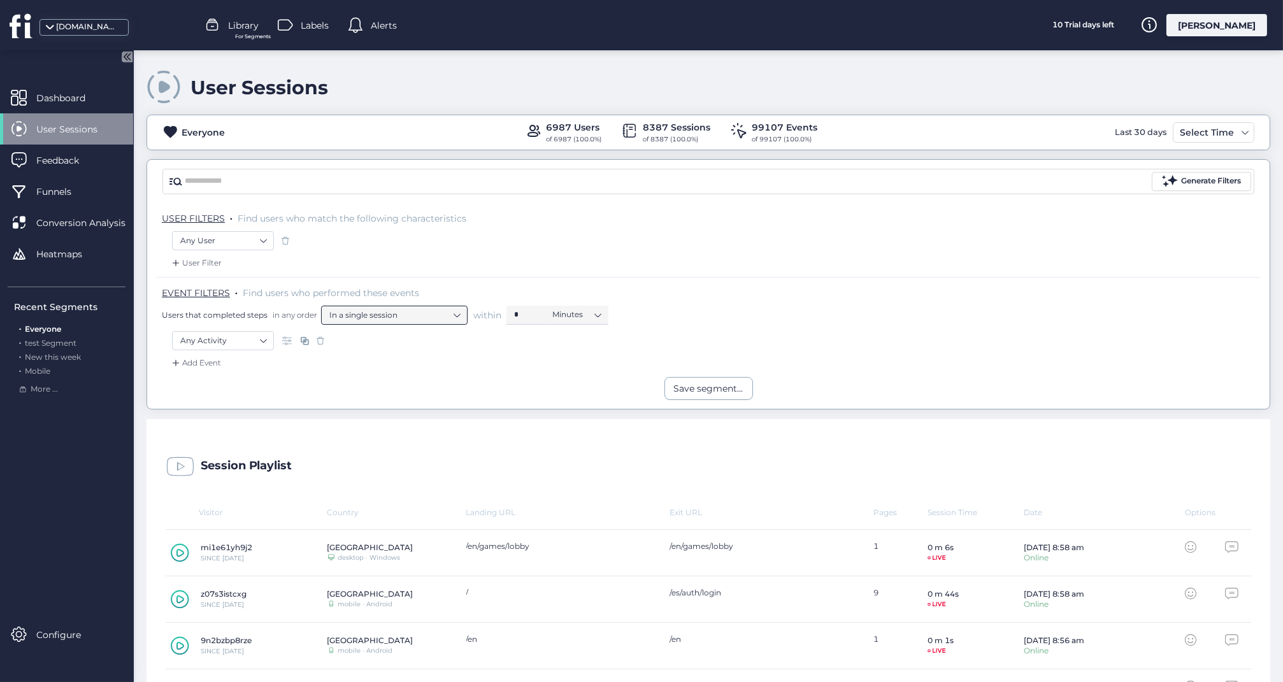
click at [460, 319] on nz-select-top-control "In a single session" at bounding box center [394, 315] width 146 height 19
click at [421, 313] on nz-select-item "In a single session" at bounding box center [394, 315] width 130 height 19
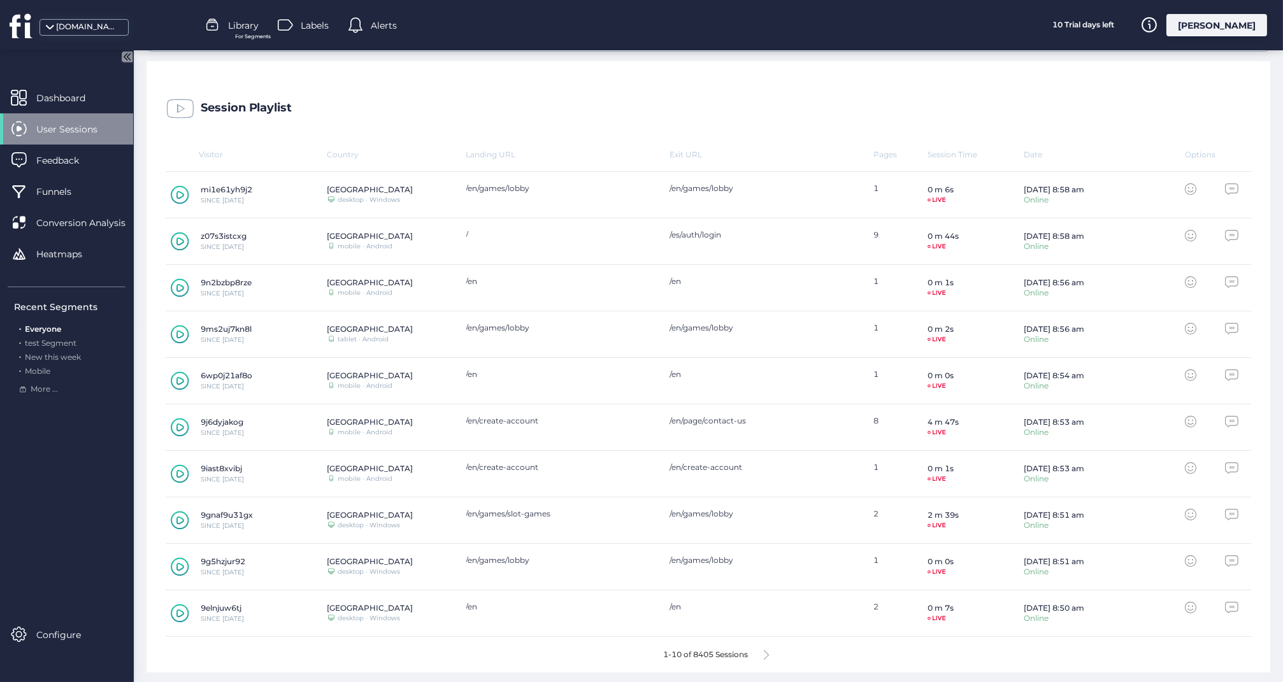
scroll to position [357, 0]
click at [766, 651] on icon at bounding box center [766, 656] width 5 height 10
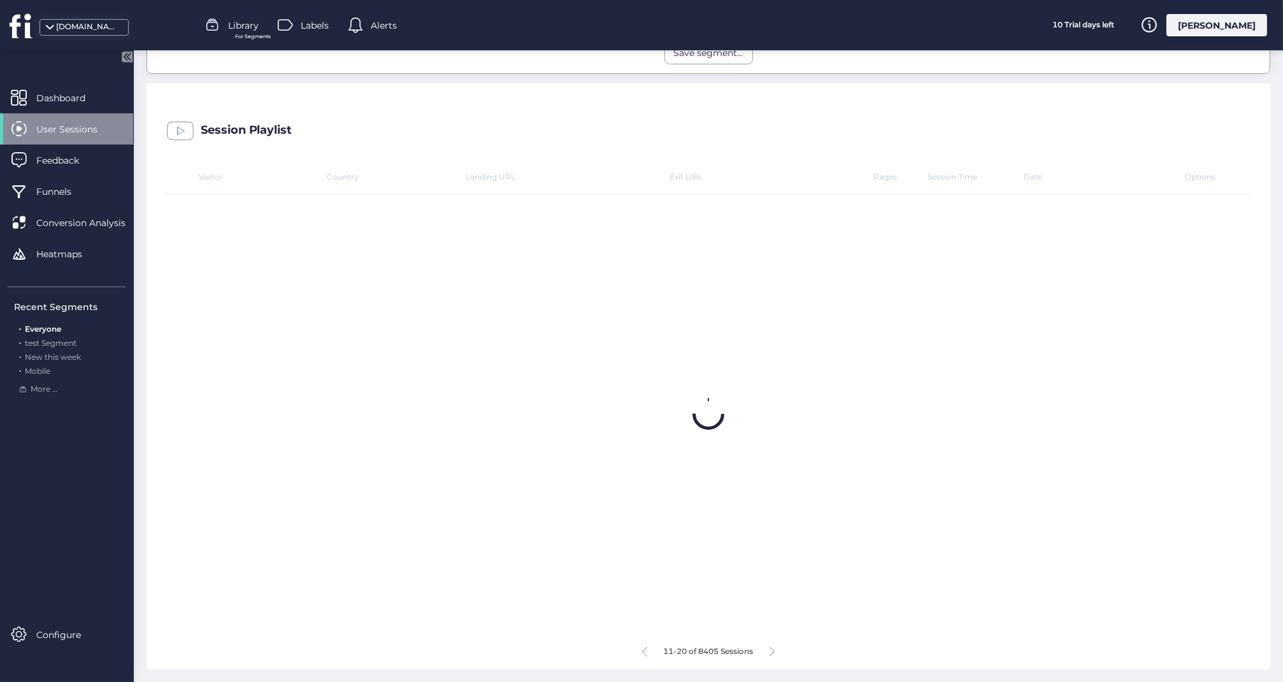
scroll to position [332, 0]
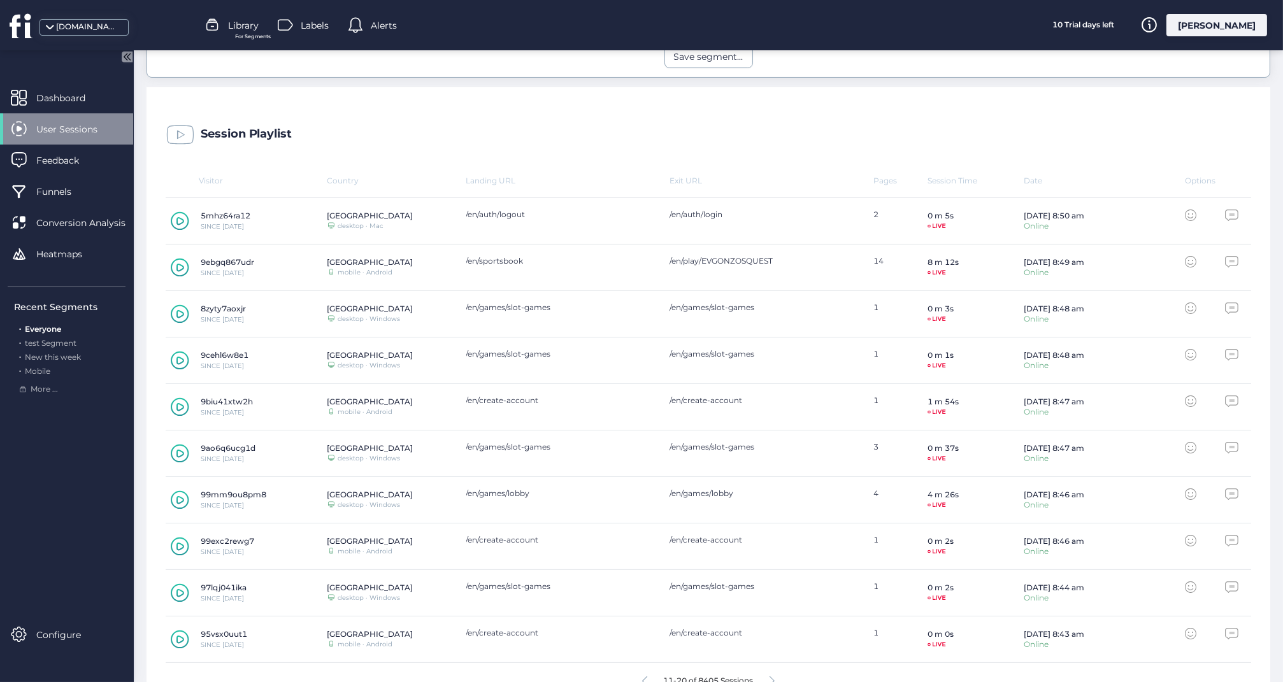
click at [766, 650] on div "95vsx0uut1 SINCE [DATE] [GEOGRAPHIC_DATA] mobile · Android /en/create-account /…" at bounding box center [708, 640] width 1085 height 46
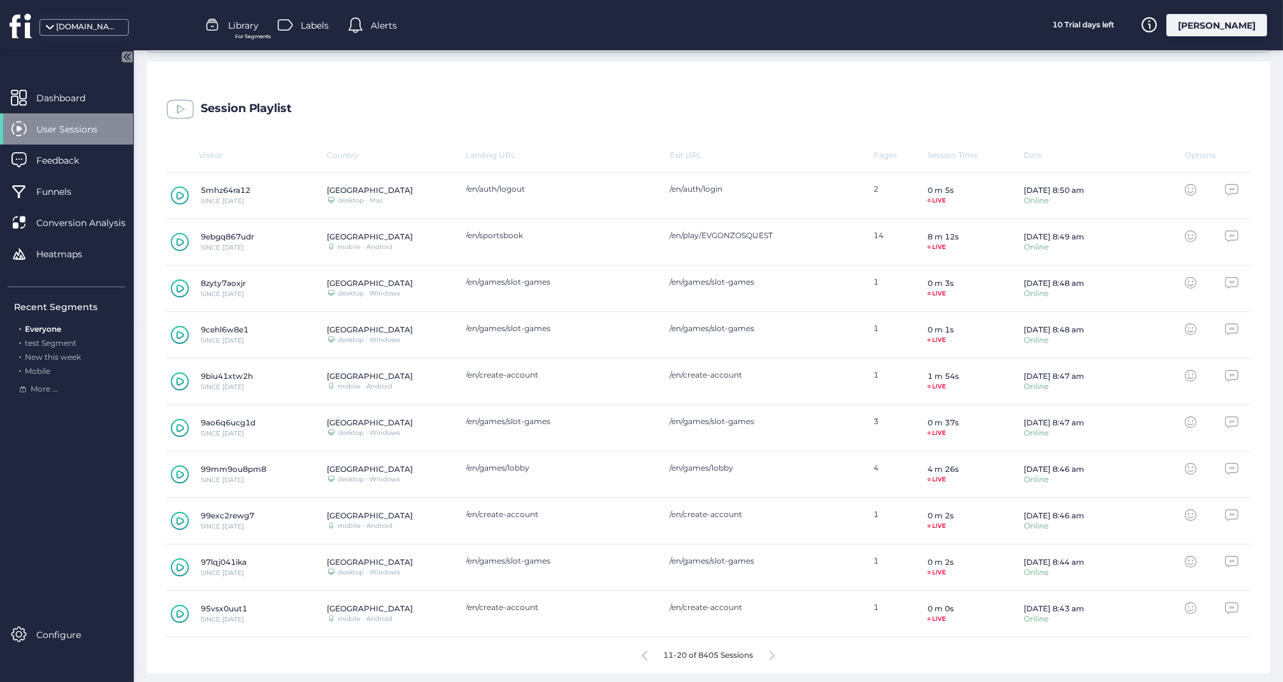
click at [771, 652] on icon at bounding box center [771, 656] width 5 height 10
click at [766, 653] on icon at bounding box center [766, 656] width 5 height 10
click at [775, 651] on icon at bounding box center [771, 656] width 5 height 10
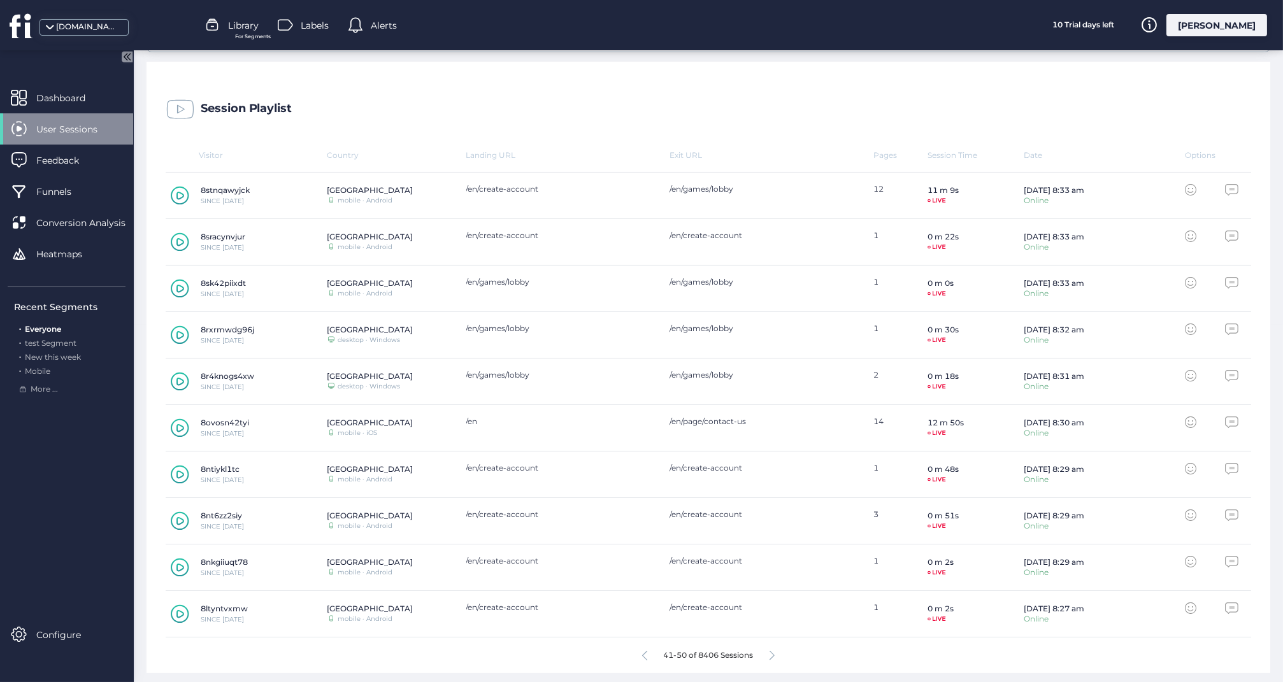
click at [771, 655] on icon at bounding box center [771, 656] width 5 height 10
click at [775, 651] on icon at bounding box center [771, 656] width 5 height 10
click at [773, 654] on icon at bounding box center [771, 656] width 5 height 10
click at [772, 652] on icon at bounding box center [771, 656] width 5 height 10
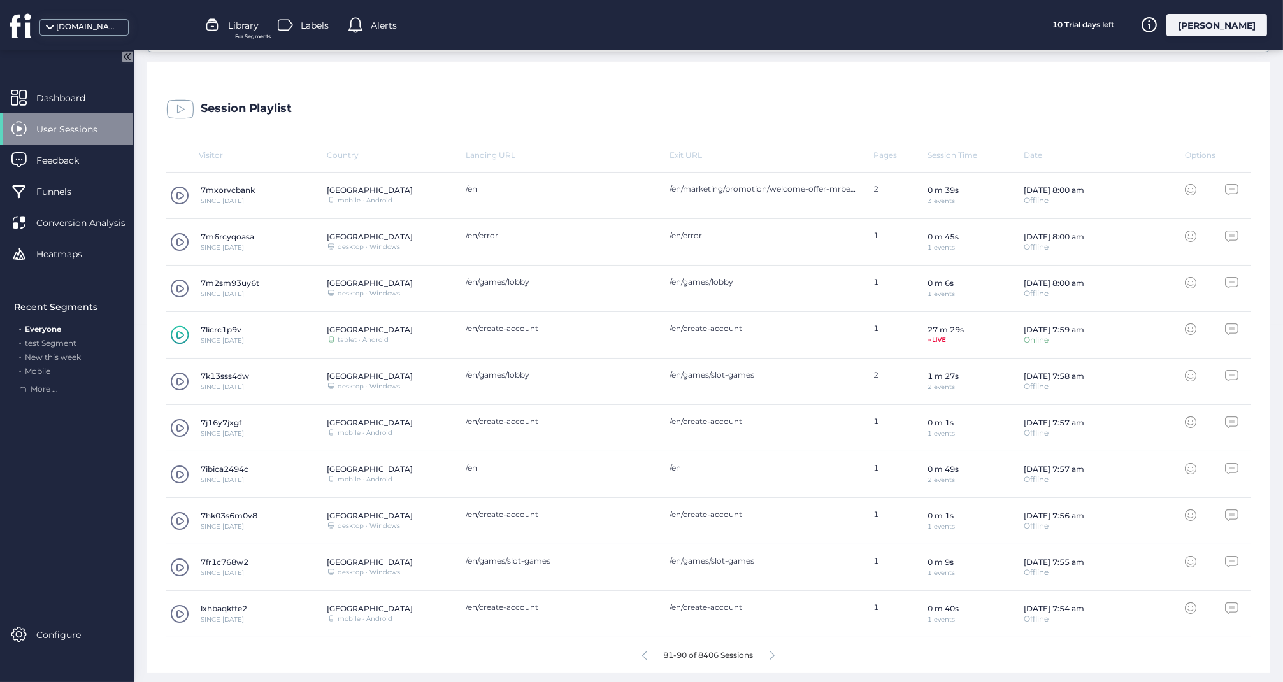
click at [773, 654] on icon at bounding box center [771, 656] width 5 height 10
click at [775, 652] on icon at bounding box center [774, 656] width 5 height 10
click at [779, 655] on icon at bounding box center [777, 656] width 5 height 10
click at [780, 654] on icon at bounding box center [777, 656] width 5 height 10
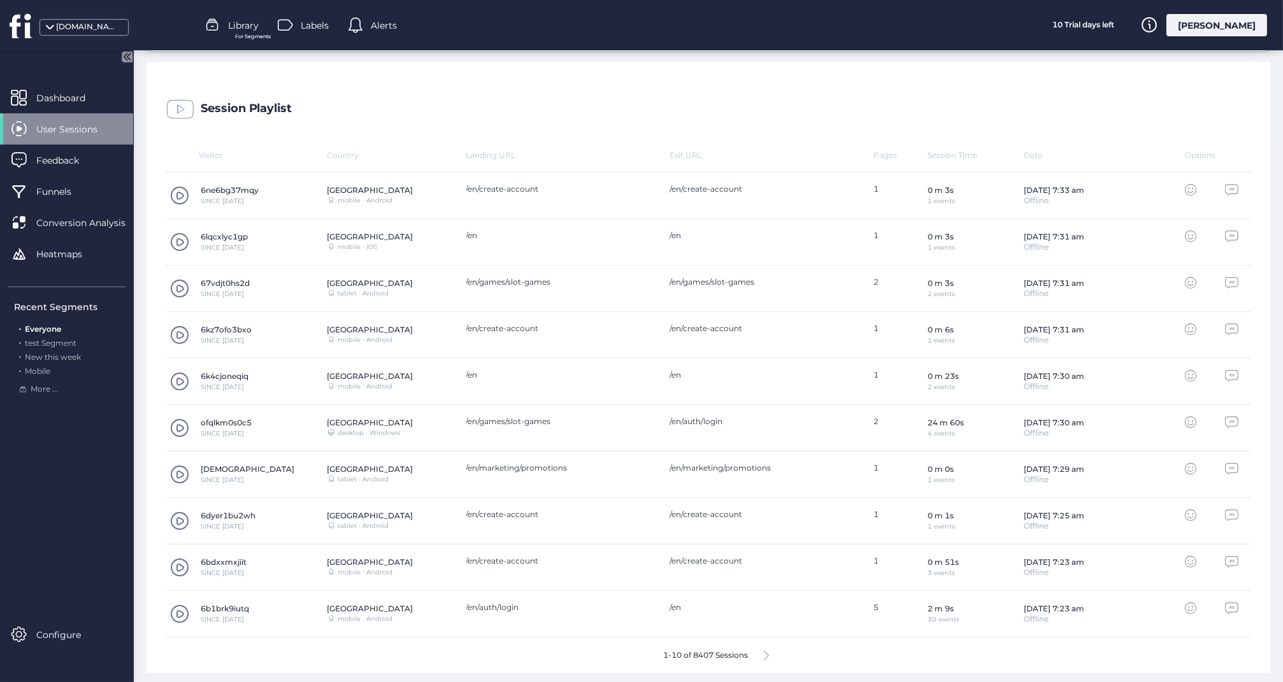
click at [768, 655] on icon at bounding box center [766, 656] width 5 height 10
click at [779, 652] on icon at bounding box center [777, 656] width 5 height 10
click at [780, 653] on icon at bounding box center [777, 656] width 5 height 10
click at [779, 653] on icon at bounding box center [777, 656] width 5 height 10
click at [778, 652] on icon at bounding box center [777, 656] width 5 height 10
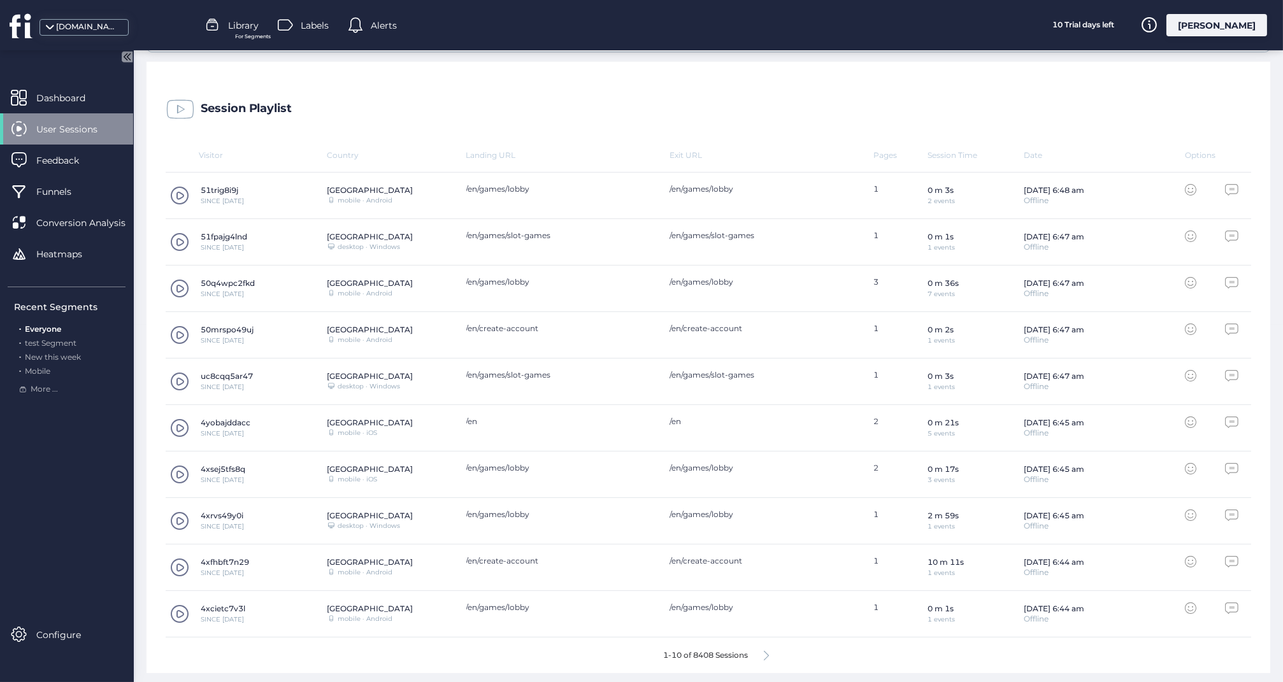
click at [767, 651] on icon at bounding box center [766, 656] width 5 height 10
click at [782, 653] on div "181-190 of 8408 Sessions" at bounding box center [708, 656] width 1085 height 36
click at [778, 653] on icon at bounding box center [777, 656] width 5 height 10
click at [776, 652] on icon at bounding box center [777, 656] width 5 height 10
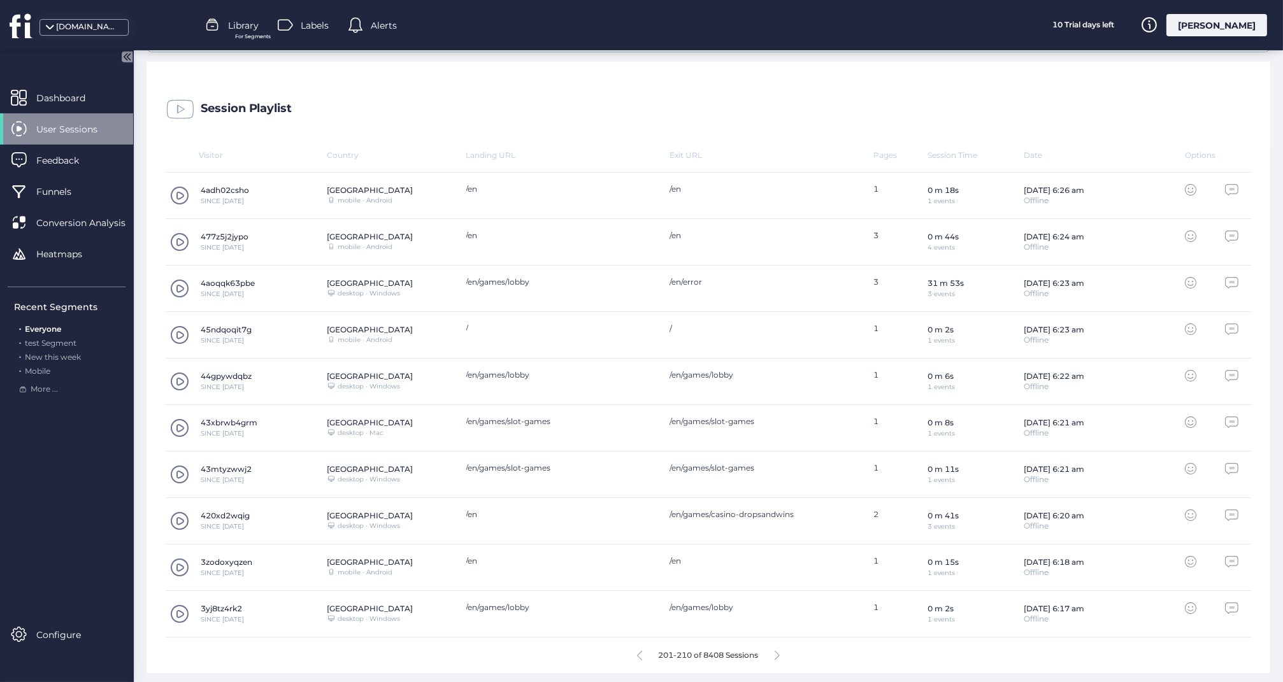
click at [779, 653] on icon at bounding box center [777, 656] width 5 height 10
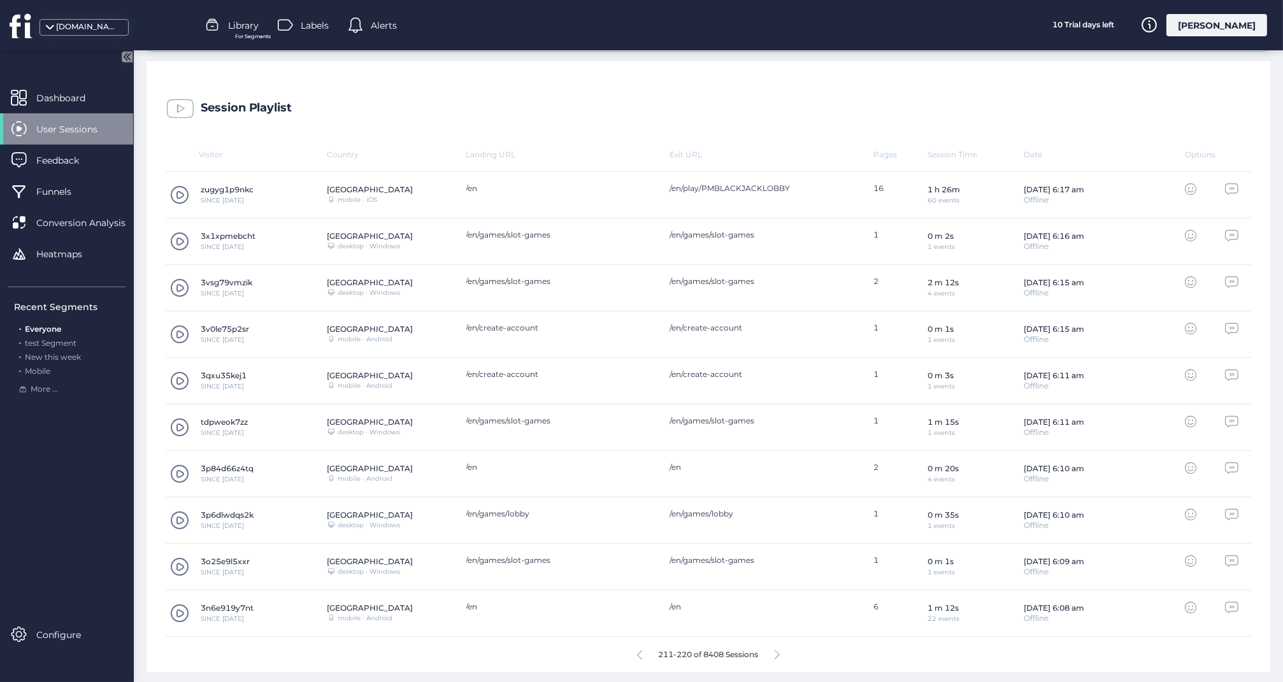
scroll to position [357, 0]
click at [776, 651] on icon at bounding box center [777, 656] width 5 height 10
click at [779, 651] on icon at bounding box center [777, 656] width 5 height 10
click at [779, 655] on icon at bounding box center [777, 656] width 5 height 10
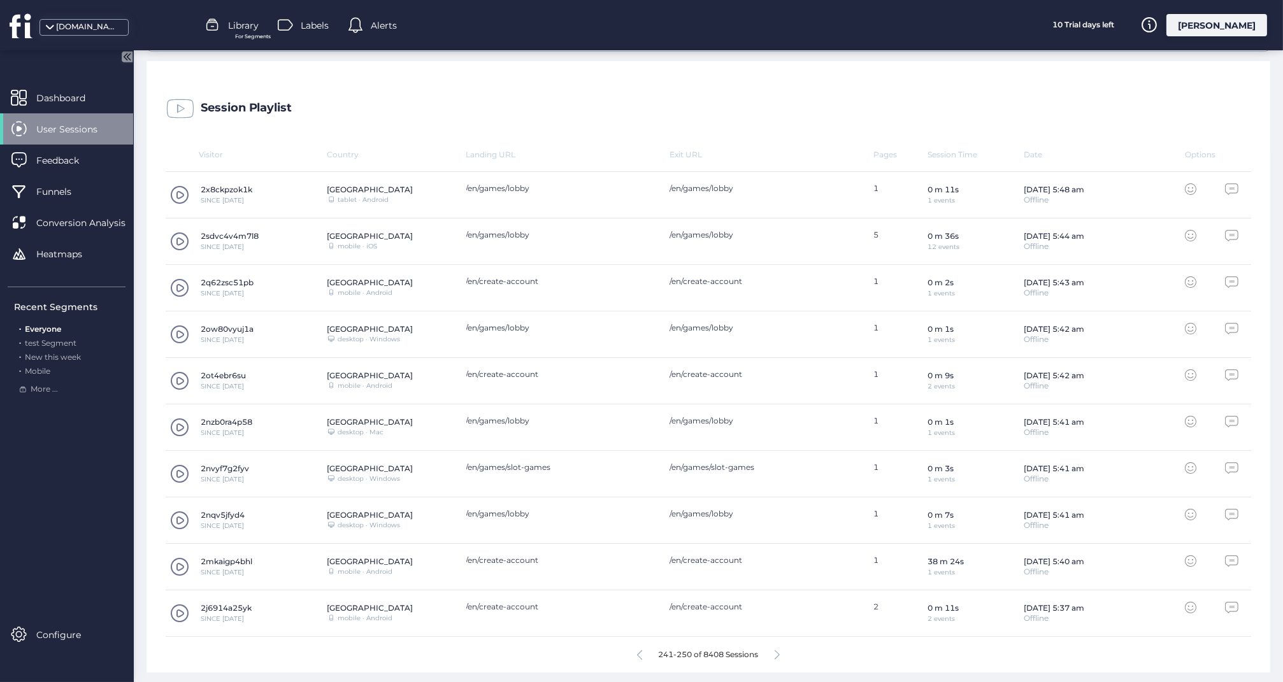
scroll to position [357, 0]
click at [779, 652] on icon at bounding box center [777, 656] width 5 height 10
click at [776, 653] on icon at bounding box center [777, 656] width 5 height 10
click at [778, 652] on icon at bounding box center [777, 656] width 5 height 10
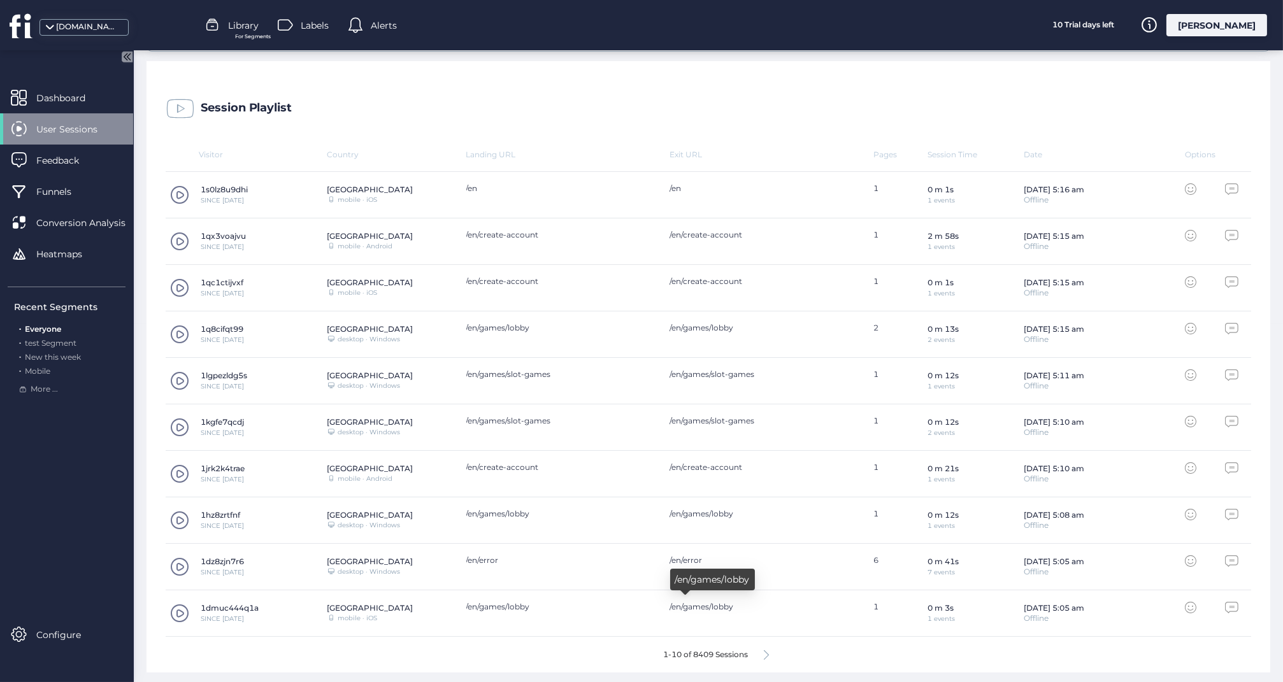
scroll to position [357, 0]
click at [768, 653] on icon at bounding box center [766, 656] width 5 height 10
click at [776, 655] on icon at bounding box center [777, 656] width 5 height 10
click at [776, 652] on icon at bounding box center [777, 656] width 5 height 10
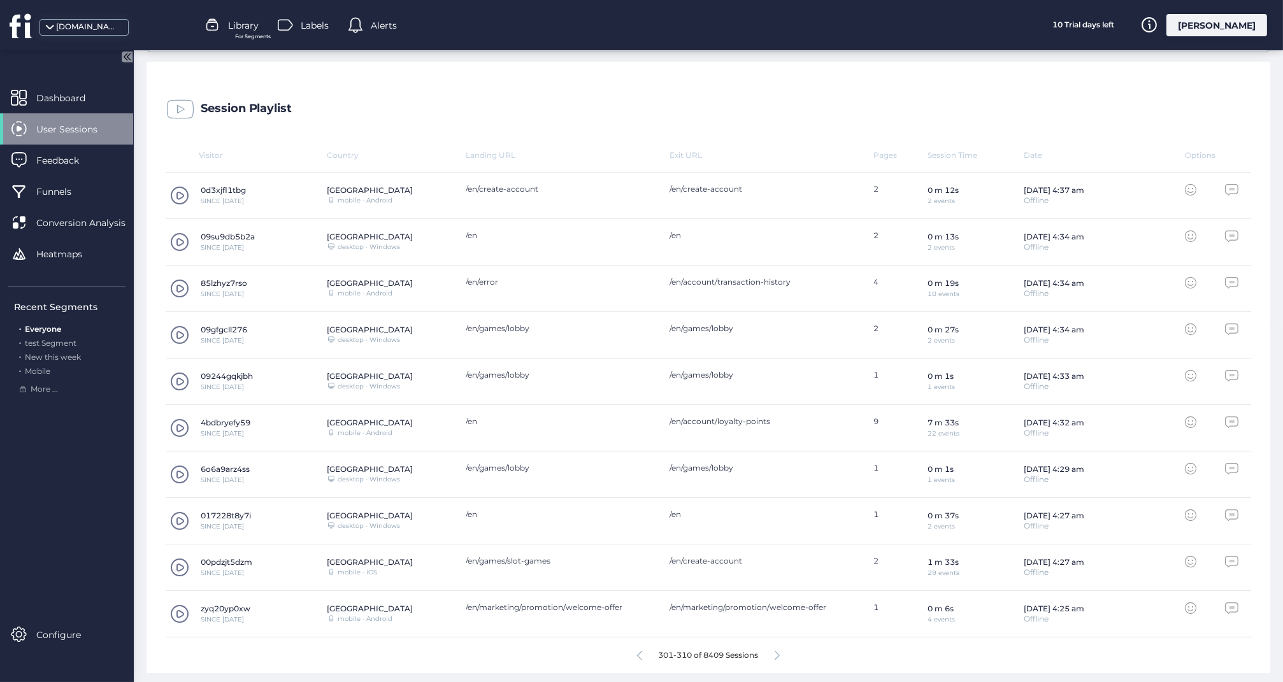
click at [780, 655] on icon at bounding box center [777, 656] width 5 height 10
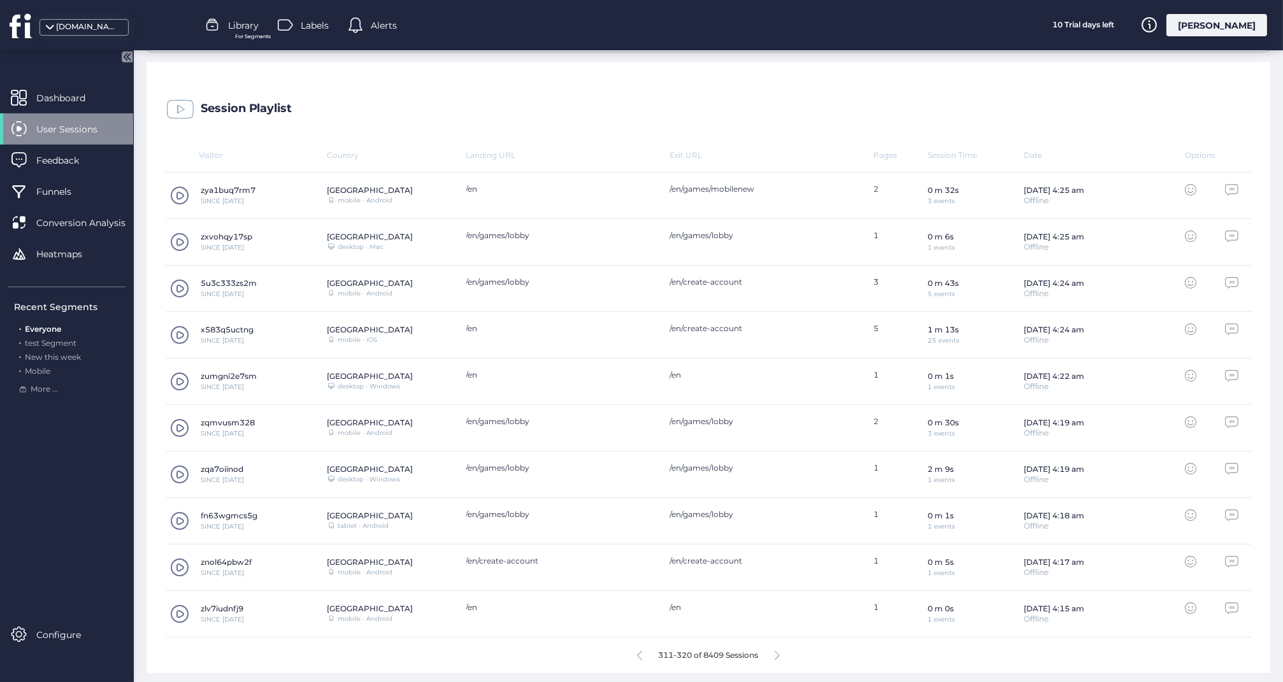
click at [778, 655] on icon at bounding box center [777, 656] width 5 height 10
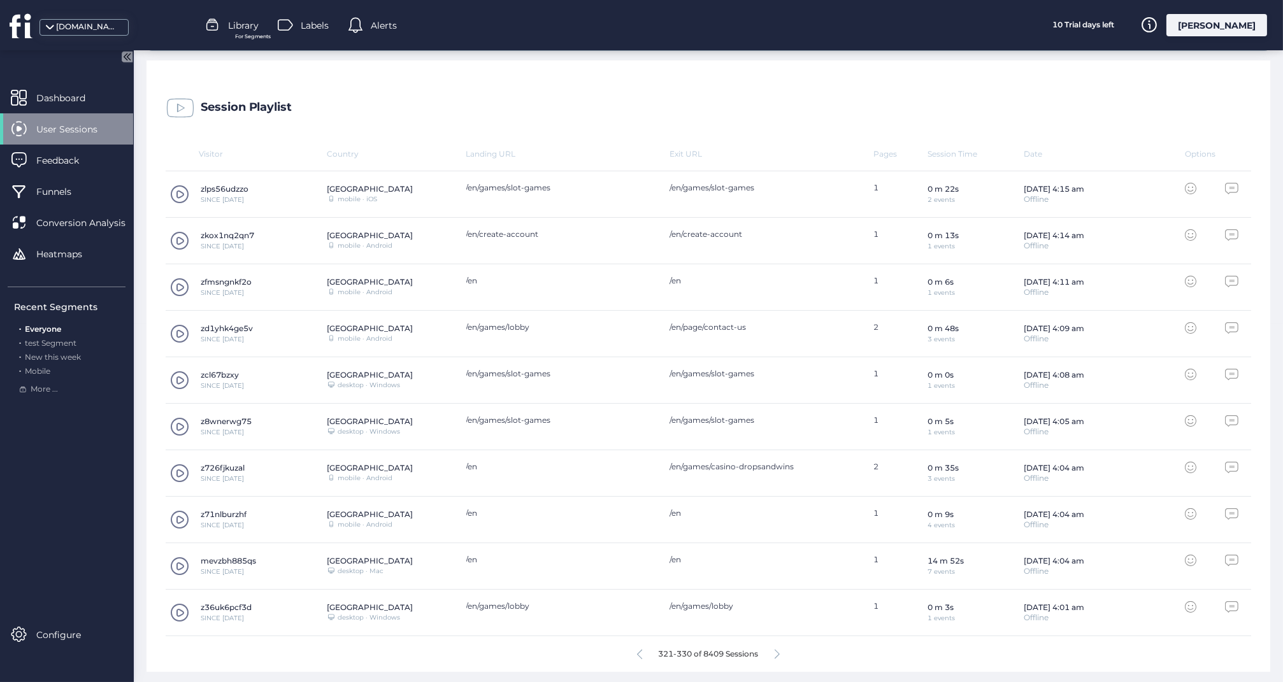
scroll to position [357, 0]
click at [780, 653] on icon at bounding box center [777, 656] width 5 height 10
click at [778, 651] on icon at bounding box center [777, 656] width 5 height 10
